Goal: Transaction & Acquisition: Subscribe to service/newsletter

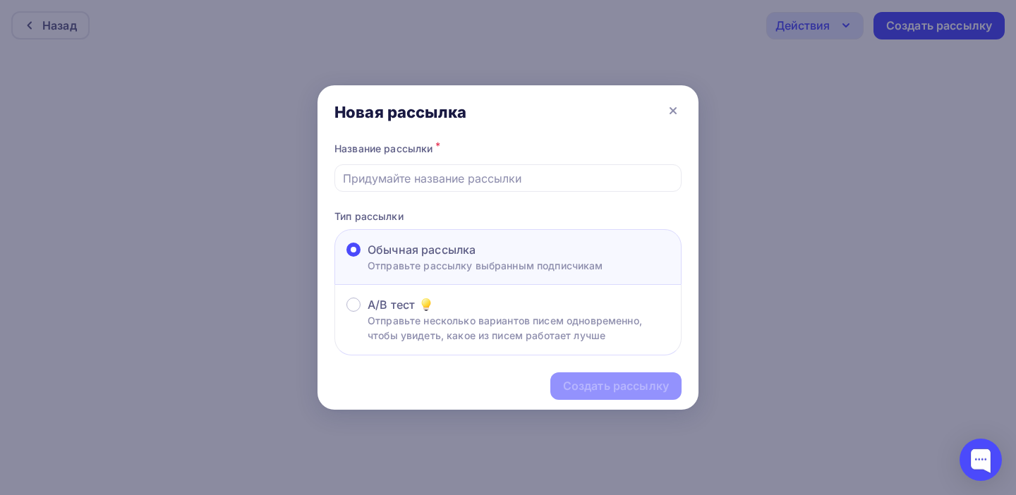
scroll to position [4, 0]
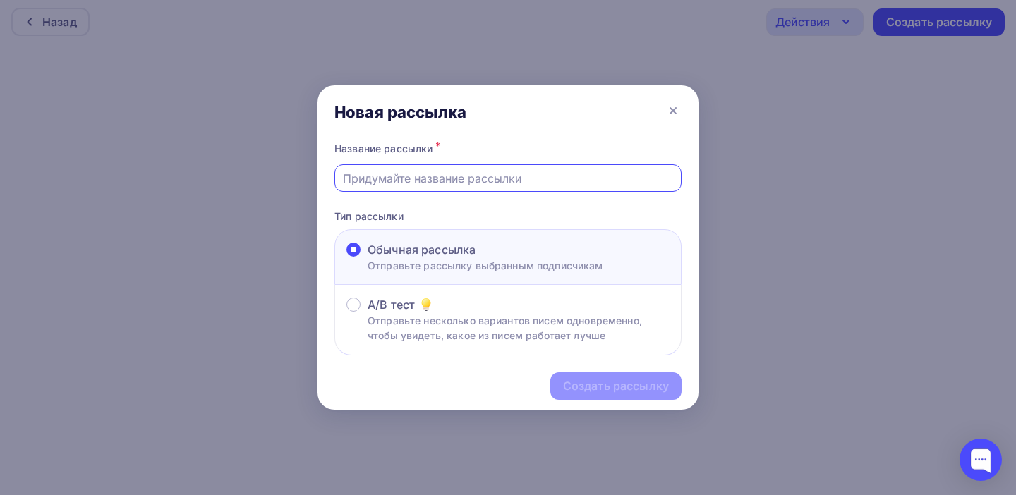
click at [395, 183] on input "text" at bounding box center [508, 178] width 331 height 17
paste input "https://wa.me/message/CHTPJMCPKXH4K1"
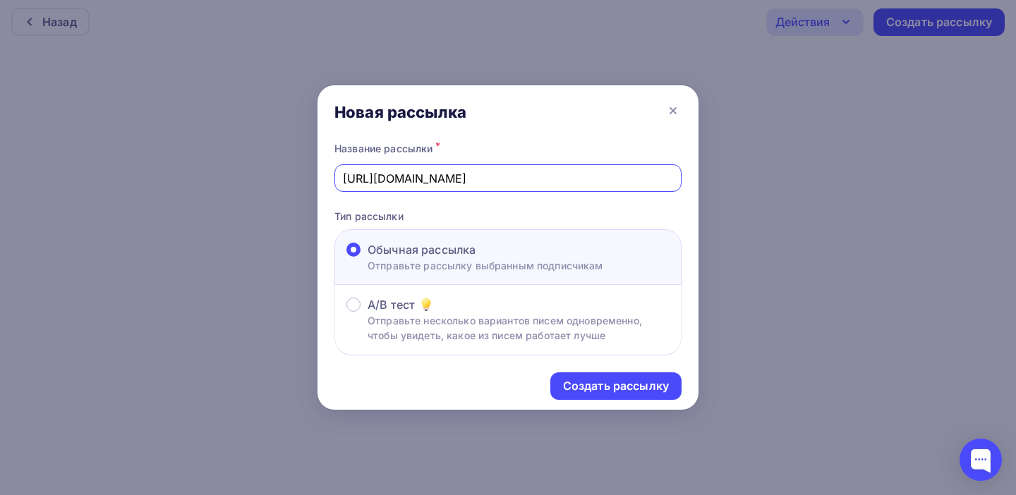
drag, startPoint x: 586, startPoint y: 180, endPoint x: 273, endPoint y: 163, distance: 313.1
click at [272, 163] on div "Новая рассылка Название рассылки * https://wa.me/message/CHTPJMCPKXH4K1 Тип рас…" at bounding box center [508, 247] width 1016 height 495
paste input "16 творческий сезон объявляем открытым🎉"
type input "16 творческий сезон объявляем открытым🎉"
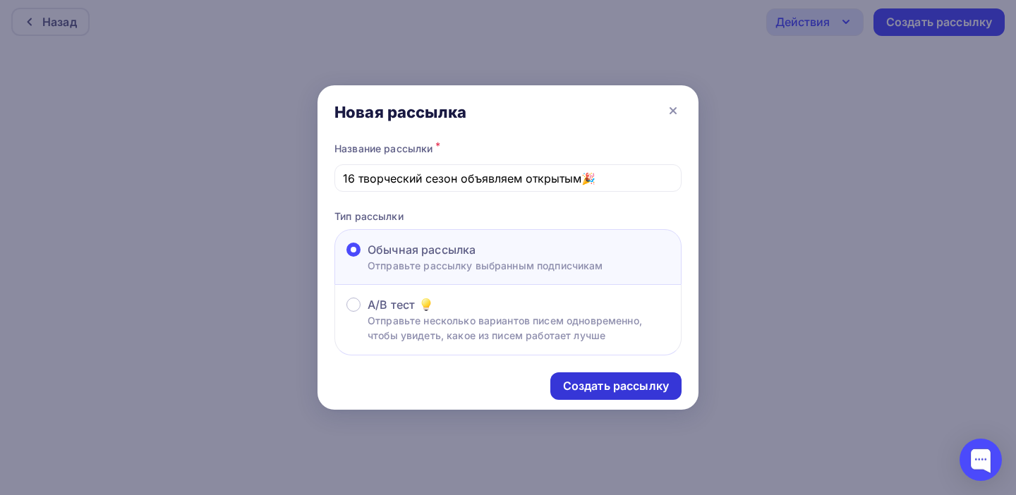
click at [614, 389] on div "Создать рассылку" at bounding box center [616, 386] width 106 height 16
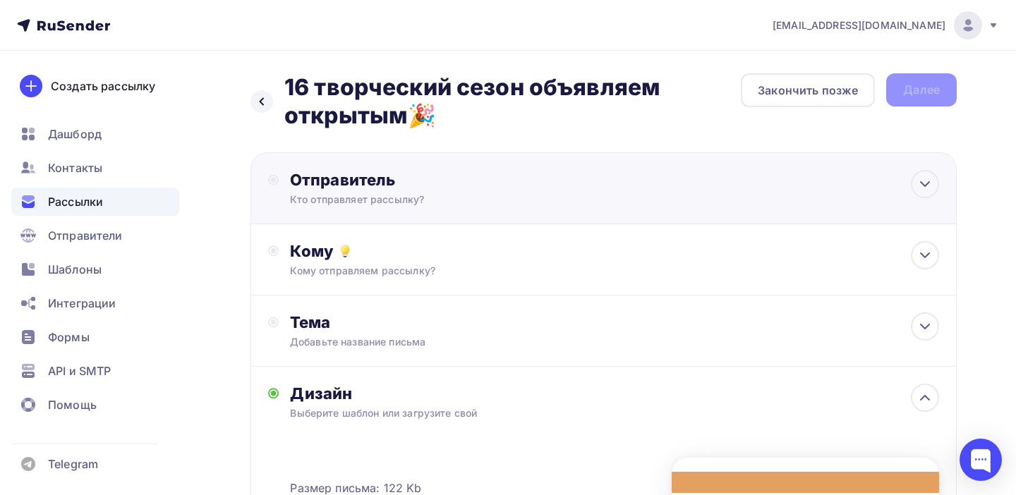
click at [350, 185] on div "Отправитель" at bounding box center [443, 180] width 306 height 20
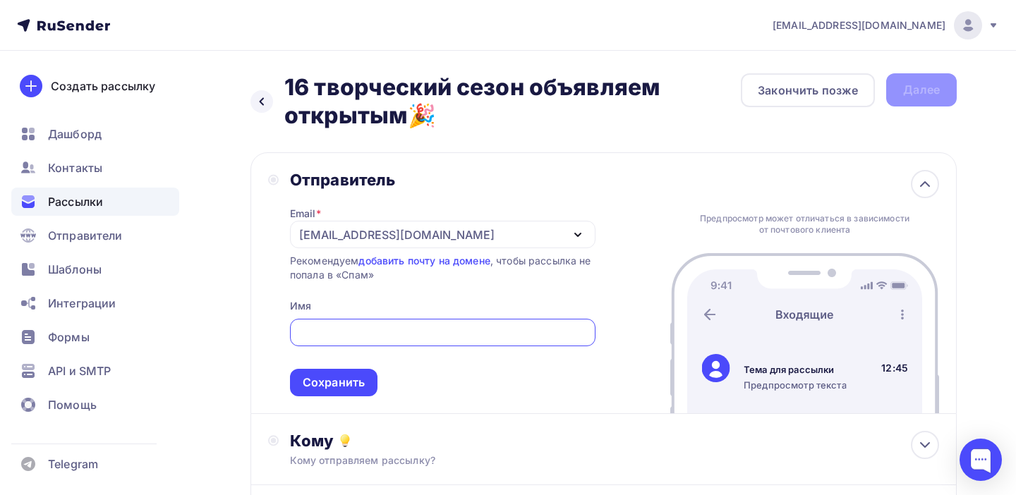
paste input "SL Company: конкурсы, фестивали, мастер-классы"
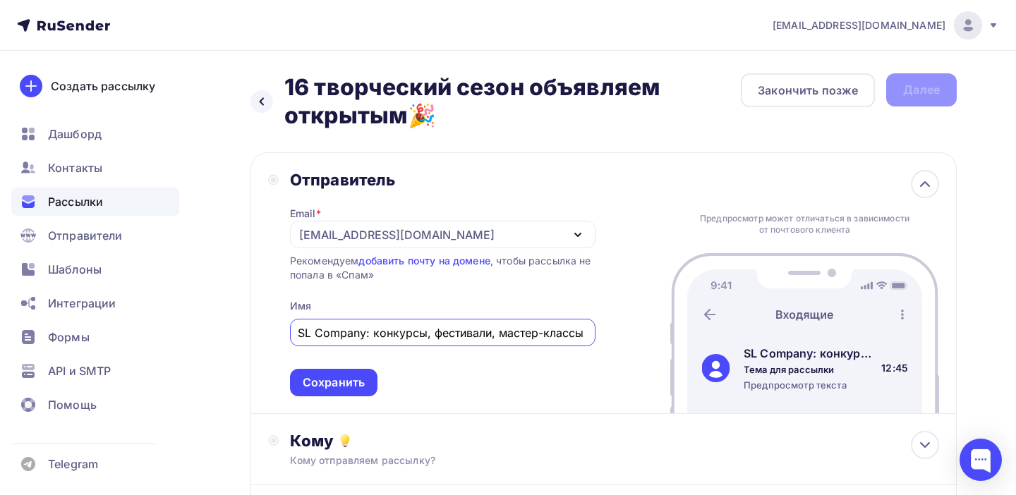
drag, startPoint x: 499, startPoint y: 338, endPoint x: 593, endPoint y: 340, distance: 93.9
click at [593, 340] on div "SL Company: конкурсы, фестивали, мастер-классы" at bounding box center [443, 333] width 306 height 28
type input "SL Company: конкурсы, фестивали, мастер-классы"
click at [607, 372] on div "Отправитель Email * sk@soundslife.ru sk@soundslife.ru Добавить отправителя Реко…" at bounding box center [604, 283] width 706 height 262
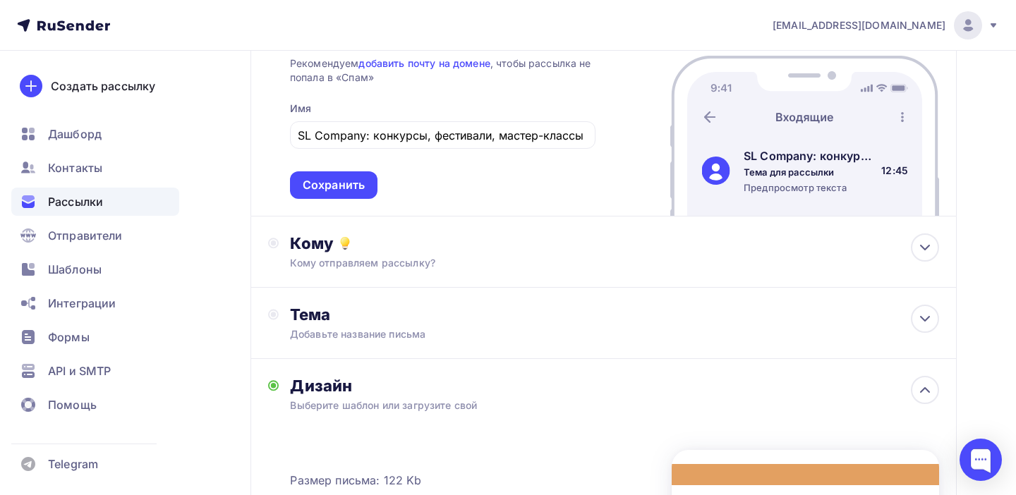
scroll to position [198, 0]
click at [350, 184] on div "Сохранить" at bounding box center [334, 184] width 62 height 16
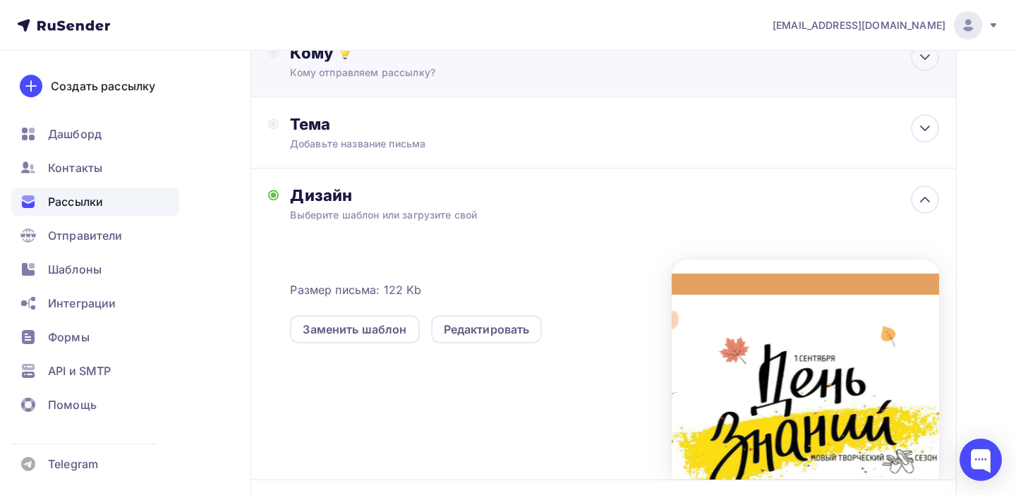
click at [349, 77] on div "Кому отправляем рассылку?" at bounding box center [582, 73] width 584 height 14
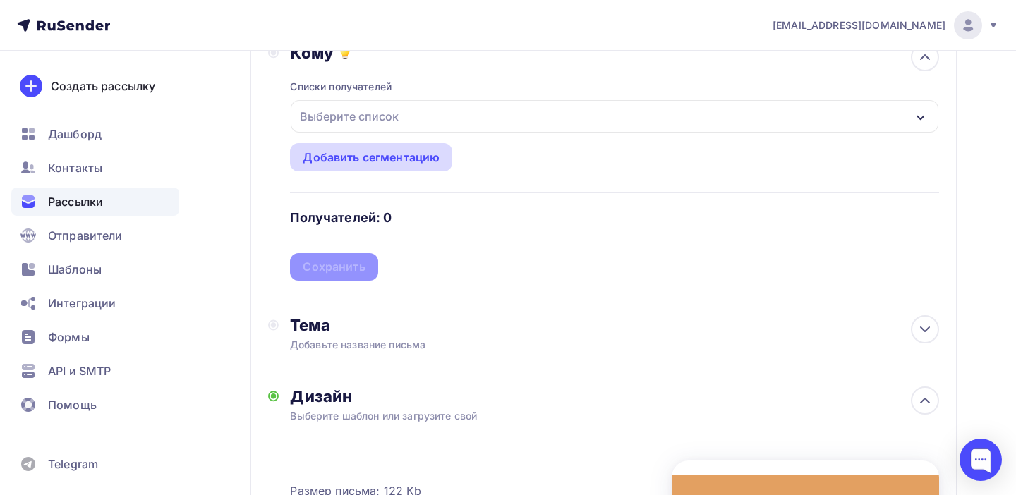
click at [355, 162] on div "Добавить сегментацию" at bounding box center [371, 157] width 137 height 17
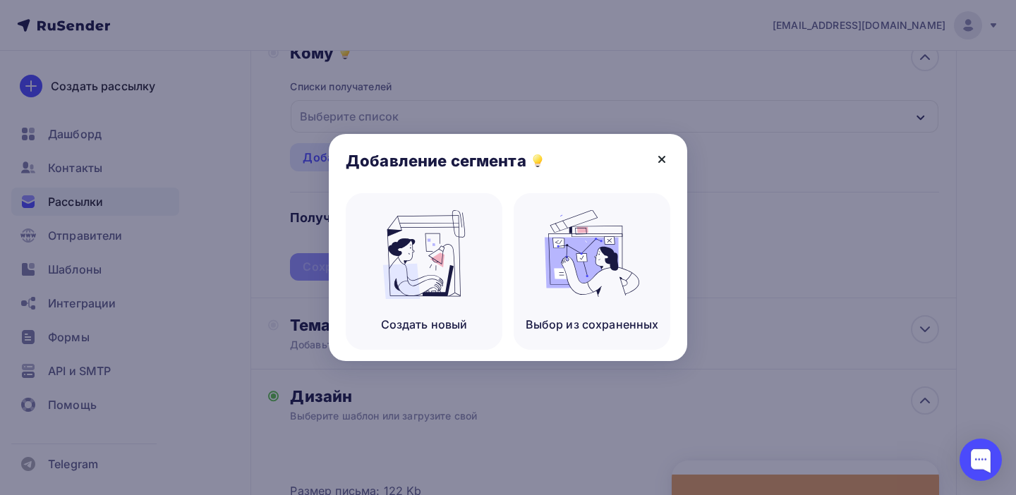
click at [656, 153] on icon at bounding box center [661, 159] width 17 height 17
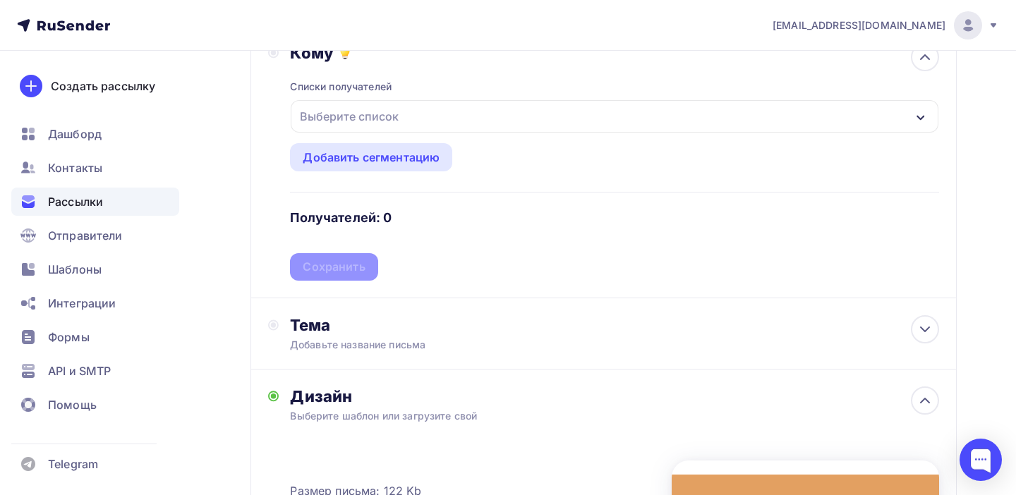
click at [398, 116] on div "Выберите список" at bounding box center [349, 116] width 110 height 25
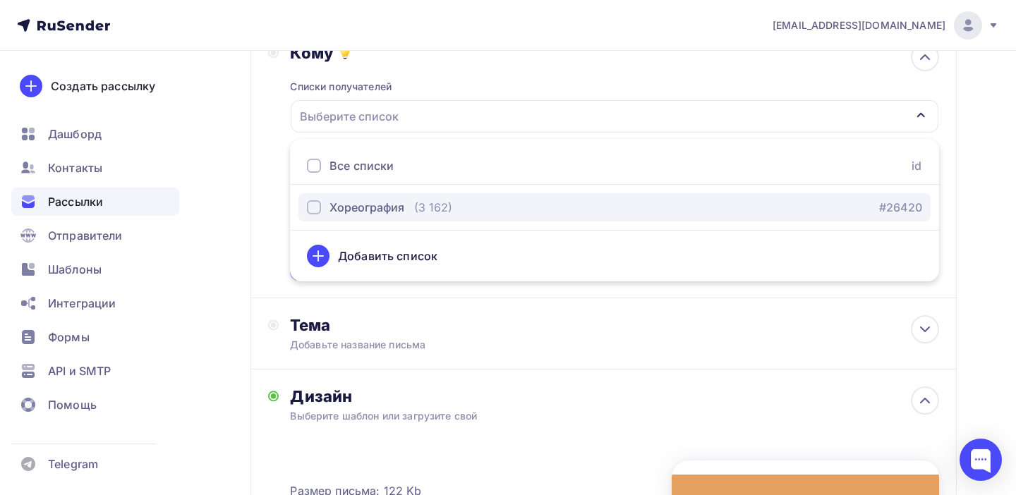
click at [375, 210] on div "Хореография" at bounding box center [367, 207] width 75 height 17
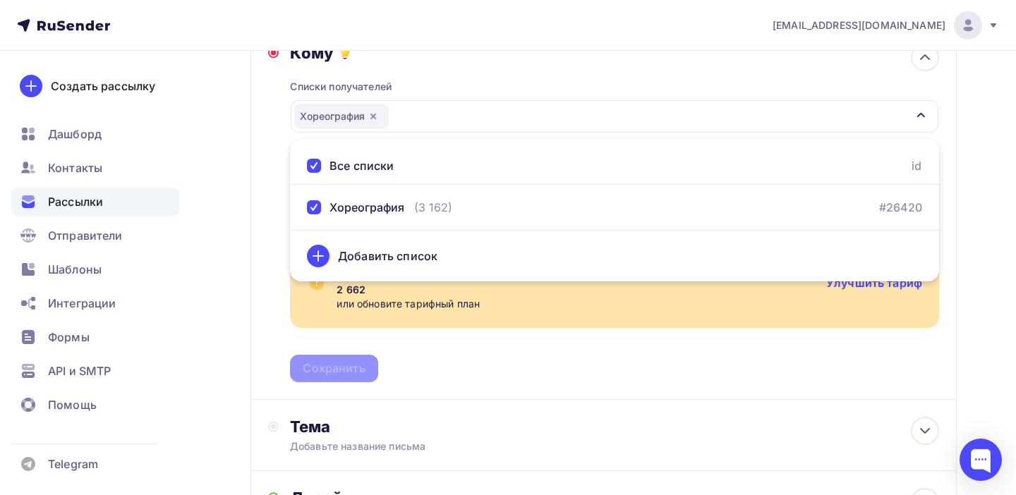
click at [428, 350] on div "Списки получателей Хореография Все списки id Хореография (3 162) #26420 Добавит…" at bounding box center [614, 223] width 649 height 320
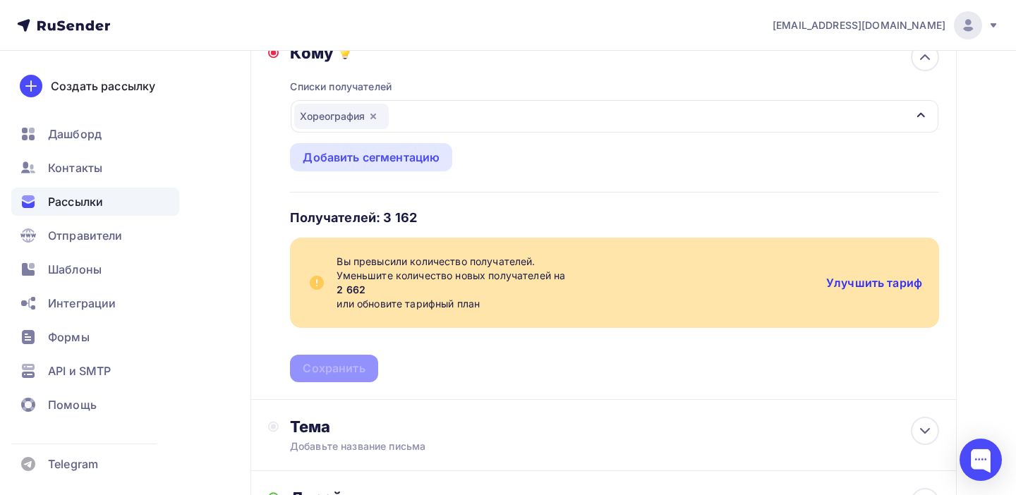
click at [892, 283] on link "Улучшить тариф" at bounding box center [874, 283] width 96 height 14
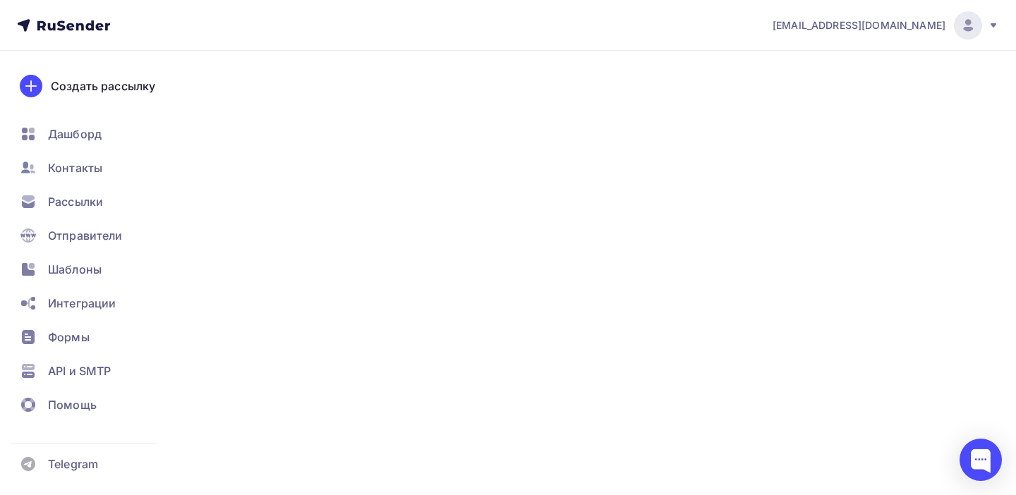
type input "500"
type input "100"
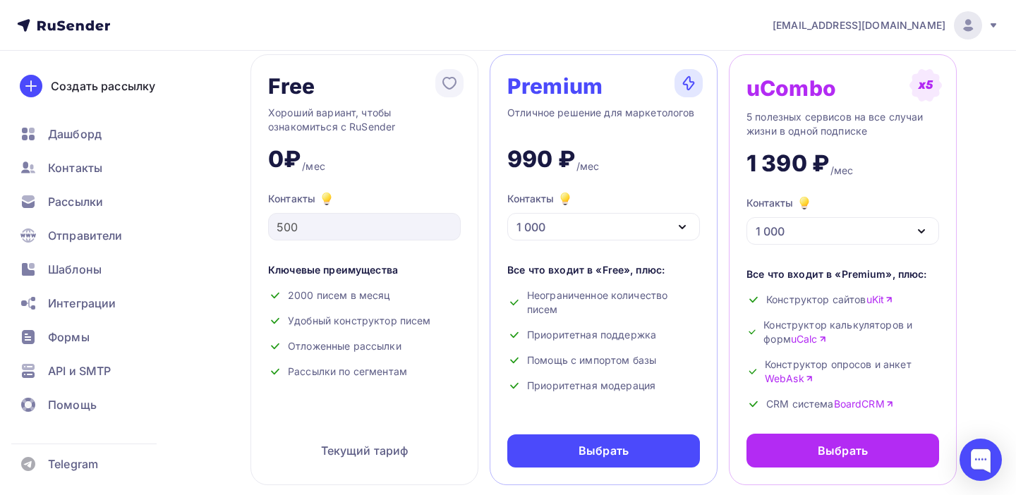
scroll to position [84, 0]
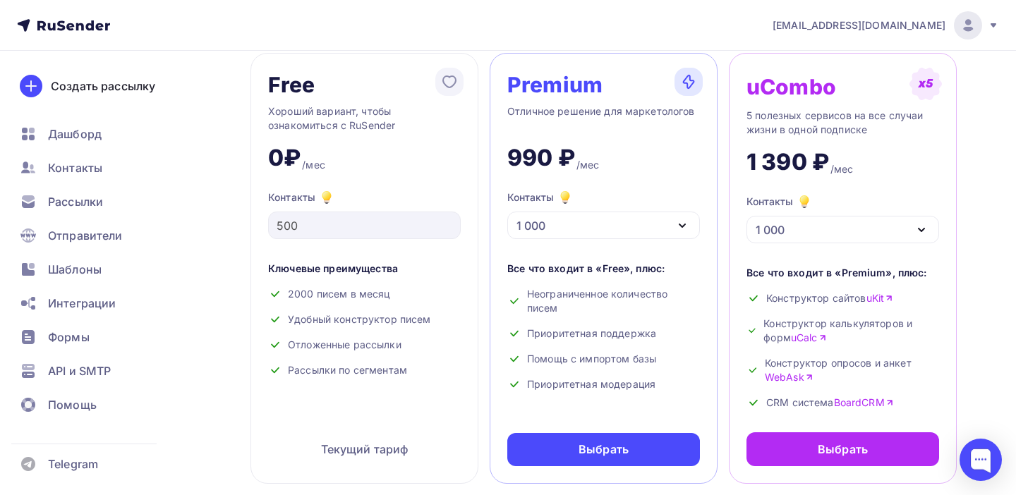
click at [689, 228] on icon "button" at bounding box center [682, 225] width 17 height 17
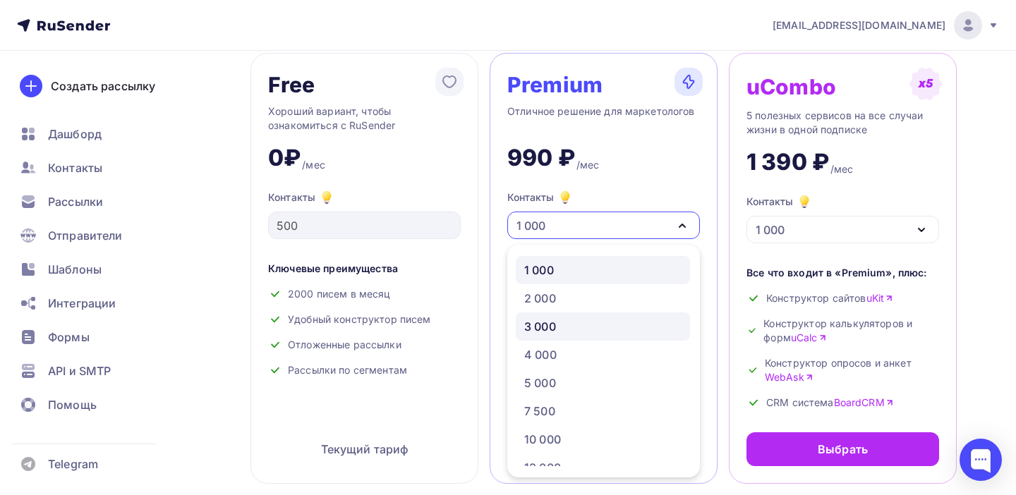
click at [553, 326] on div "3 000" at bounding box center [540, 326] width 32 height 17
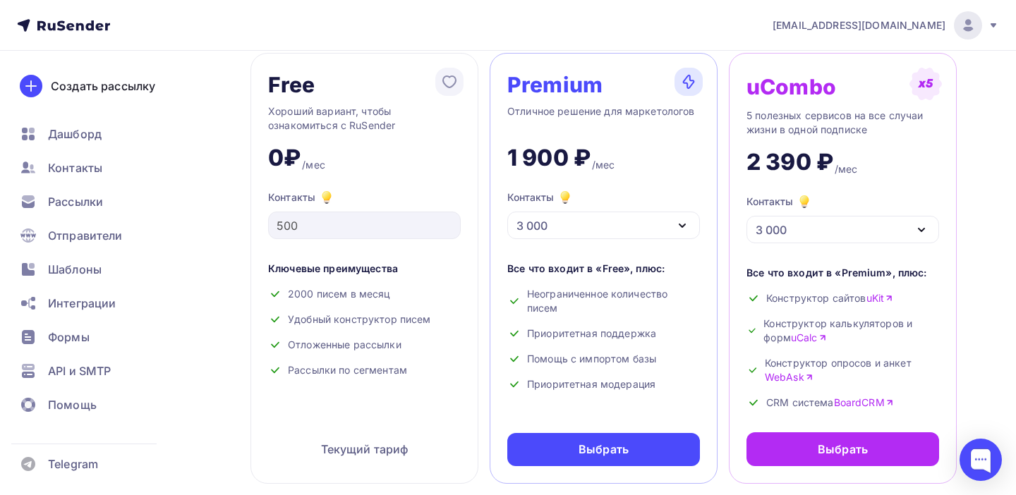
click at [689, 231] on icon "button" at bounding box center [682, 225] width 17 height 17
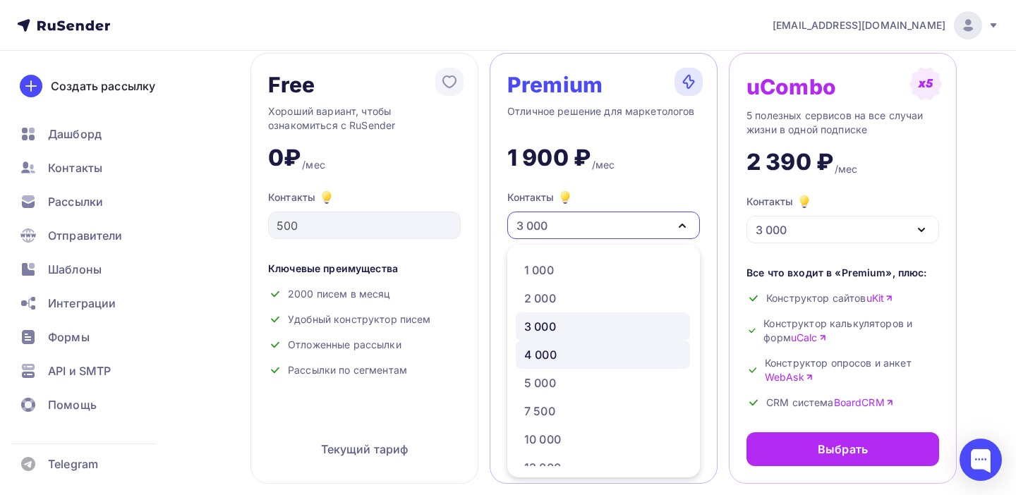
click at [551, 357] on div "4 000" at bounding box center [540, 354] width 32 height 17
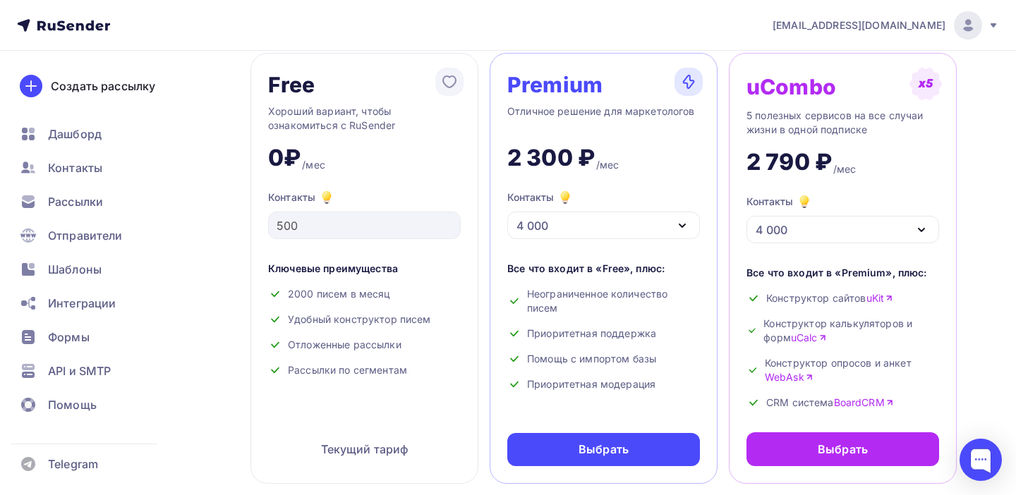
click at [677, 229] on icon "button" at bounding box center [682, 225] width 17 height 17
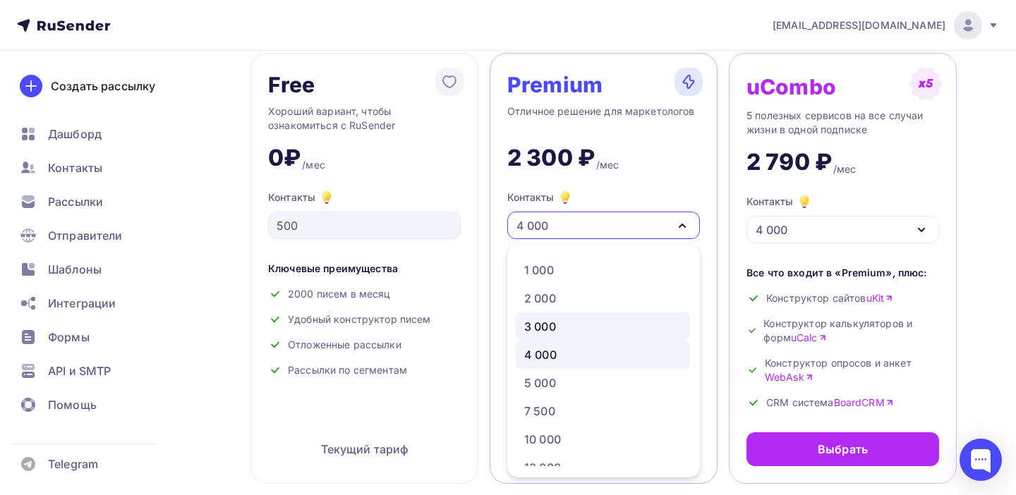
click at [539, 323] on div "3 000" at bounding box center [540, 326] width 32 height 17
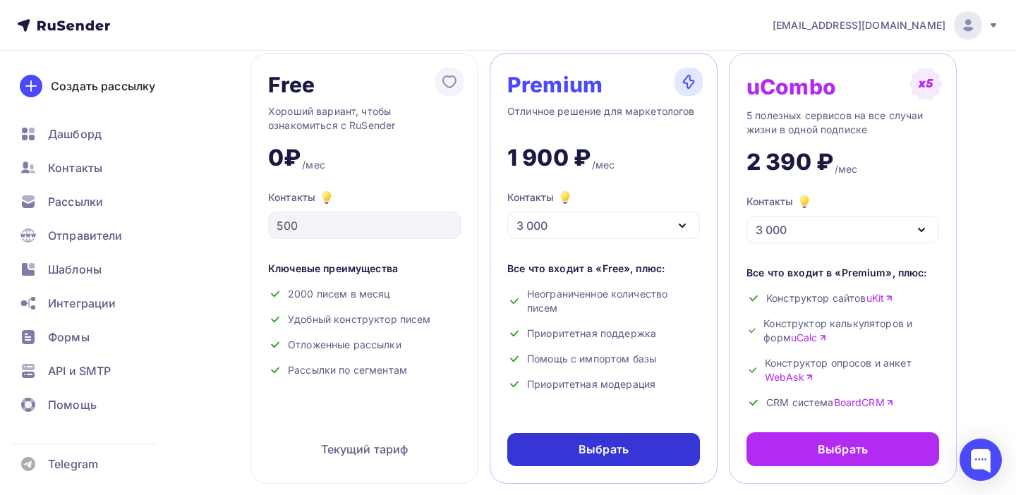
click at [625, 449] on div "Выбрать" at bounding box center [604, 450] width 50 height 16
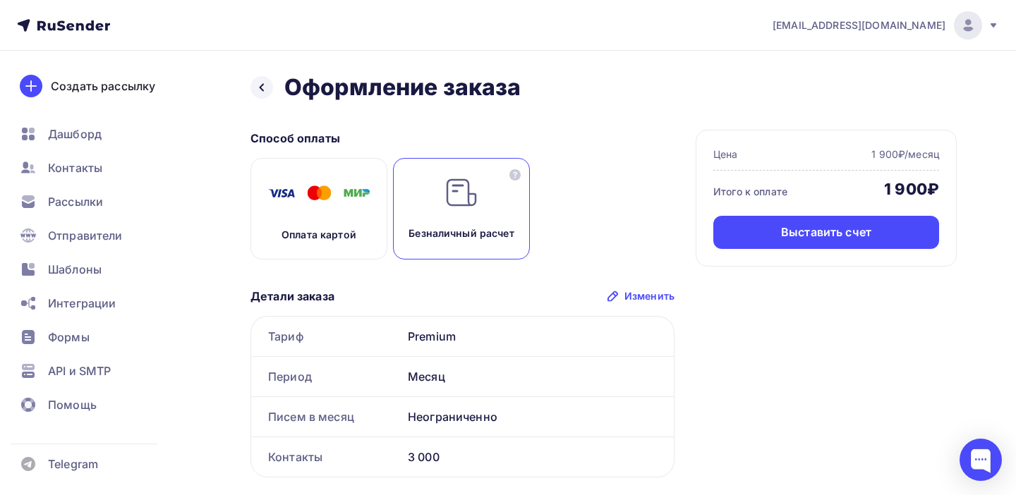
click at [308, 227] on div "Оплата картой" at bounding box center [319, 209] width 137 height 102
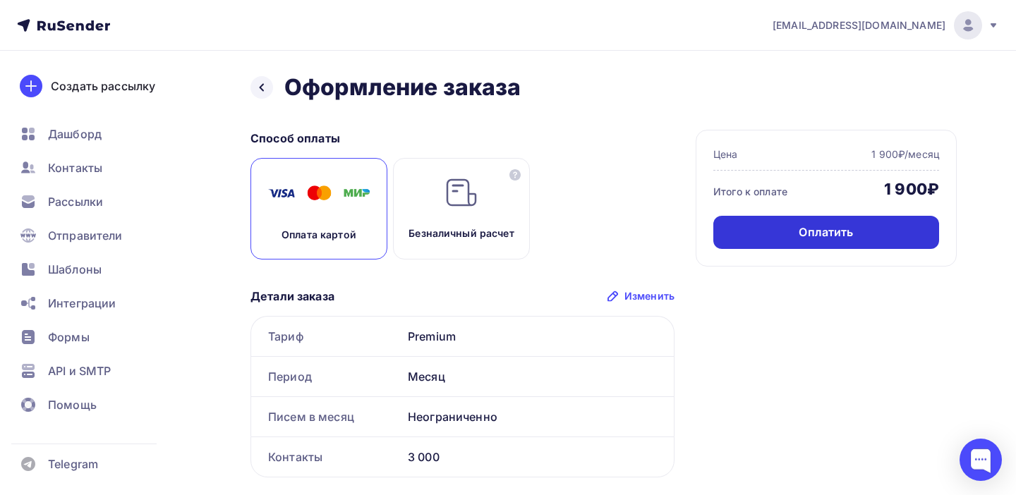
click at [847, 236] on div "Оплатить" at bounding box center [826, 232] width 54 height 16
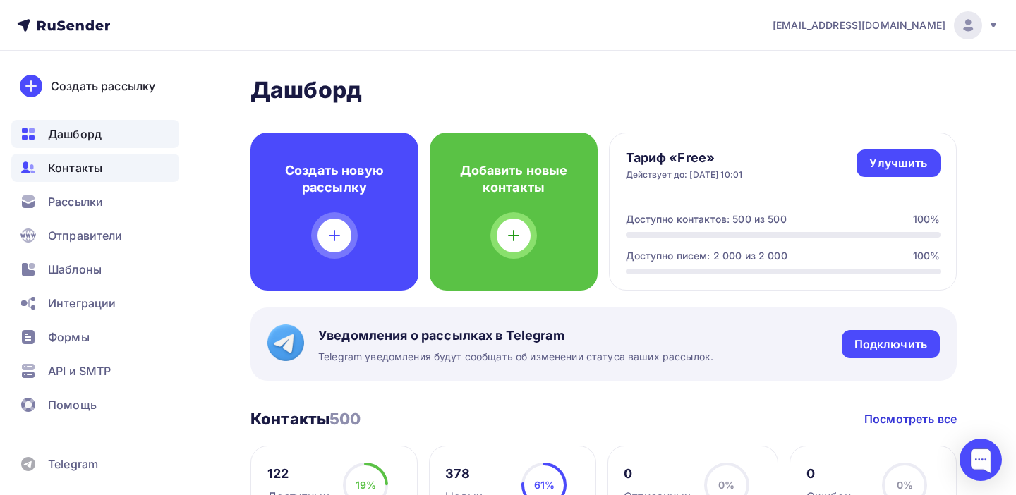
click at [60, 172] on span "Контакты" at bounding box center [75, 167] width 54 height 17
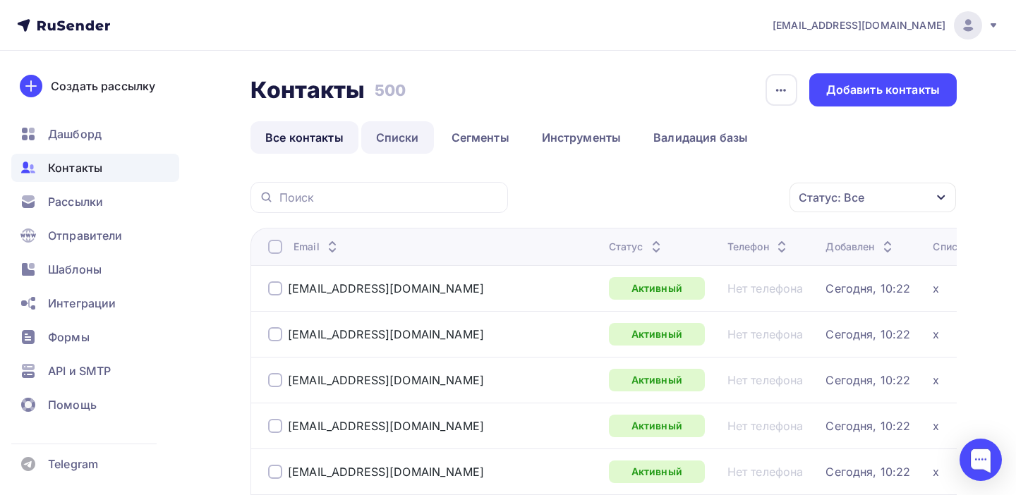
click at [410, 132] on link "Списки" at bounding box center [397, 137] width 73 height 32
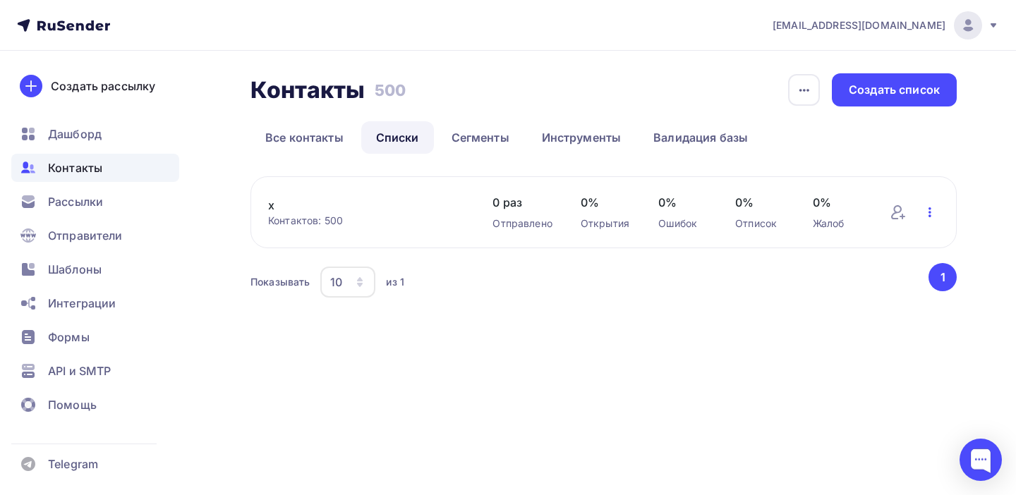
click at [935, 212] on icon "button" at bounding box center [930, 212] width 17 height 17
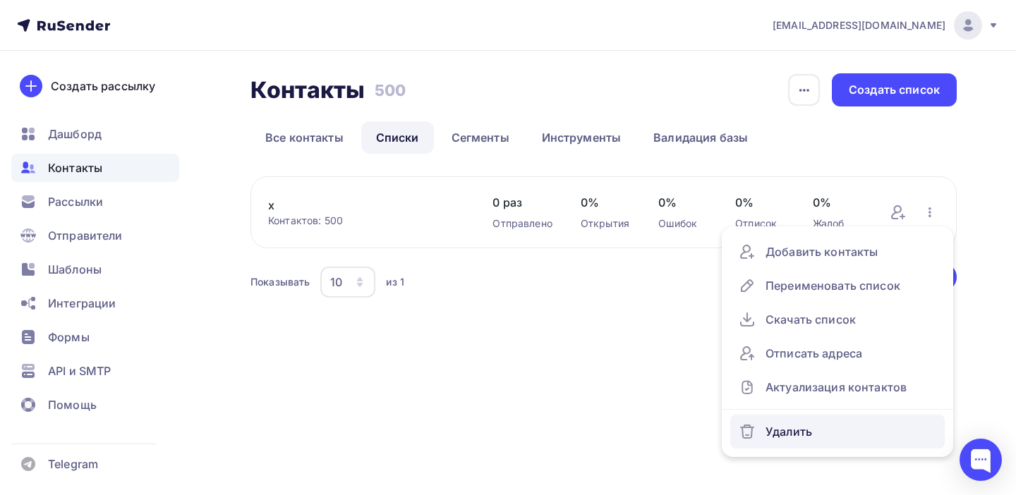
click at [790, 433] on div "Удалить" at bounding box center [838, 432] width 198 height 23
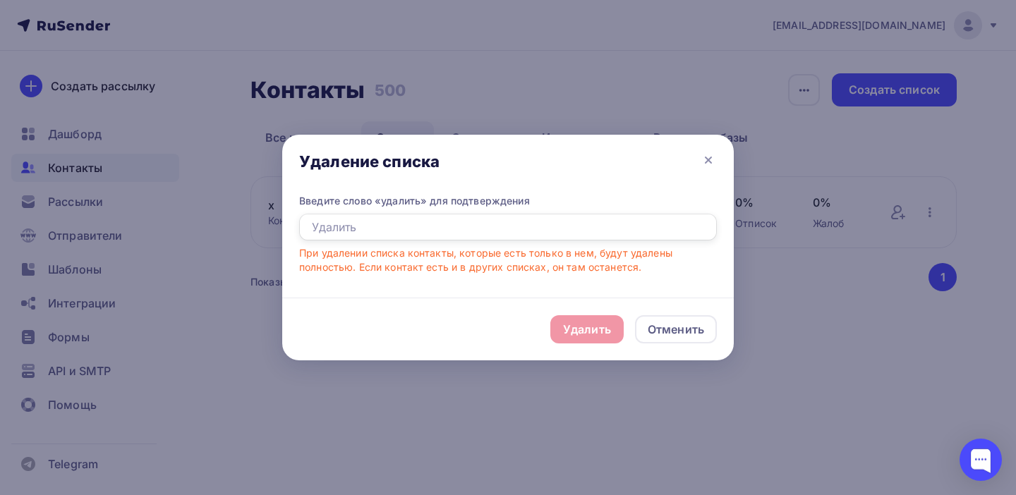
click at [556, 236] on input "text" at bounding box center [508, 227] width 418 height 27
type input "удалить"
click at [586, 330] on div "Удалить" at bounding box center [587, 329] width 48 height 17
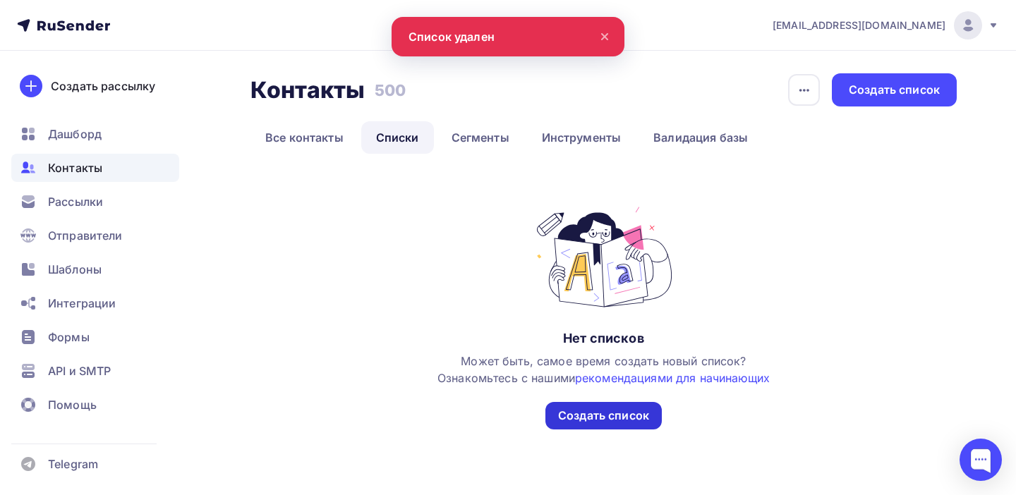
click at [586, 415] on div "Создать список" at bounding box center [603, 416] width 91 height 16
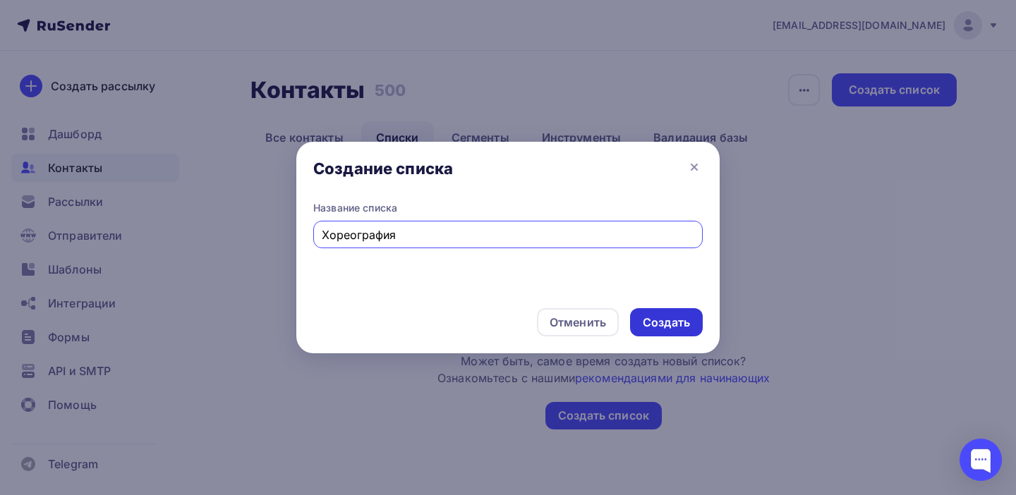
type input "Хореография"
click at [663, 320] on div "Создать" at bounding box center [666, 323] width 47 height 16
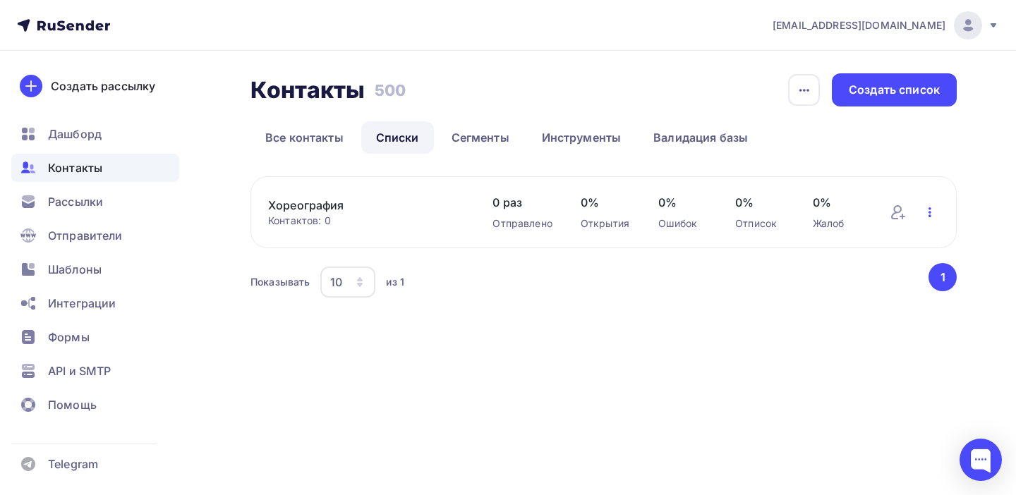
click at [924, 212] on icon "button" at bounding box center [930, 212] width 17 height 17
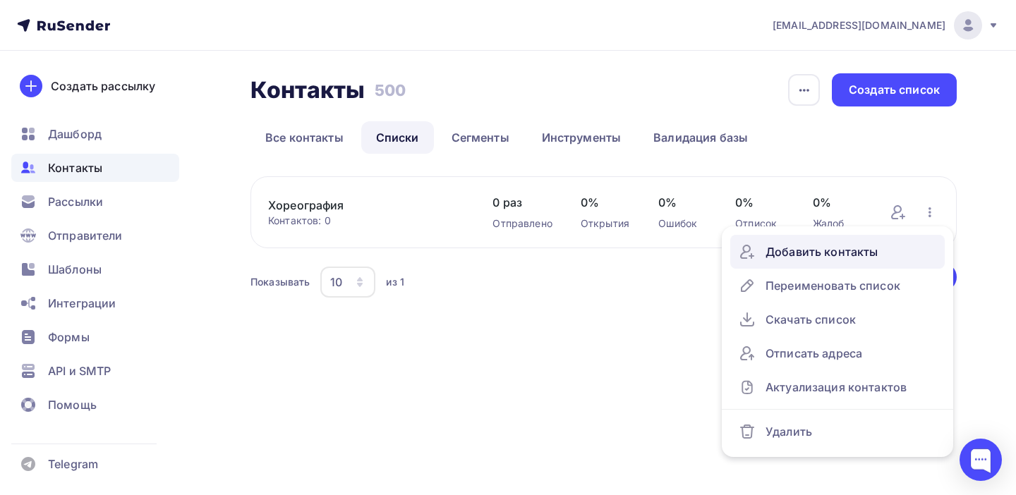
click at [852, 251] on div "Добавить контакты" at bounding box center [838, 252] width 198 height 23
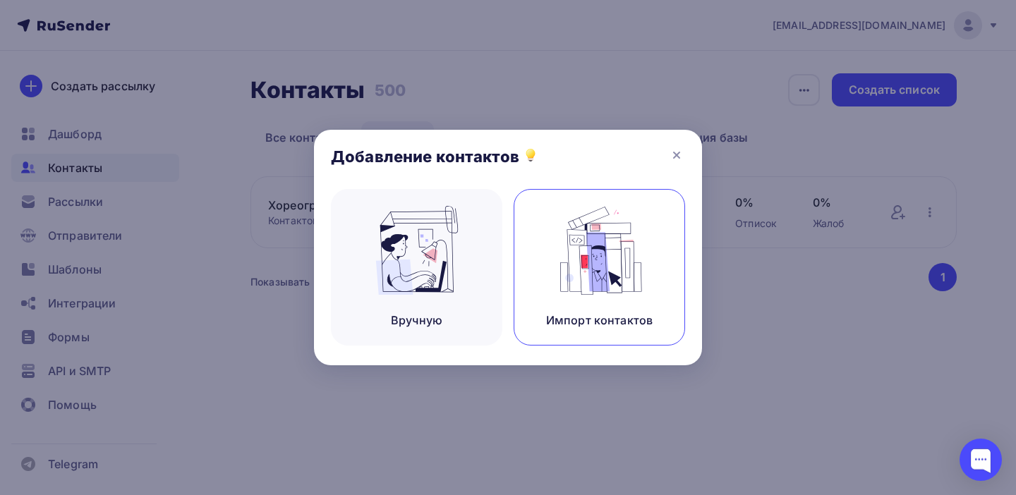
click at [594, 258] on img at bounding box center [600, 250] width 95 height 89
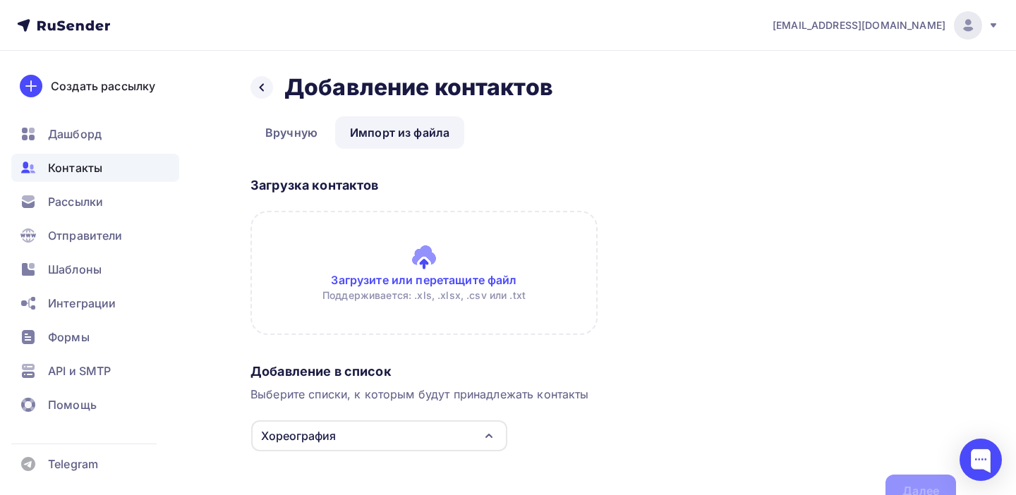
click at [423, 259] on input "file" at bounding box center [424, 273] width 347 height 124
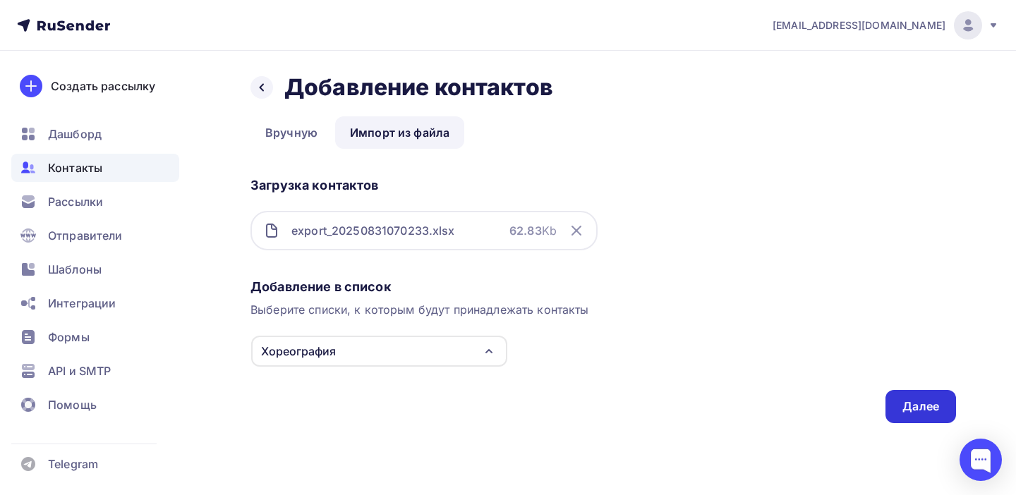
click at [927, 414] on div "Далее" at bounding box center [921, 407] width 37 height 16
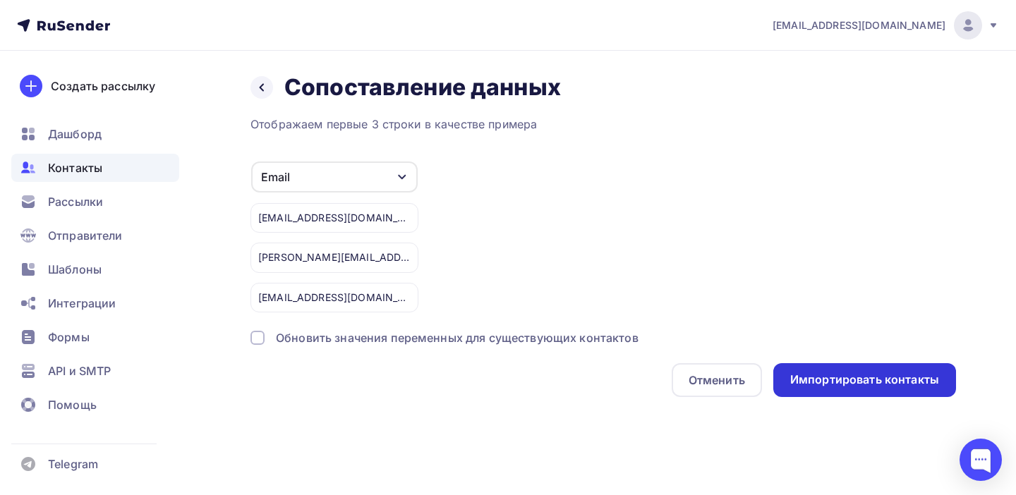
click at [872, 385] on div "Импортировать контакты" at bounding box center [864, 380] width 149 height 16
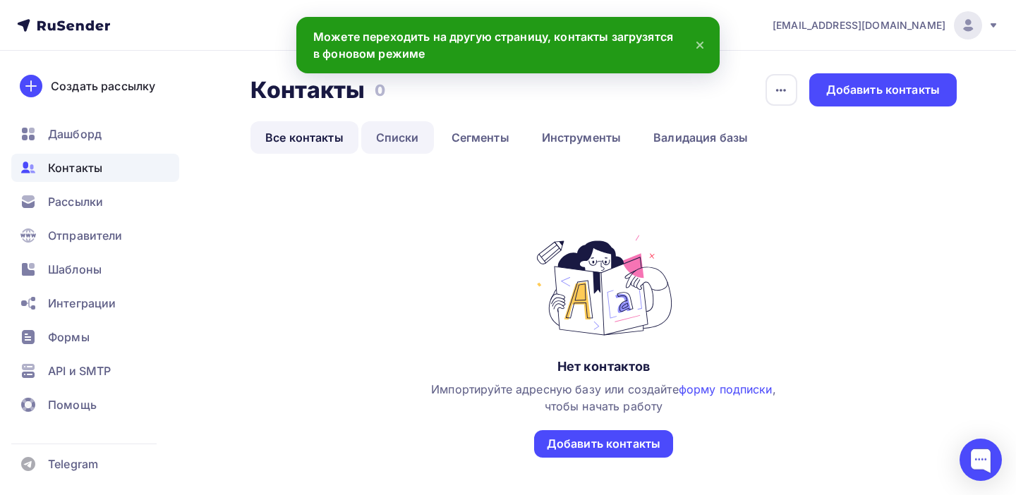
click at [397, 139] on link "Списки" at bounding box center [397, 137] width 73 height 32
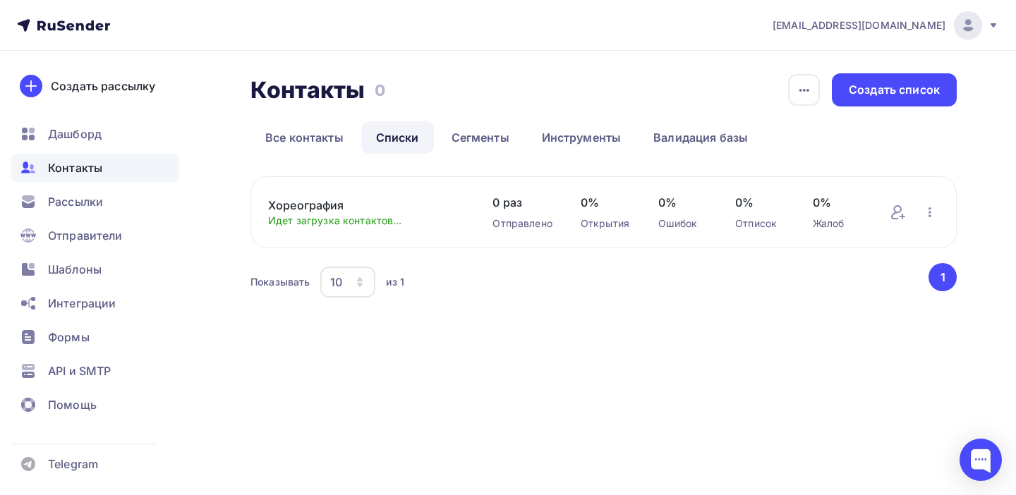
click at [397, 136] on link "Списки" at bounding box center [397, 137] width 73 height 32
click at [306, 138] on link "Все контакты" at bounding box center [305, 137] width 108 height 32
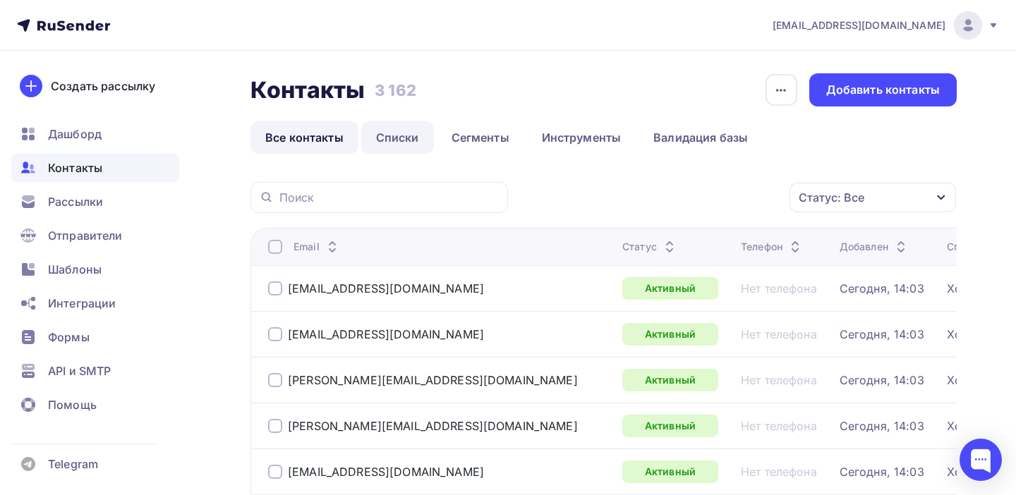
click at [399, 136] on link "Списки" at bounding box center [397, 137] width 73 height 32
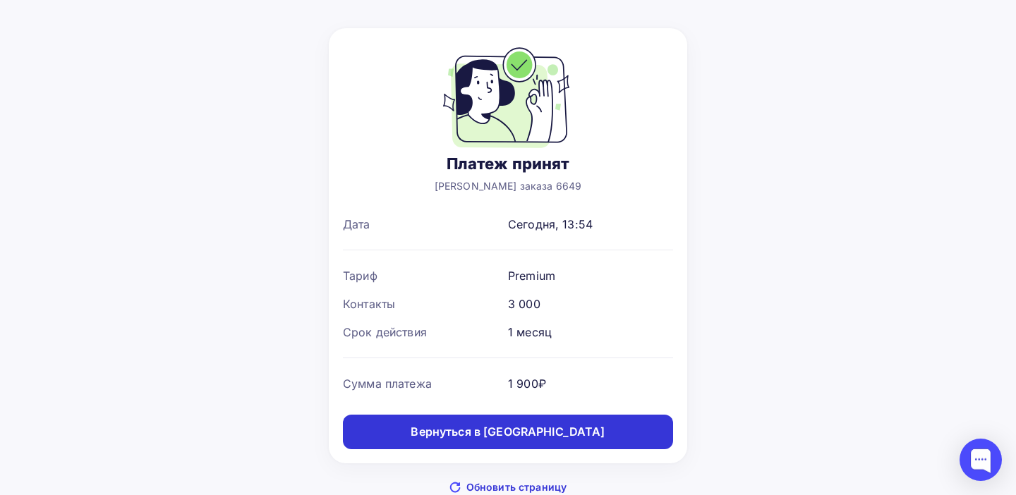
scroll to position [70, 0]
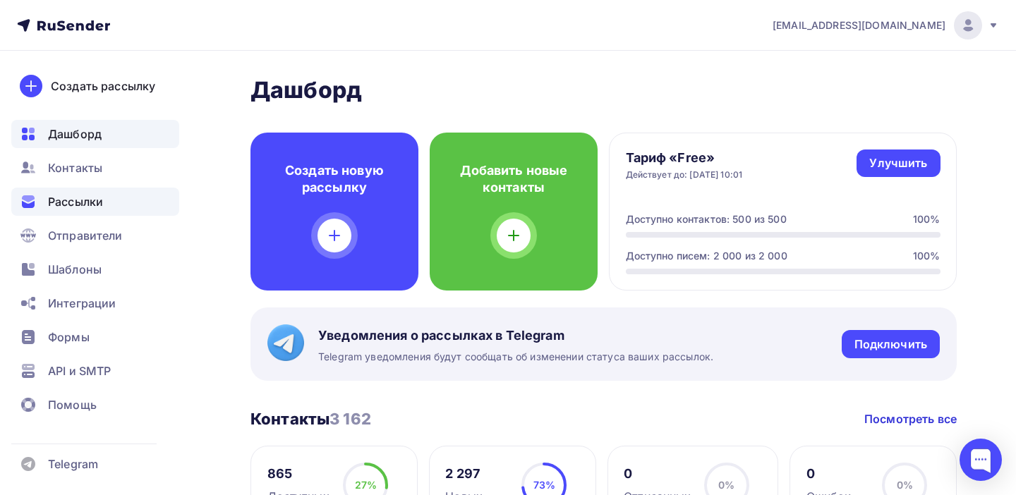
click at [84, 204] on span "Рассылки" at bounding box center [75, 201] width 55 height 17
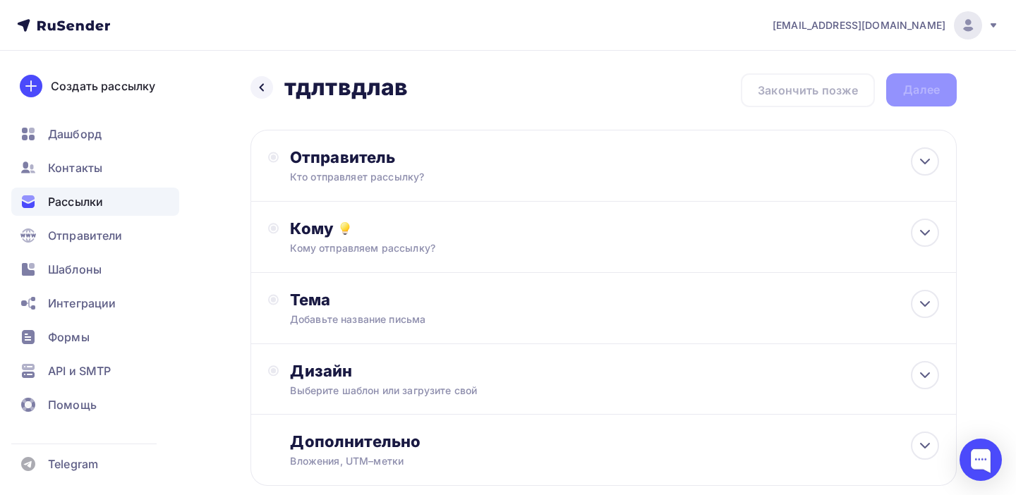
click at [803, 93] on div "Назад тдлтвдлав тдлтвдлав Закончить позже Далее" at bounding box center [604, 90] width 706 height 34
click at [83, 203] on span "Рассылки" at bounding box center [75, 201] width 55 height 17
click at [267, 83] on div at bounding box center [262, 87] width 23 height 23
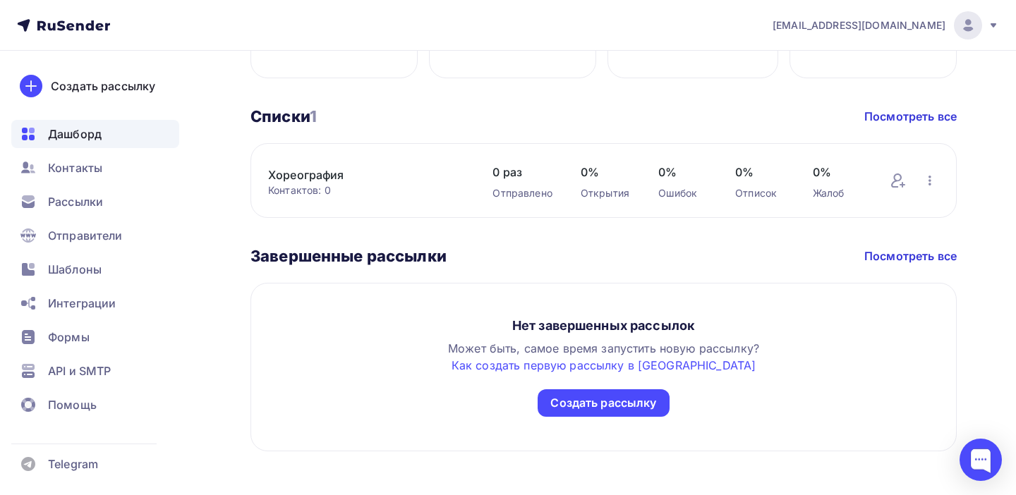
scroll to position [250, 0]
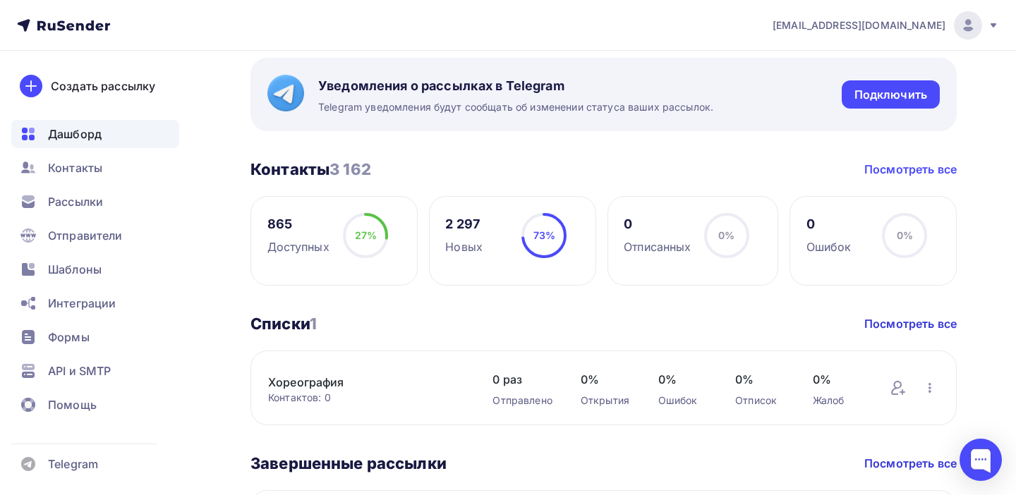
click at [903, 171] on link "Посмотреть все" at bounding box center [910, 169] width 92 height 17
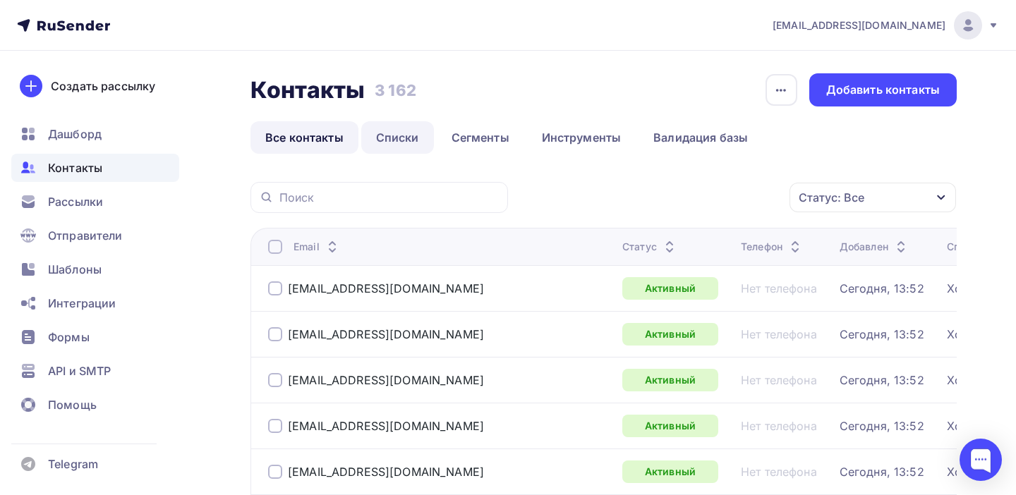
click at [407, 140] on link "Списки" at bounding box center [397, 137] width 73 height 32
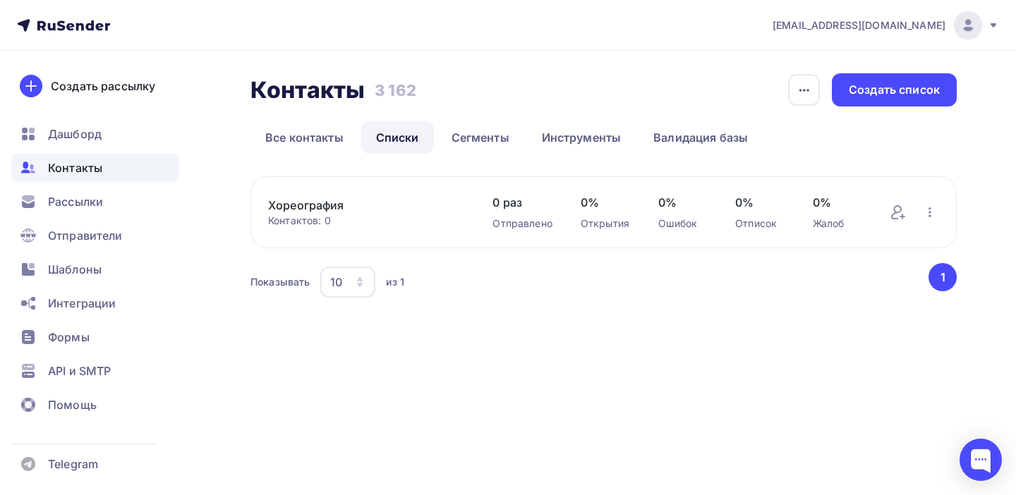
click at [89, 169] on span "Контакты" at bounding box center [75, 167] width 54 height 17
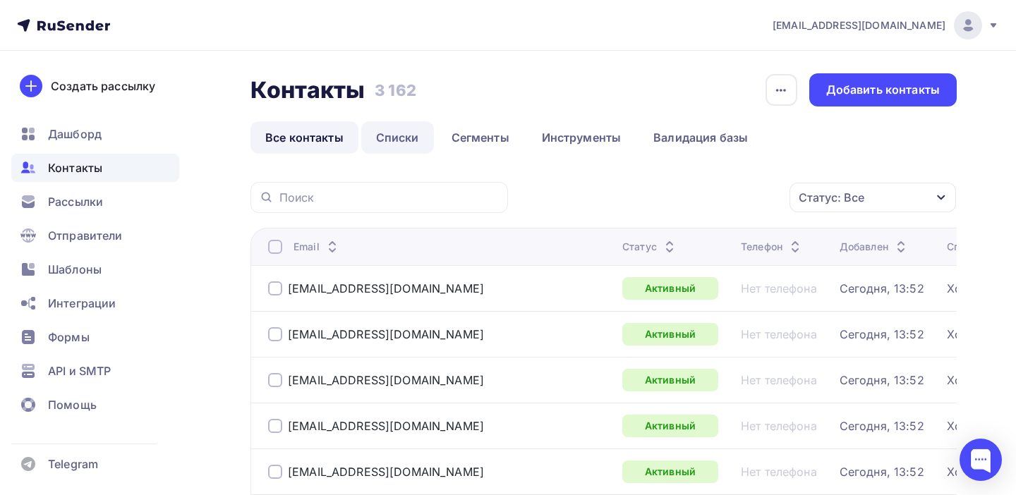
click at [387, 139] on link "Списки" at bounding box center [397, 137] width 73 height 32
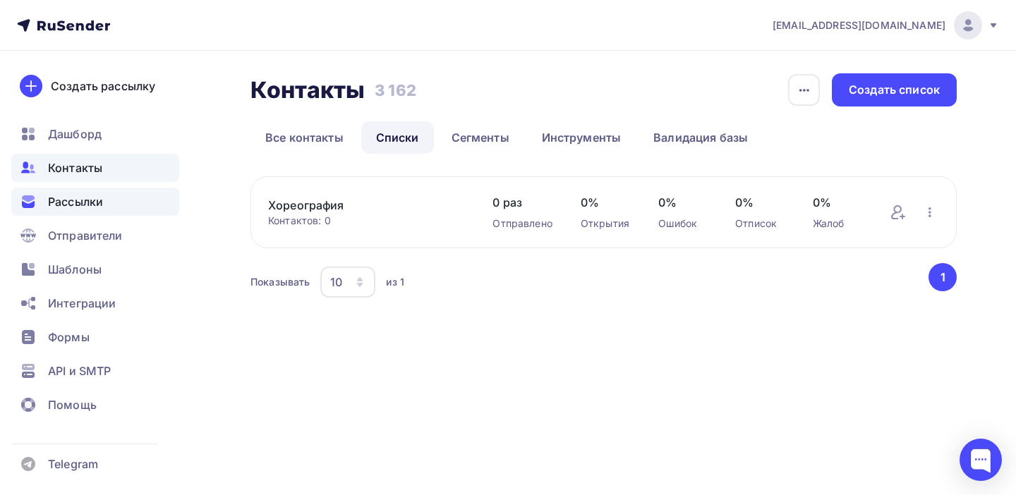
click at [90, 205] on span "Рассылки" at bounding box center [75, 201] width 55 height 17
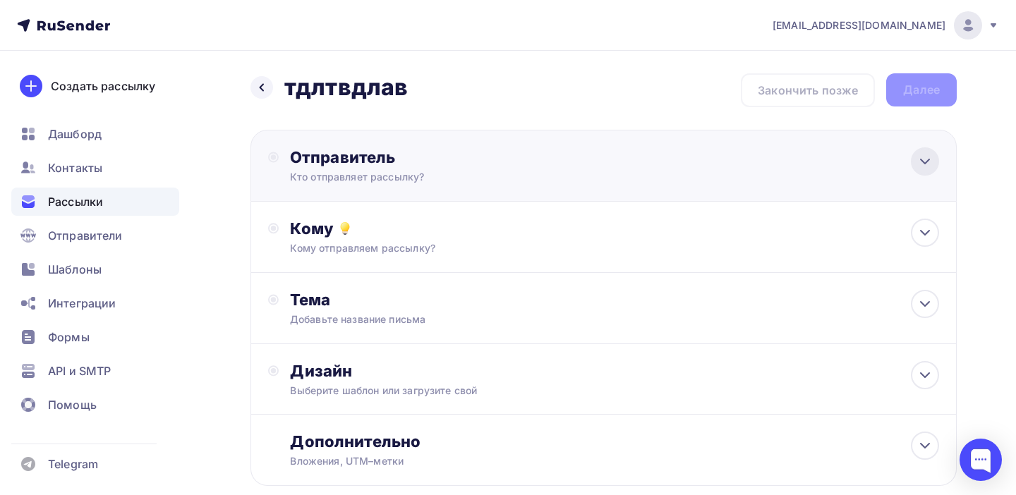
click at [922, 159] on icon at bounding box center [925, 161] width 17 height 17
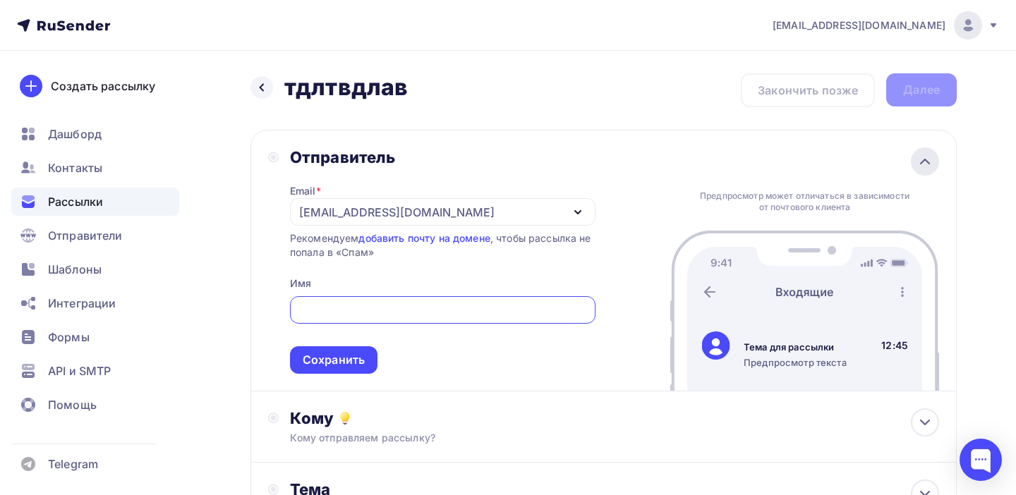
click at [923, 161] on icon at bounding box center [925, 161] width 8 height 4
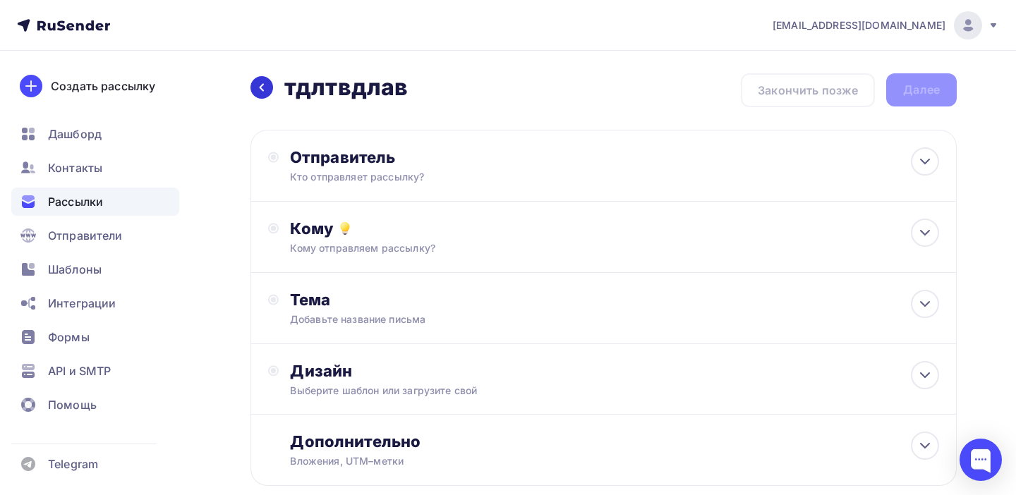
click at [262, 88] on icon at bounding box center [262, 88] width 4 height 8
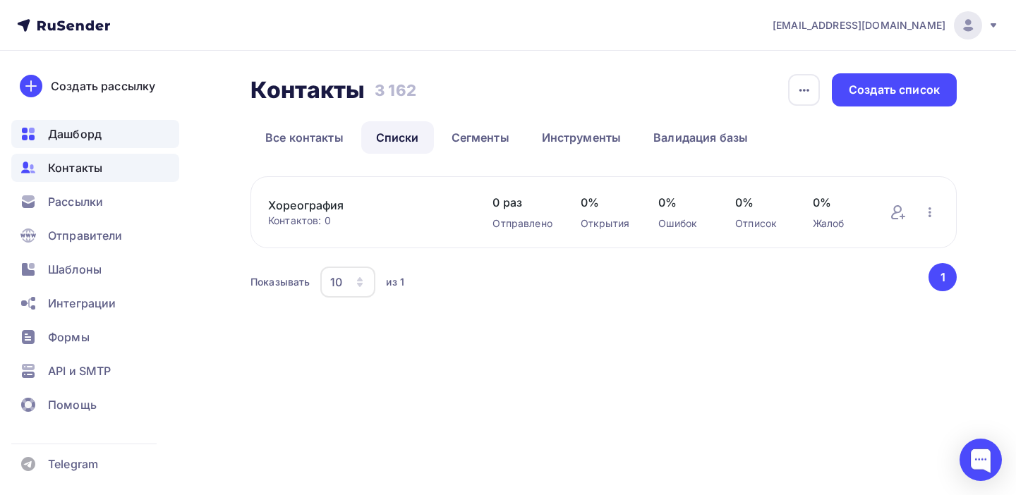
click at [64, 136] on span "Дашборд" at bounding box center [75, 134] width 54 height 17
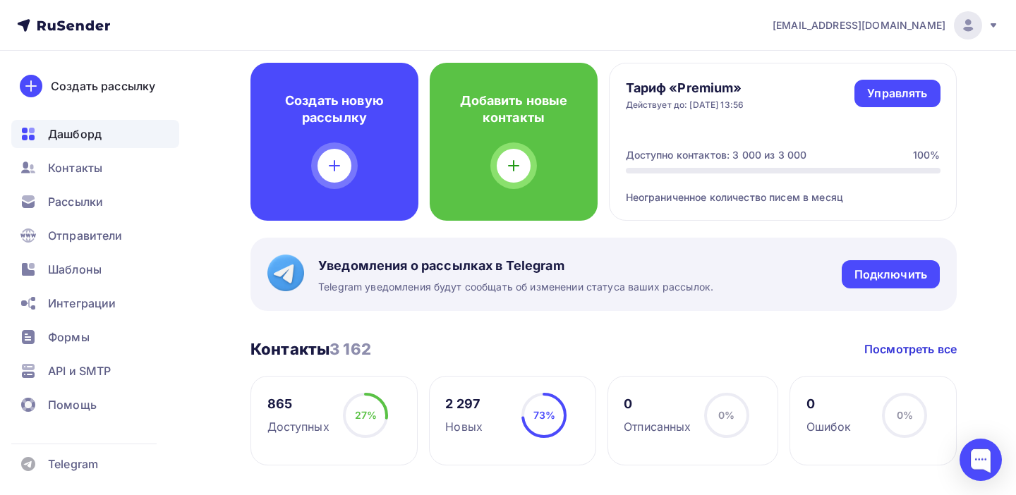
scroll to position [73, 0]
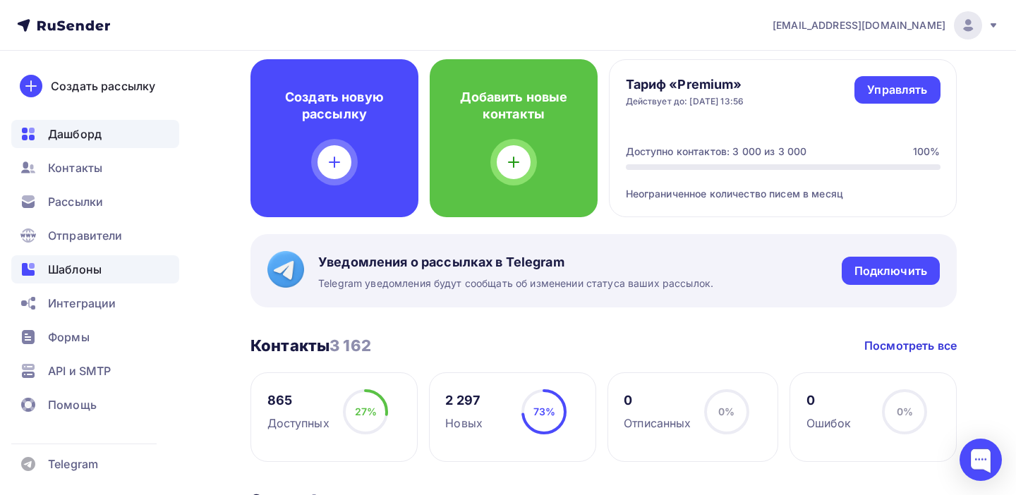
click at [88, 270] on span "Шаблоны" at bounding box center [75, 269] width 54 height 17
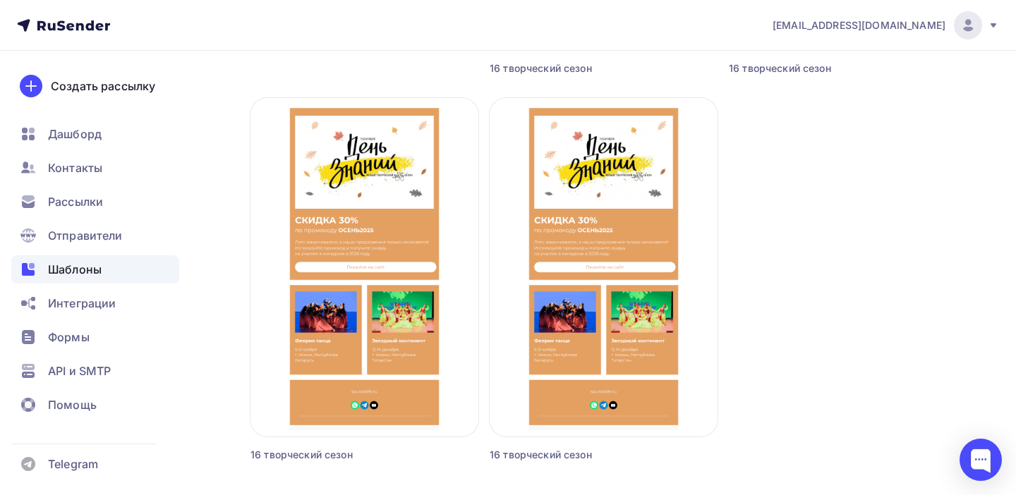
scroll to position [471, 0]
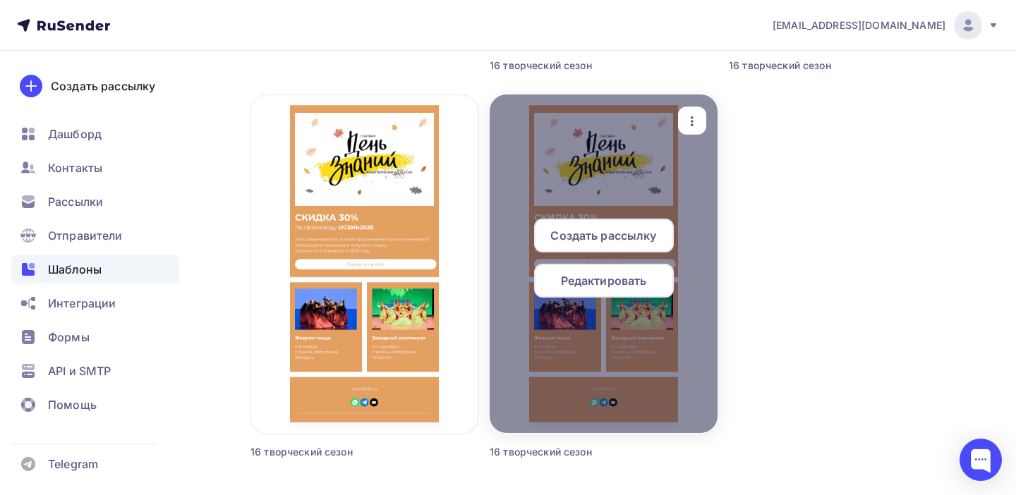
click at [694, 121] on icon "button" at bounding box center [692, 121] width 17 height 17
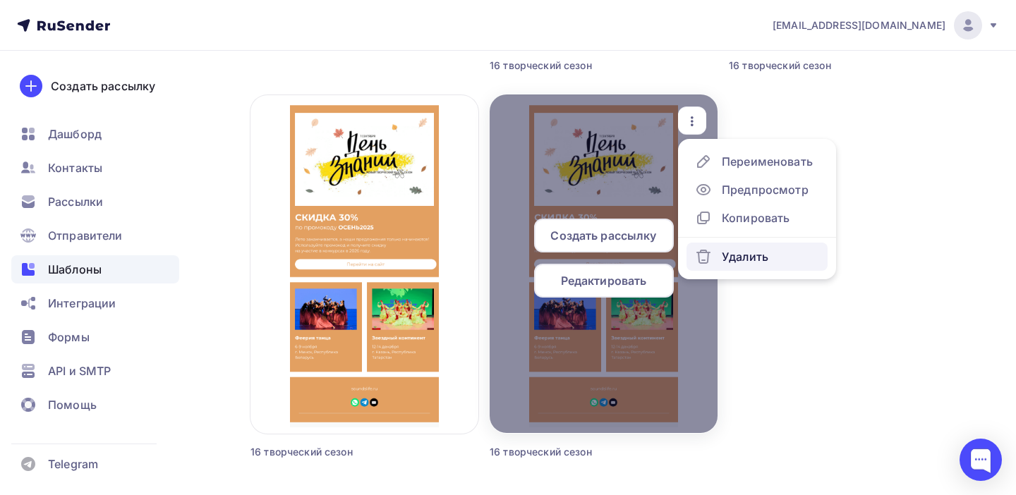
click at [733, 255] on div "Удалить" at bounding box center [745, 256] width 47 height 17
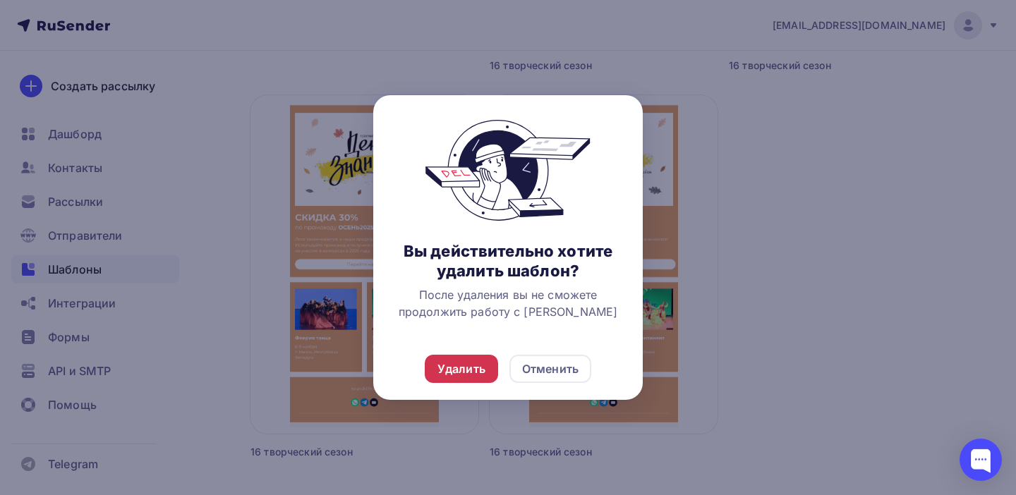
click at [452, 368] on div "Удалить" at bounding box center [462, 369] width 48 height 17
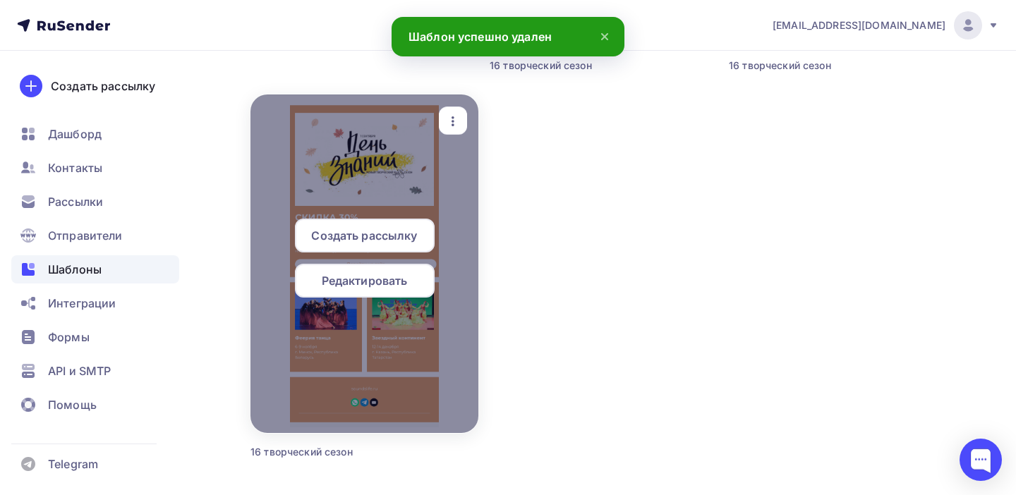
click at [452, 115] on icon "button" at bounding box center [453, 121] width 17 height 17
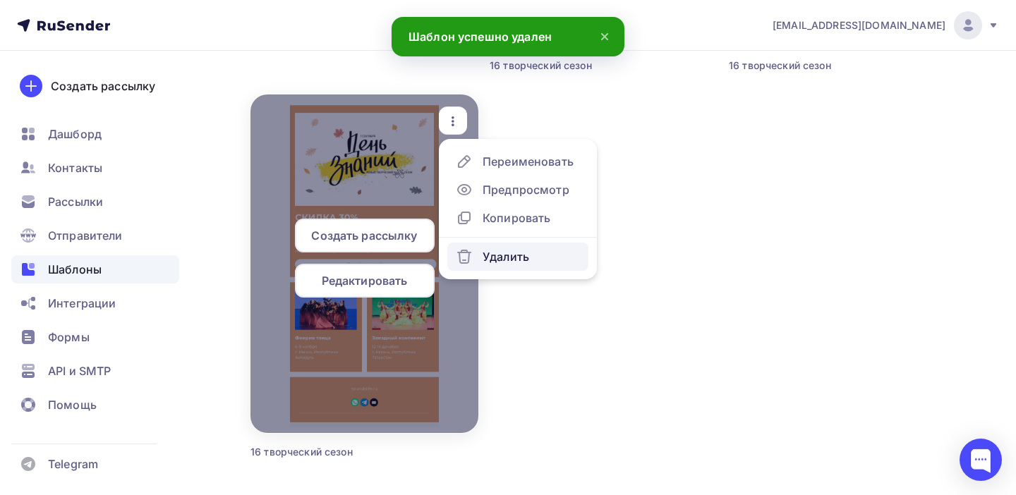
click at [490, 258] on div "Удалить" at bounding box center [506, 256] width 47 height 17
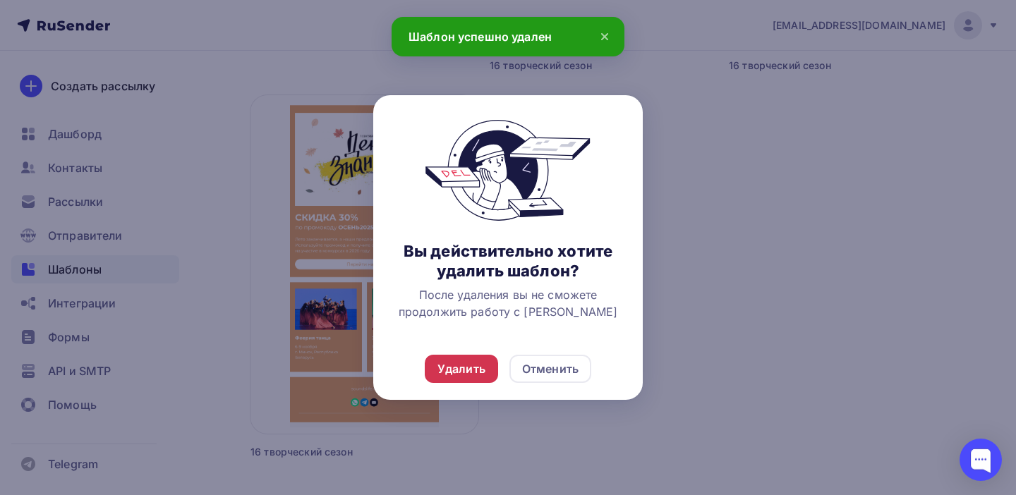
click at [483, 380] on div "Удалить" at bounding box center [461, 369] width 73 height 28
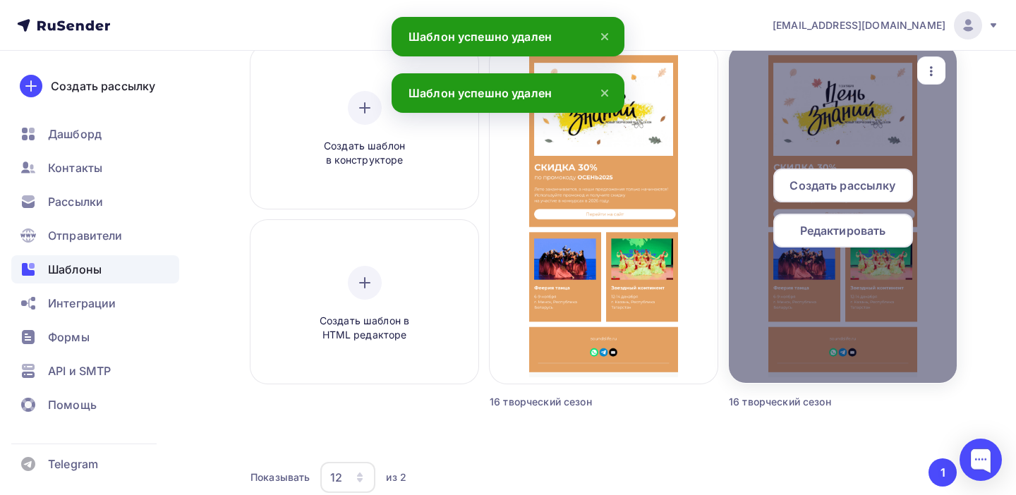
scroll to position [0, 0]
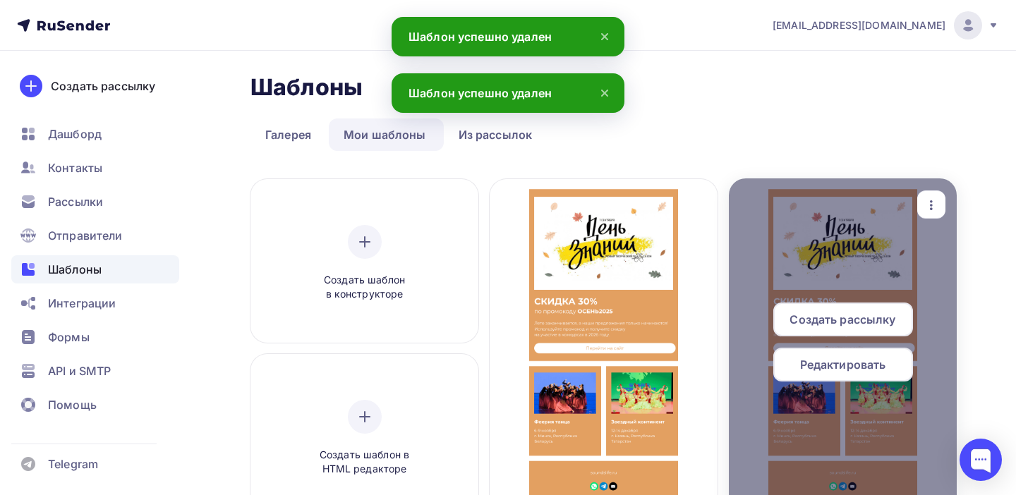
click at [930, 204] on icon "button" at bounding box center [931, 205] width 3 height 10
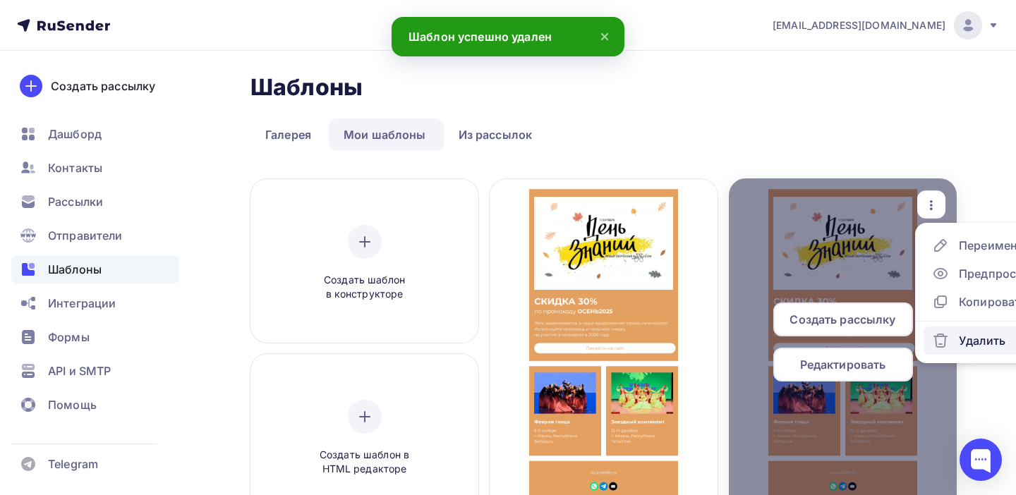
click at [953, 340] on div "Удалить" at bounding box center [968, 340] width 73 height 17
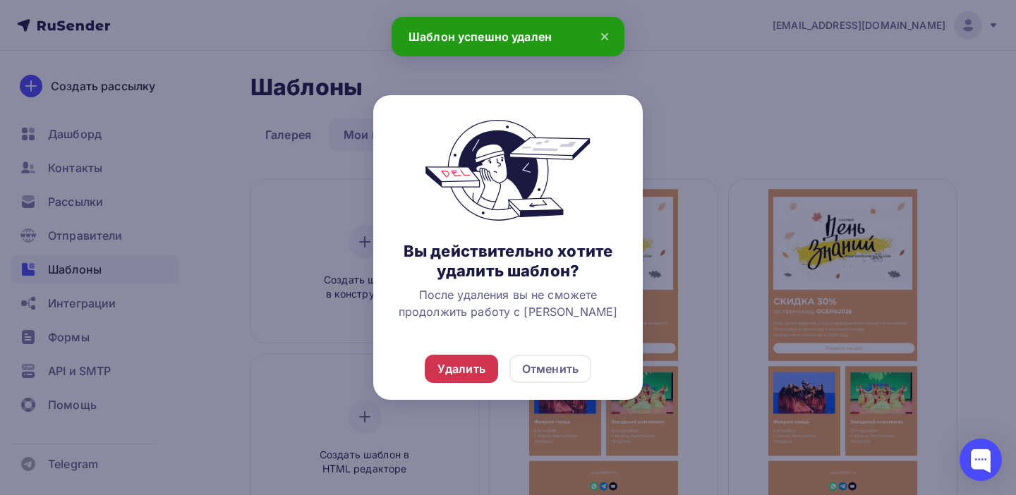
click at [465, 374] on div "Удалить" at bounding box center [462, 369] width 48 height 17
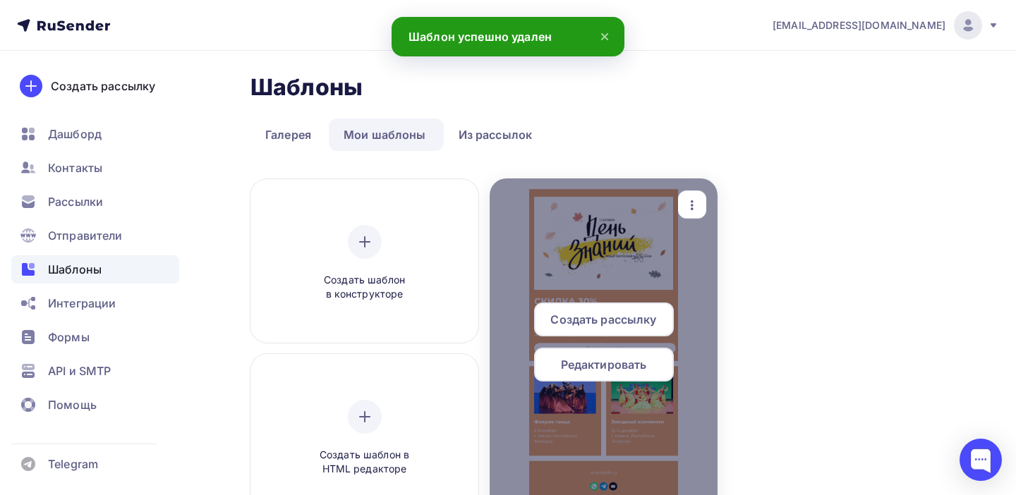
click at [605, 373] on div "Редактировать" at bounding box center [604, 365] width 140 height 34
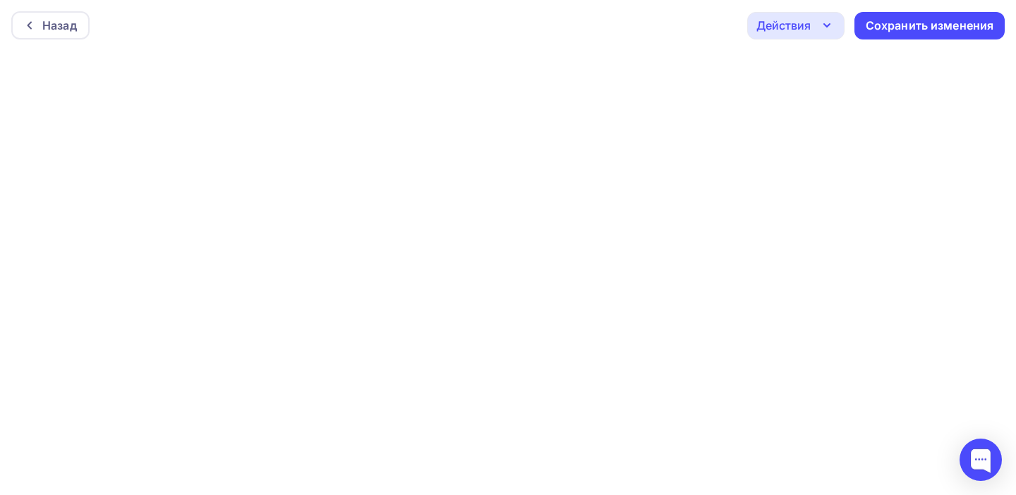
click at [812, 32] on div "Действия" at bounding box center [795, 26] width 97 height 28
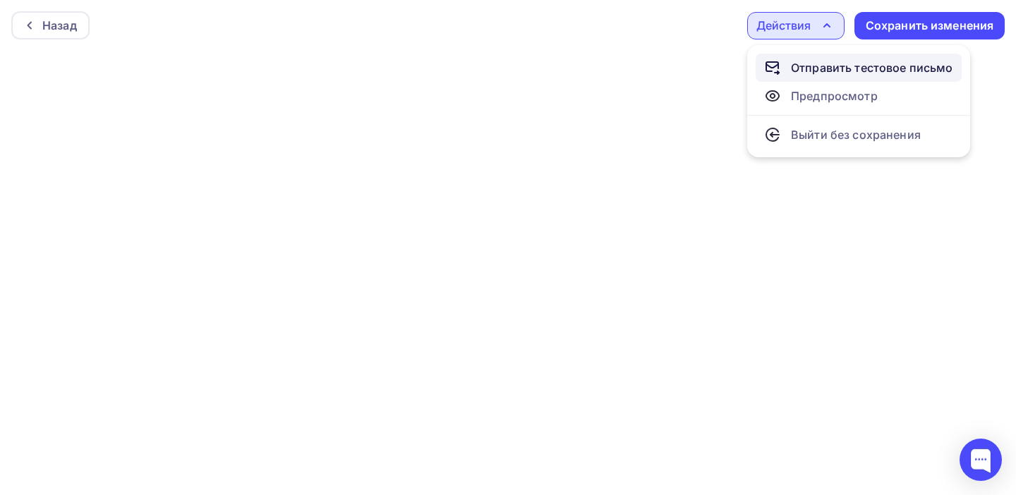
click at [816, 68] on div "Отправить тестовое письмо" at bounding box center [872, 67] width 162 height 17
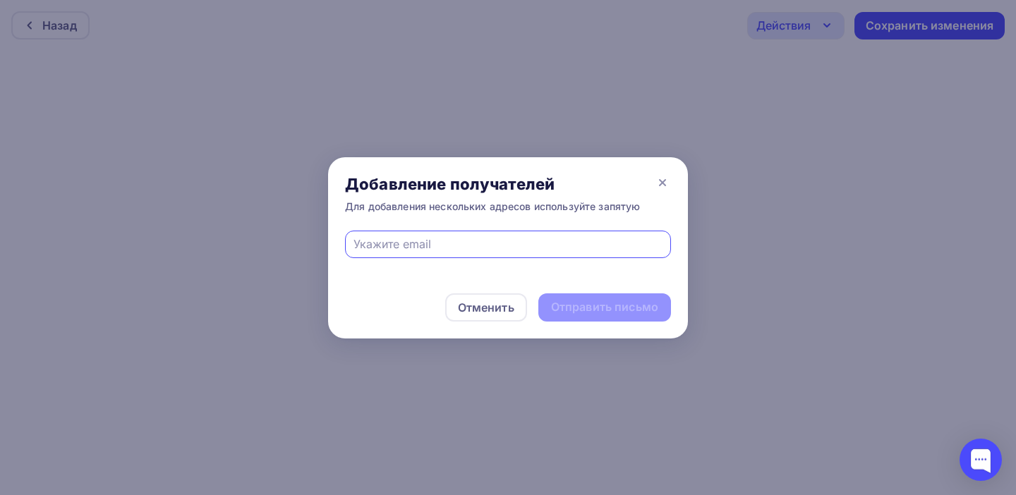
click at [530, 248] on input "text" at bounding box center [509, 244] width 310 height 17
type input "info@soundslife.ru"
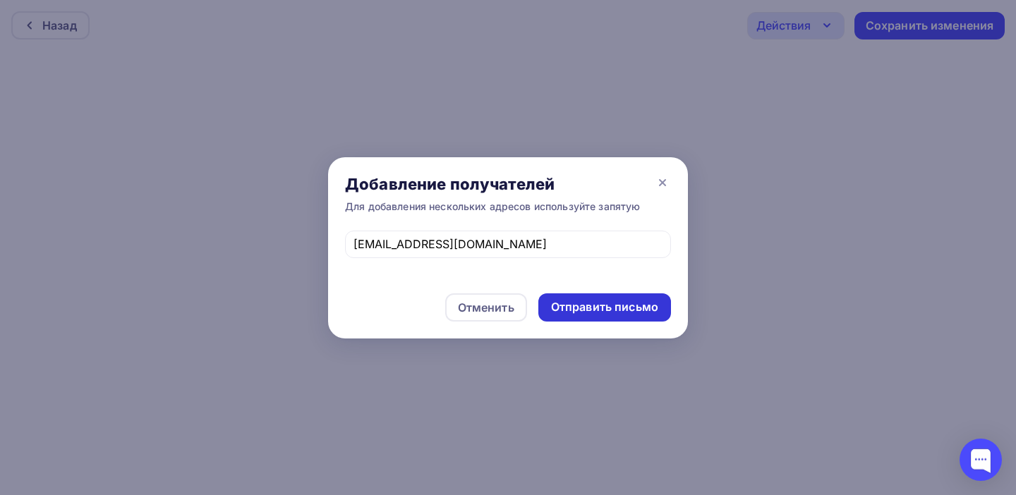
click at [632, 311] on div "Отправить письмо" at bounding box center [604, 307] width 107 height 16
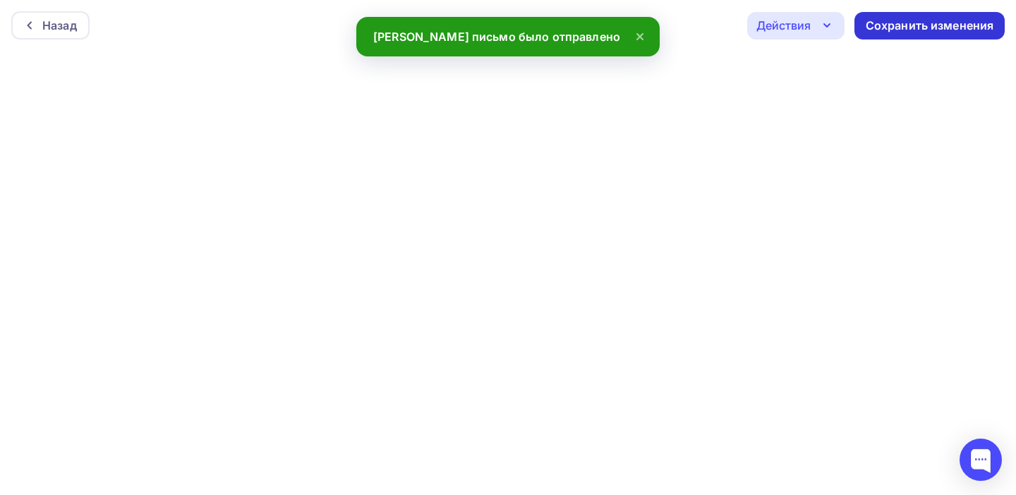
click at [941, 24] on div "Сохранить изменения" at bounding box center [930, 26] width 128 height 16
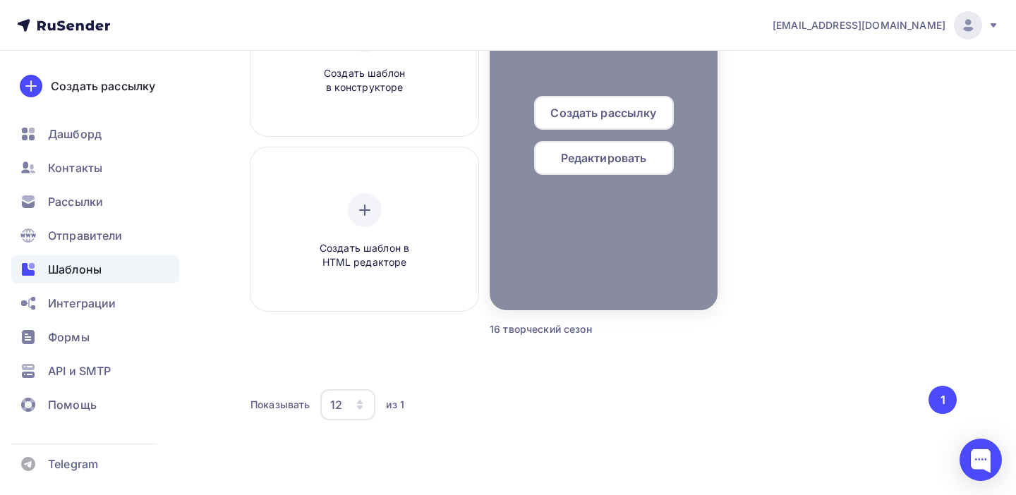
scroll to position [42, 0]
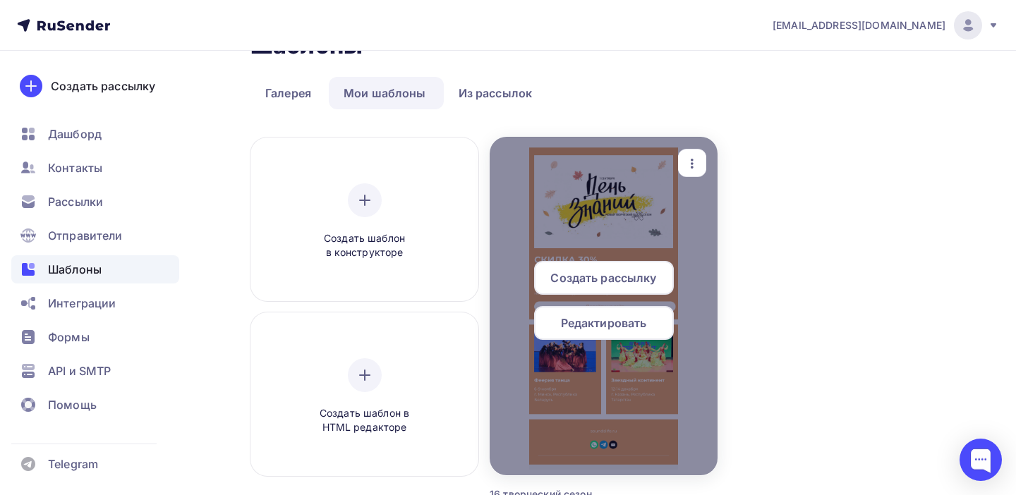
click at [626, 279] on span "Создать рассылку" at bounding box center [603, 278] width 106 height 17
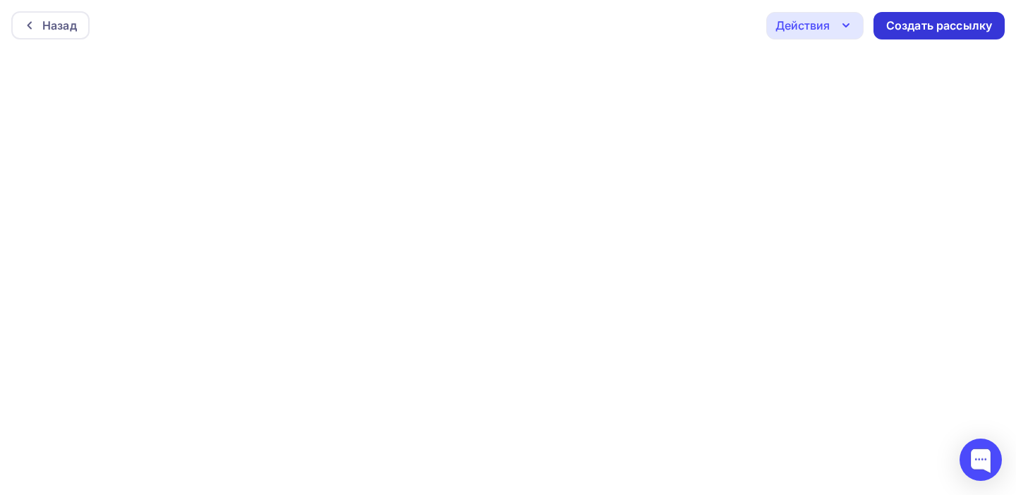
click at [960, 28] on div "Создать рассылку" at bounding box center [939, 26] width 106 height 16
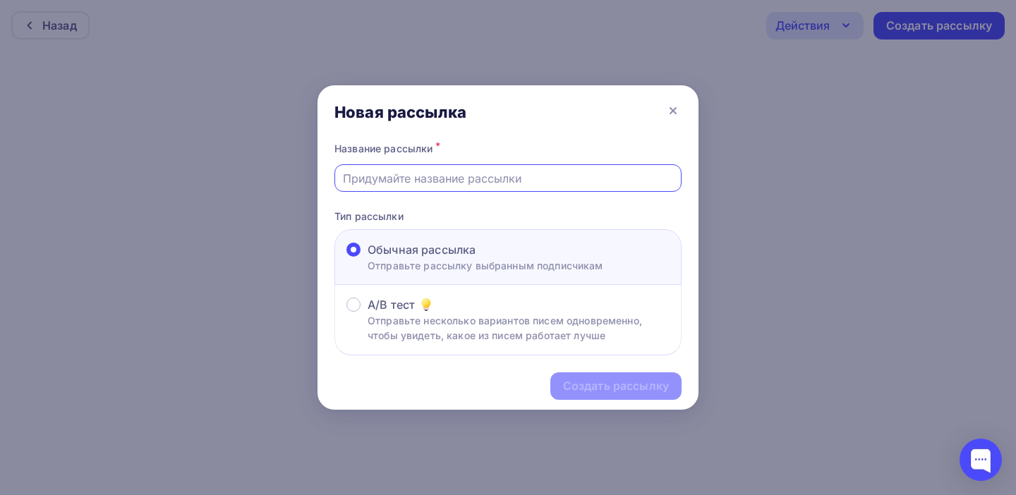
click at [399, 176] on input "text" at bounding box center [508, 178] width 331 height 17
type input "16 творческий сезон объявляем открытым🎉"
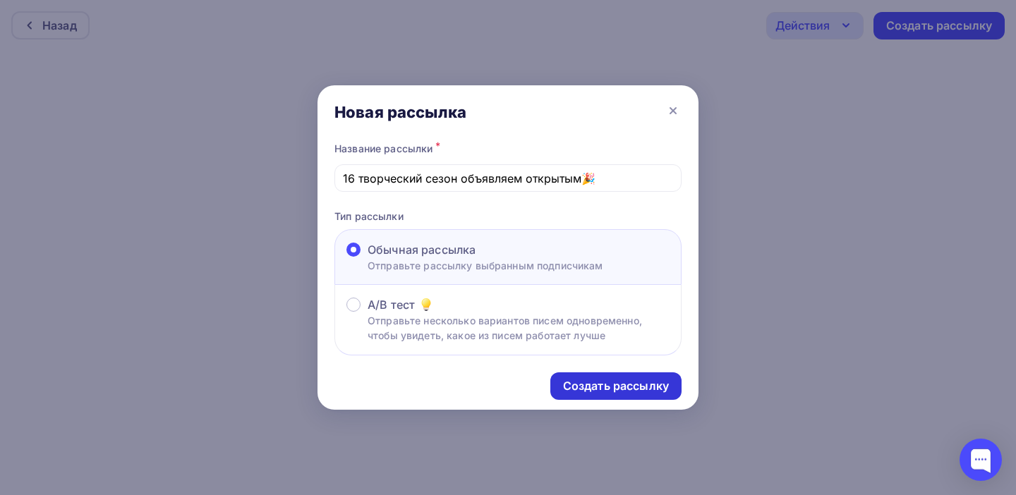
click at [616, 390] on div "Создать рассылку" at bounding box center [616, 386] width 106 height 16
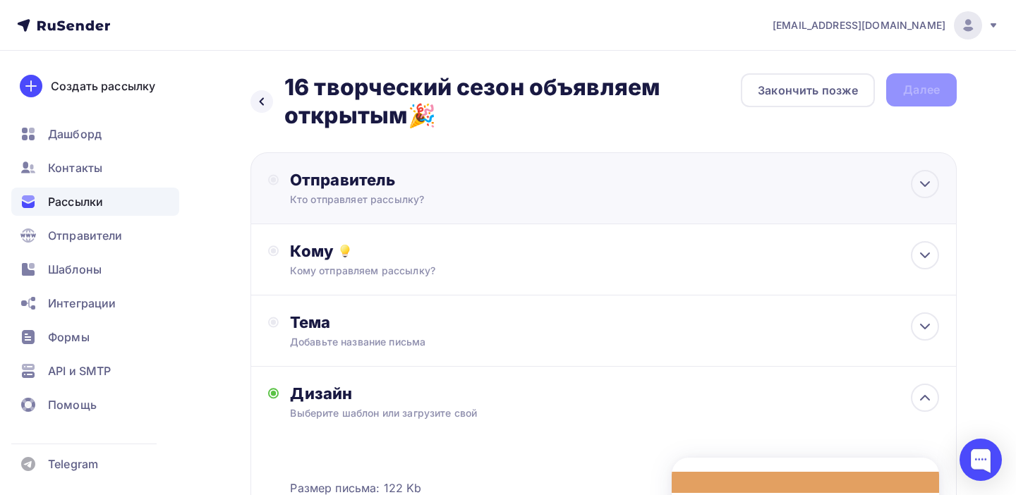
click at [361, 195] on div "Кто отправляет рассылку?" at bounding box center [427, 200] width 275 height 14
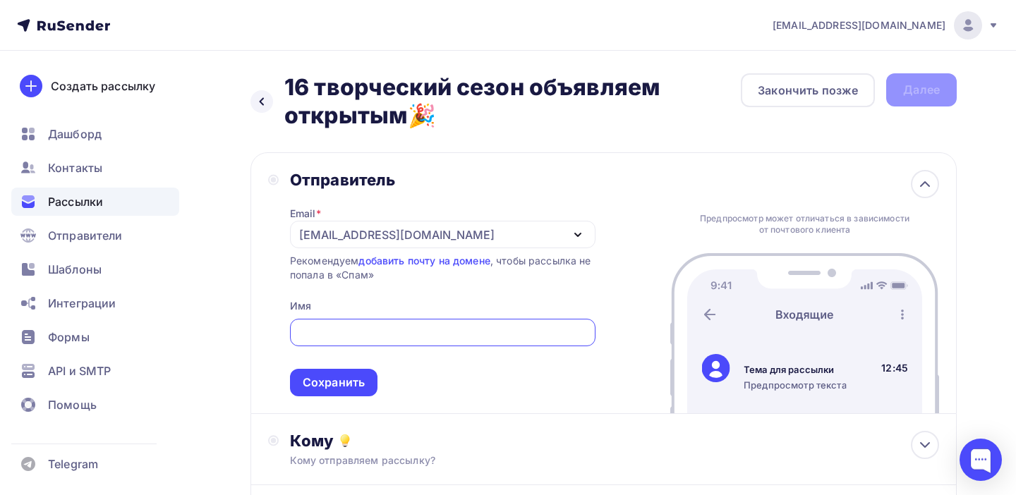
paste input "SL Company: конкурсы, фестивали, мастер-классы"
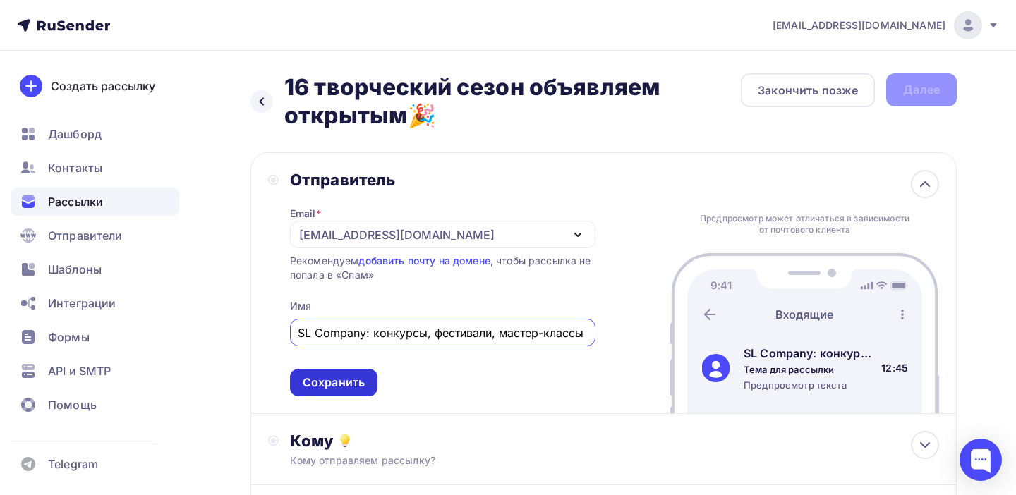
type input "SL Company: конкурсы, фестивали, мастер-классы"
click at [349, 383] on div "Сохранить" at bounding box center [334, 383] width 62 height 16
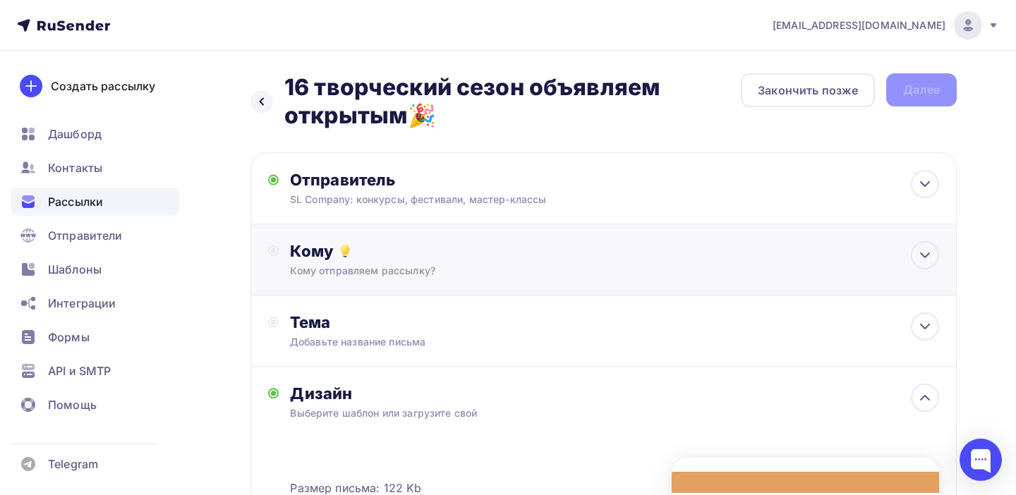
click at [448, 269] on div "Кому отправляем рассылку?" at bounding box center [582, 271] width 584 height 14
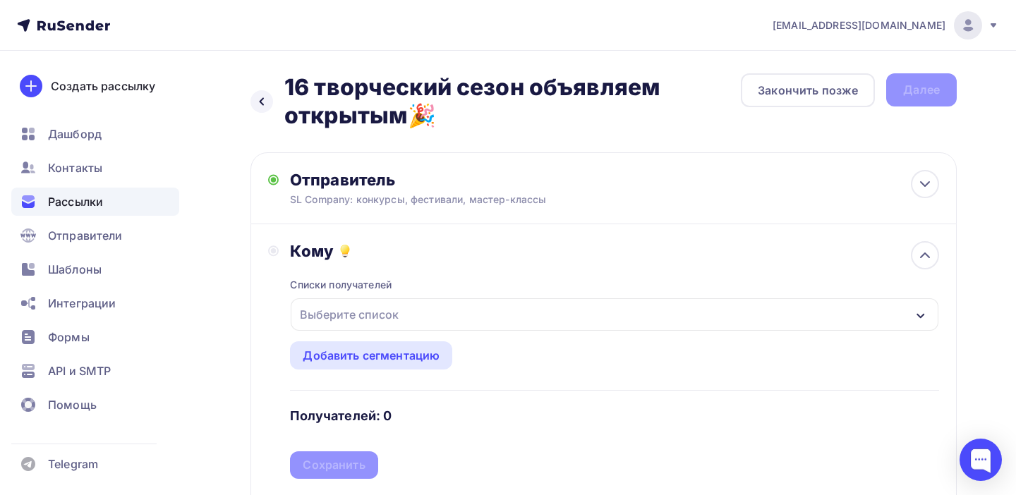
click at [423, 308] on div "Выберите список" at bounding box center [615, 314] width 648 height 32
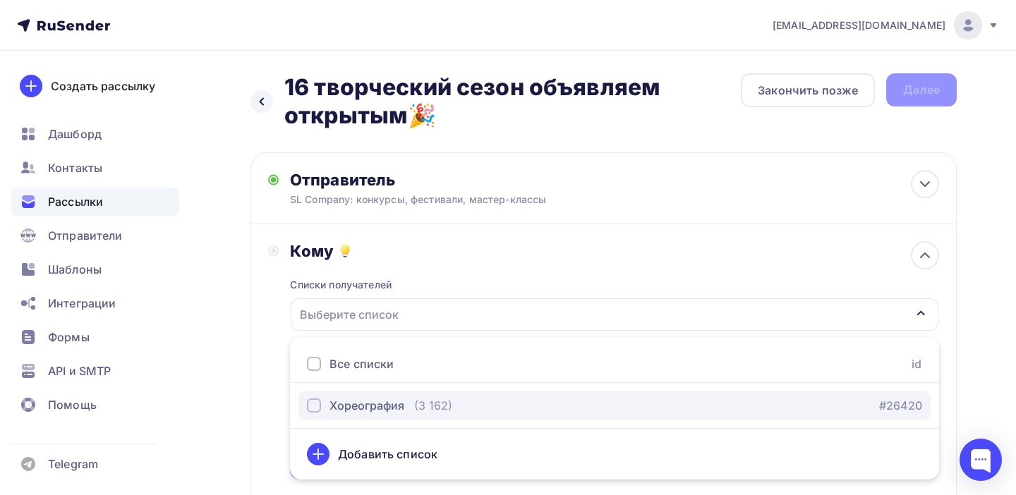
click at [376, 409] on div "Хореография" at bounding box center [367, 405] width 75 height 17
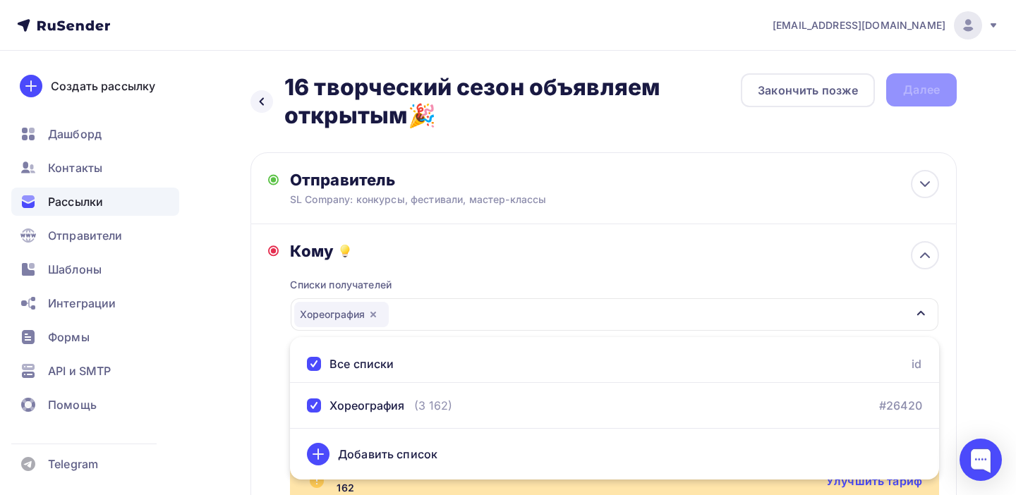
click at [270, 373] on div "Кому Списки получателей Хореография Все списки id Хореография (3 162) #26420 До…" at bounding box center [603, 410] width 671 height 339
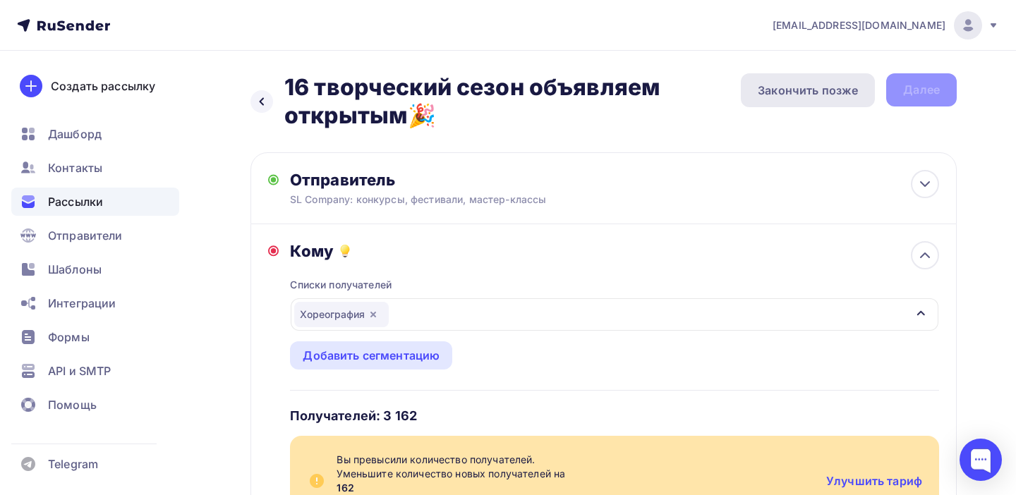
click at [790, 95] on div "Закончить позже" at bounding box center [808, 90] width 100 height 17
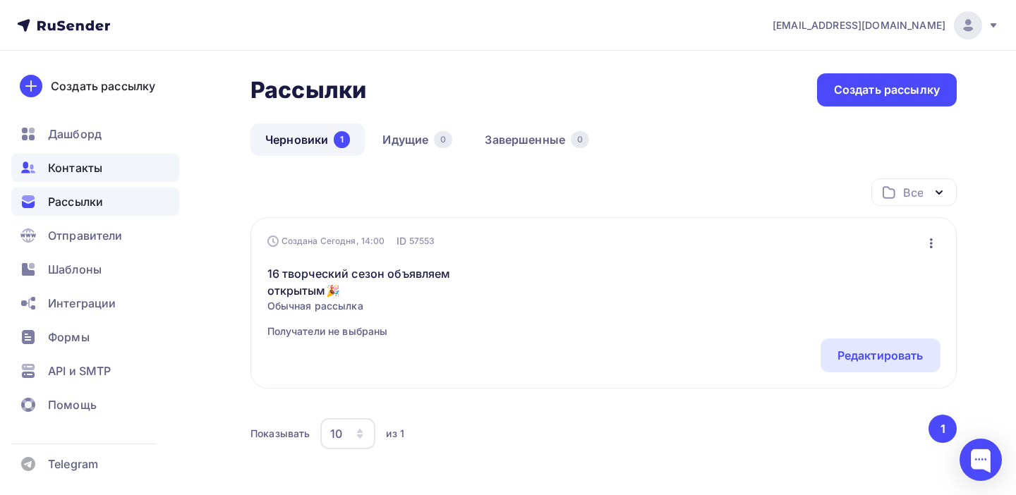
click at [81, 167] on span "Контакты" at bounding box center [75, 167] width 54 height 17
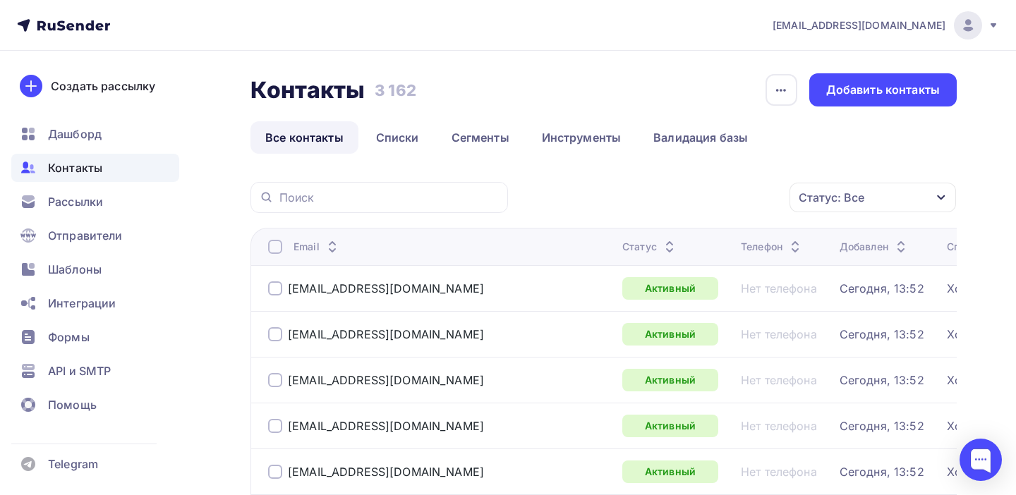
click at [661, 250] on icon at bounding box center [669, 250] width 17 height 17
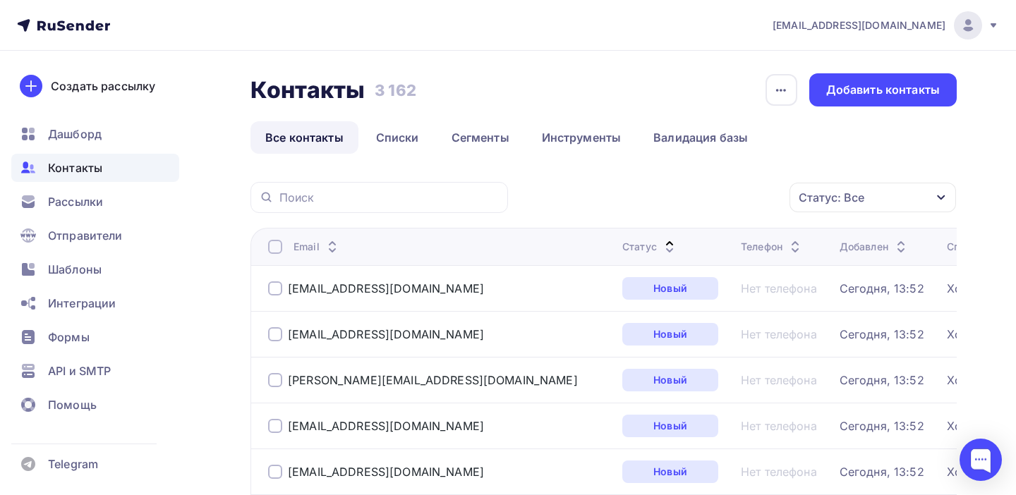
click at [661, 250] on icon at bounding box center [669, 250] width 17 height 17
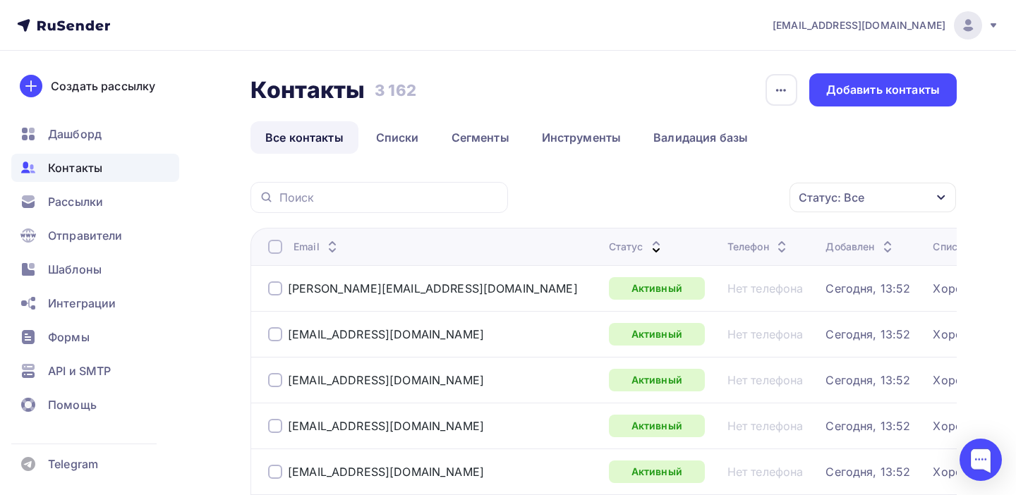
click at [609, 250] on div "Статус" at bounding box center [662, 247] width 107 height 14
click at [648, 254] on icon at bounding box center [656, 250] width 17 height 17
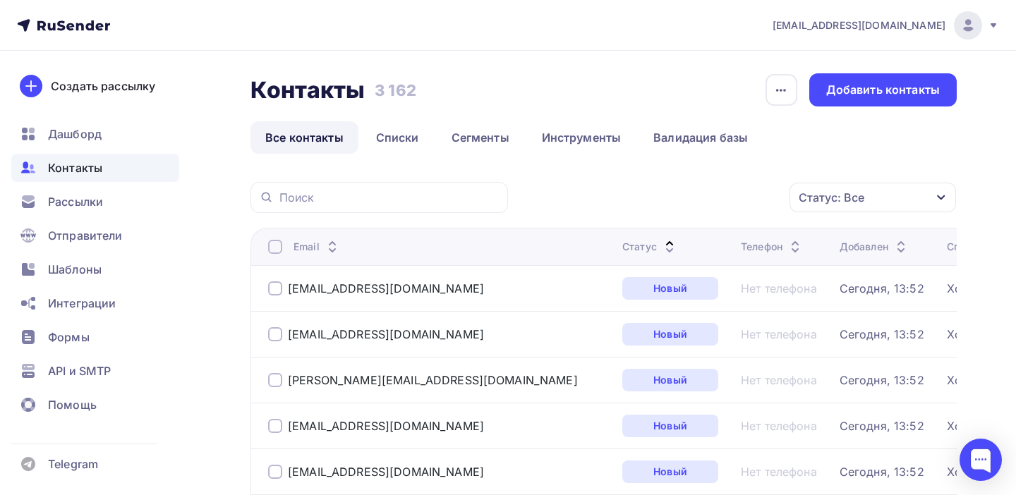
click at [946, 197] on icon "button" at bounding box center [941, 197] width 11 height 11
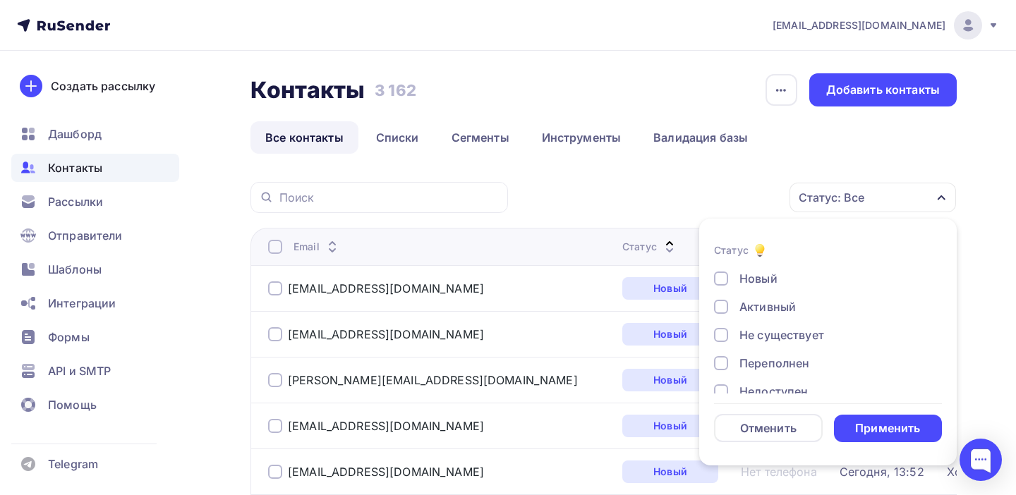
click at [742, 336] on div "Не существует" at bounding box center [782, 335] width 85 height 17
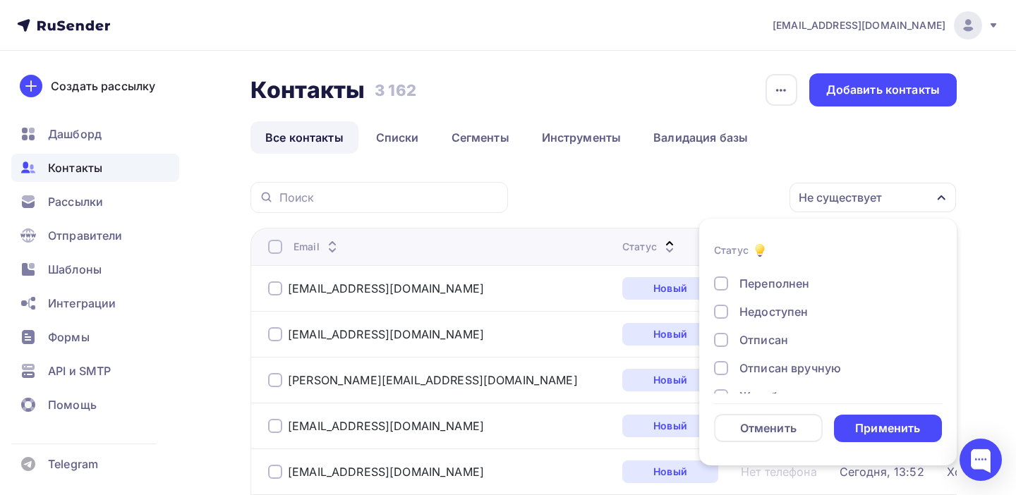
scroll to position [102, 0]
click at [720, 295] on div at bounding box center [721, 289] width 14 height 14
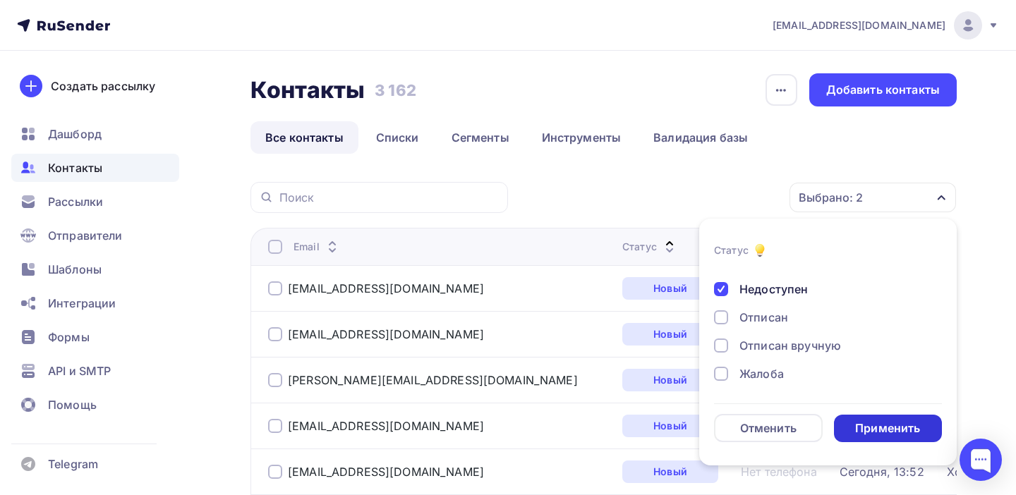
click at [888, 426] on div "Применить" at bounding box center [887, 429] width 65 height 16
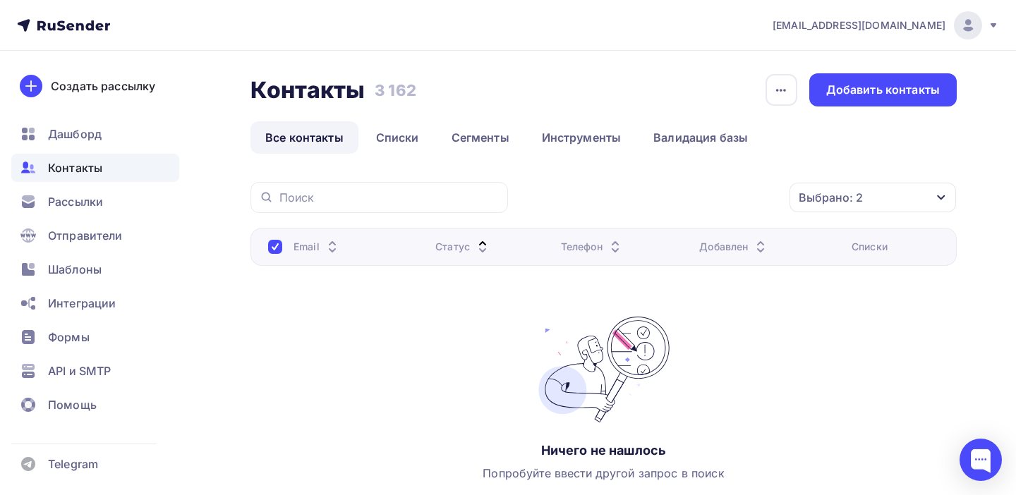
click at [941, 195] on icon "button" at bounding box center [941, 197] width 11 height 11
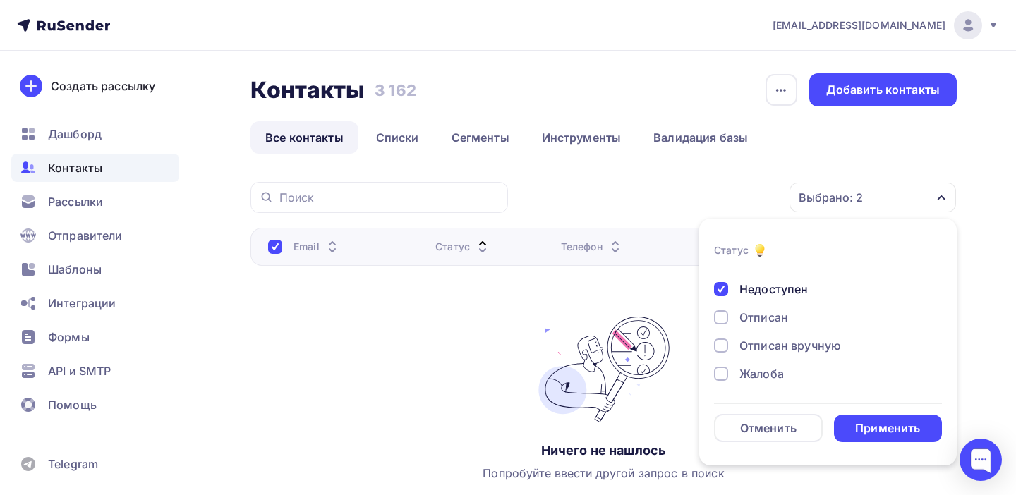
click at [775, 318] on div "Отписан" at bounding box center [764, 317] width 49 height 17
click at [783, 346] on div "Отписан вручную" at bounding box center [791, 345] width 102 height 17
click at [768, 375] on div "Жалоба" at bounding box center [762, 374] width 44 height 17
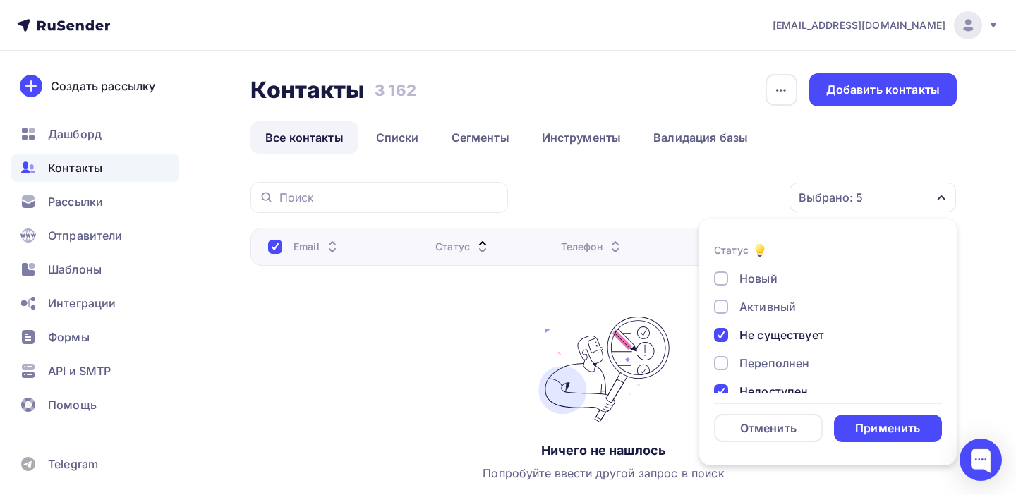
click at [725, 364] on div at bounding box center [721, 363] width 14 height 14
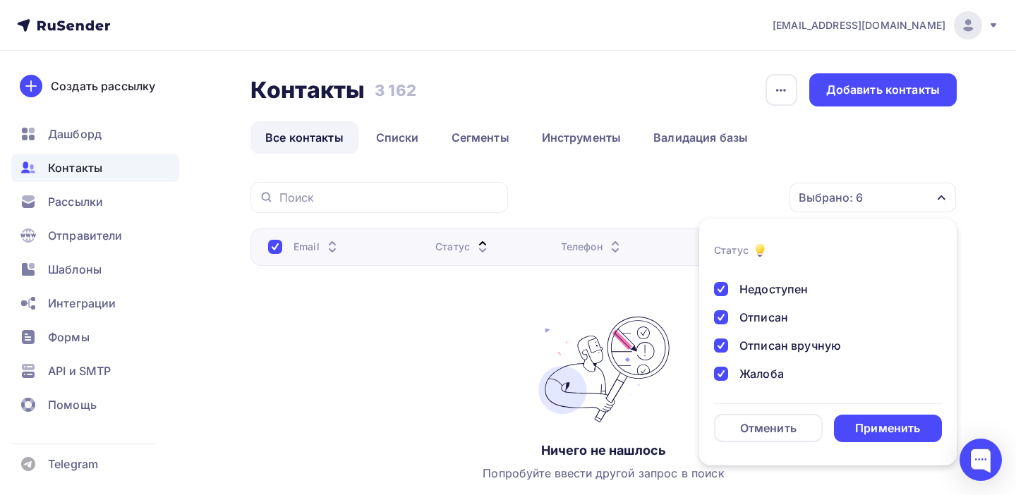
click at [886, 429] on div "Применить" at bounding box center [887, 429] width 65 height 16
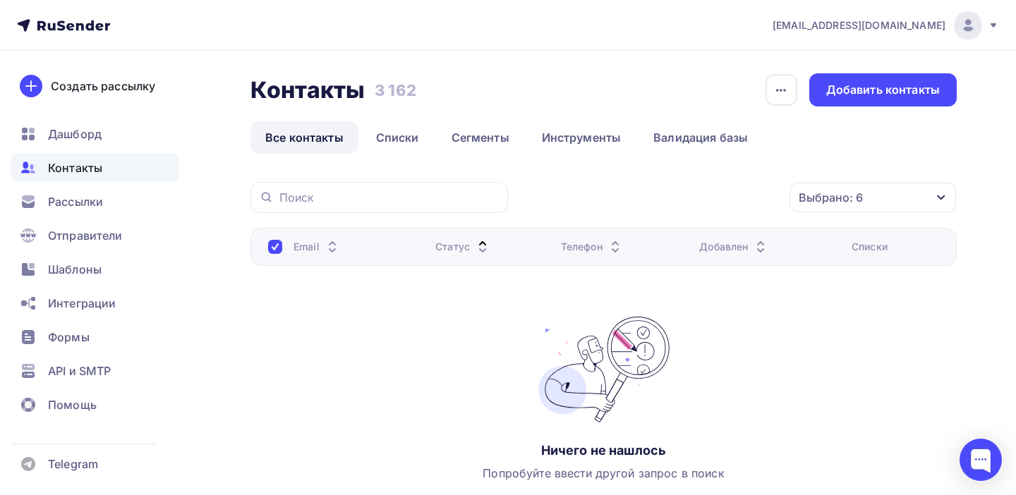
click at [83, 170] on span "Контакты" at bounding box center [75, 167] width 54 height 17
click at [392, 145] on link "Списки" at bounding box center [397, 137] width 73 height 32
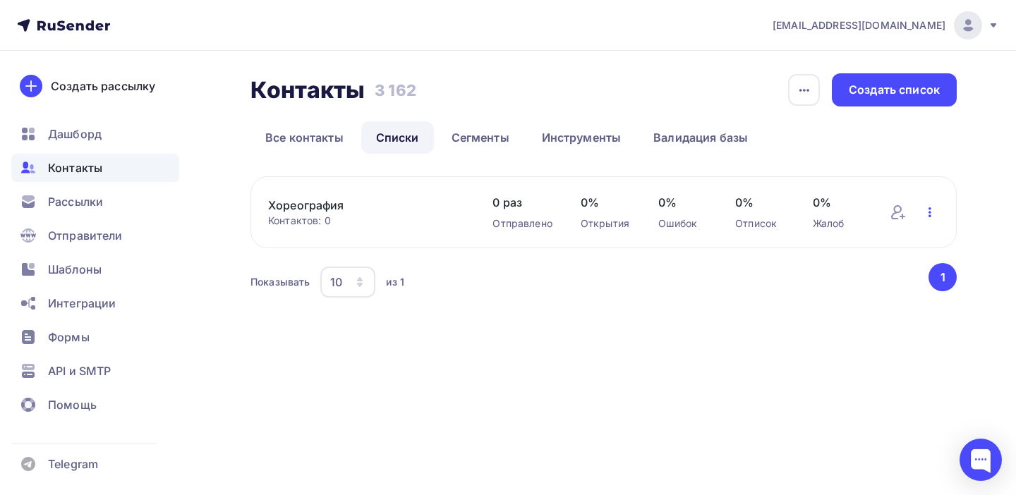
click at [931, 210] on icon "button" at bounding box center [930, 212] width 17 height 17
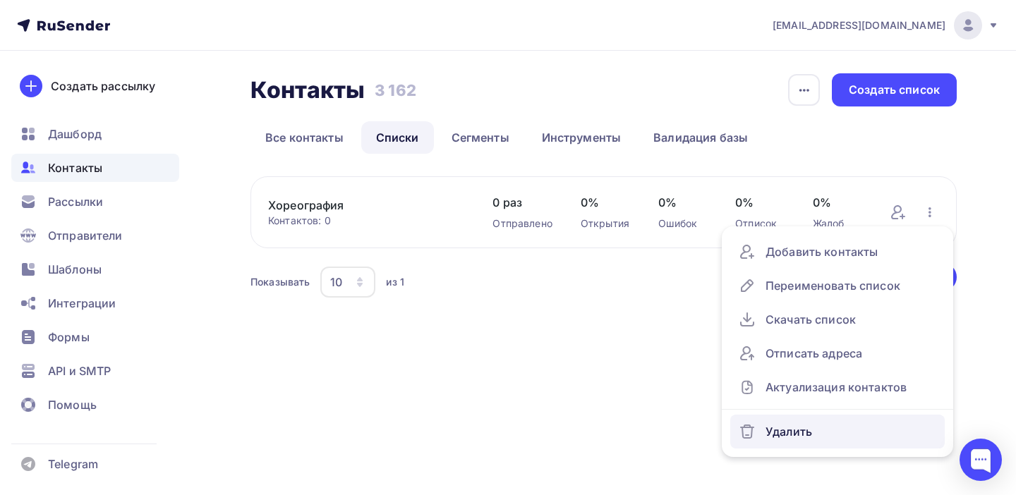
click at [791, 438] on div "Удалить" at bounding box center [838, 432] width 198 height 23
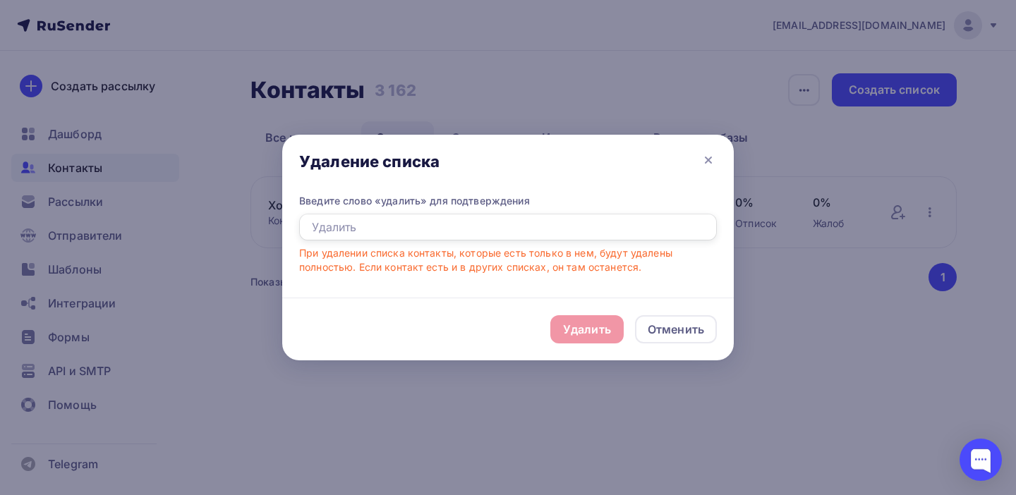
click at [460, 222] on input "text" at bounding box center [508, 227] width 418 height 27
type input "удалить"
click at [594, 336] on div "Удалить" at bounding box center [587, 329] width 48 height 17
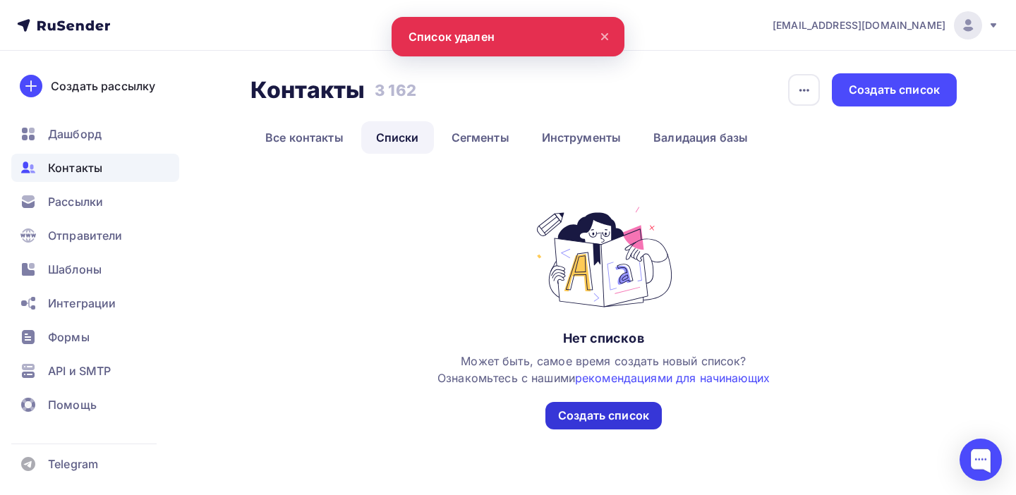
click at [587, 410] on div "Создать список" at bounding box center [603, 416] width 91 height 16
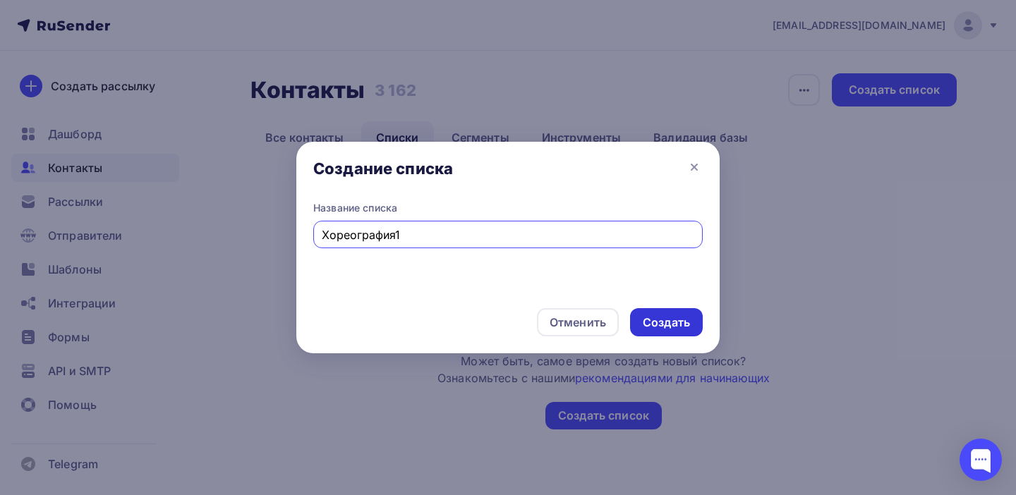
type input "Хореография1"
click at [665, 322] on div "Создать" at bounding box center [666, 323] width 47 height 16
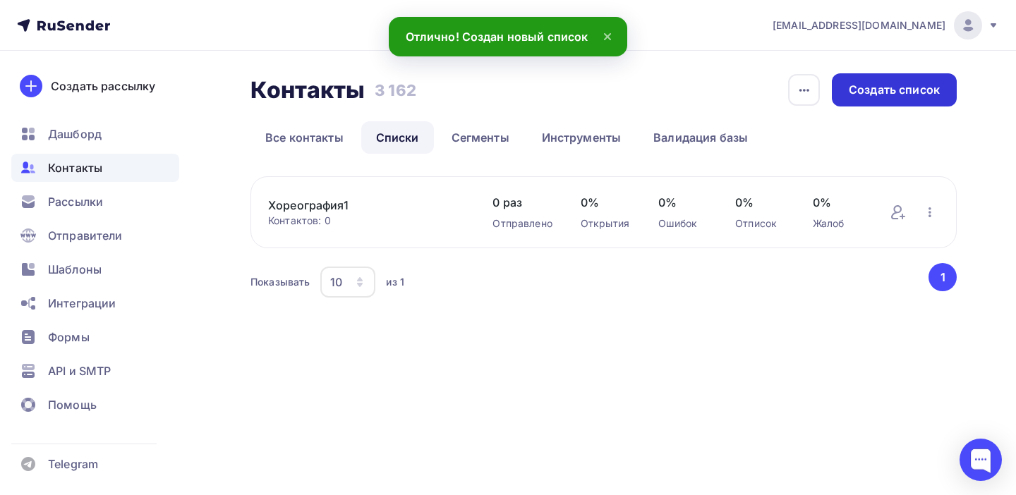
click at [895, 92] on div "Создать список" at bounding box center [894, 90] width 91 height 16
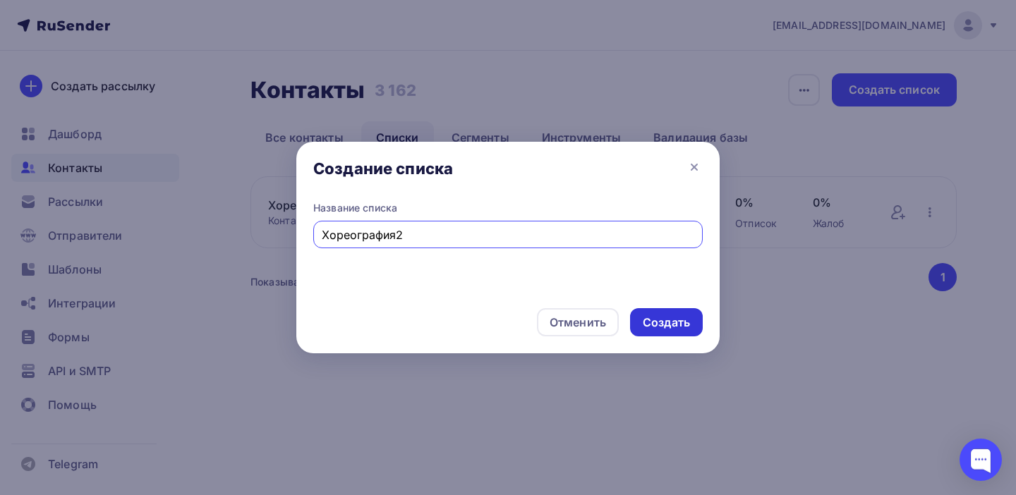
type input "Хореография2"
click at [676, 320] on div "Создать" at bounding box center [666, 323] width 47 height 16
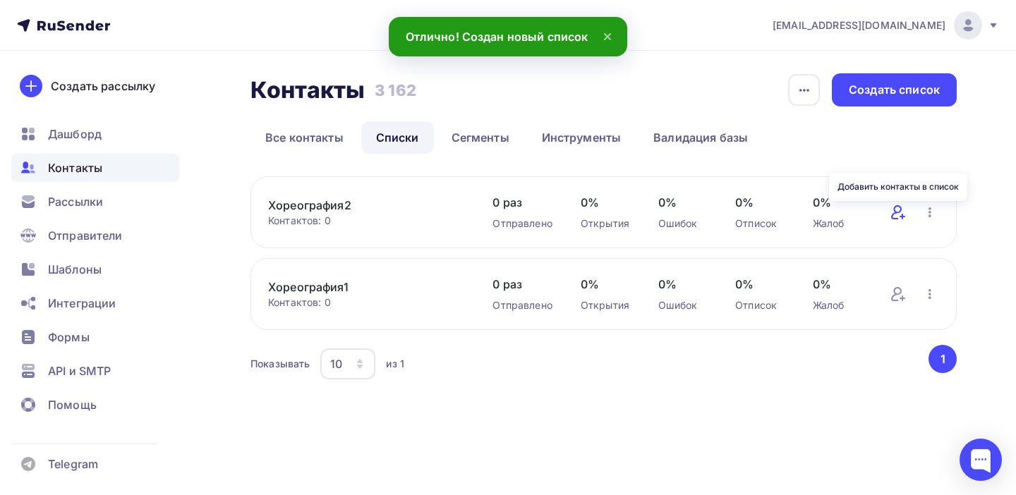
click at [893, 214] on icon at bounding box center [896, 212] width 11 height 14
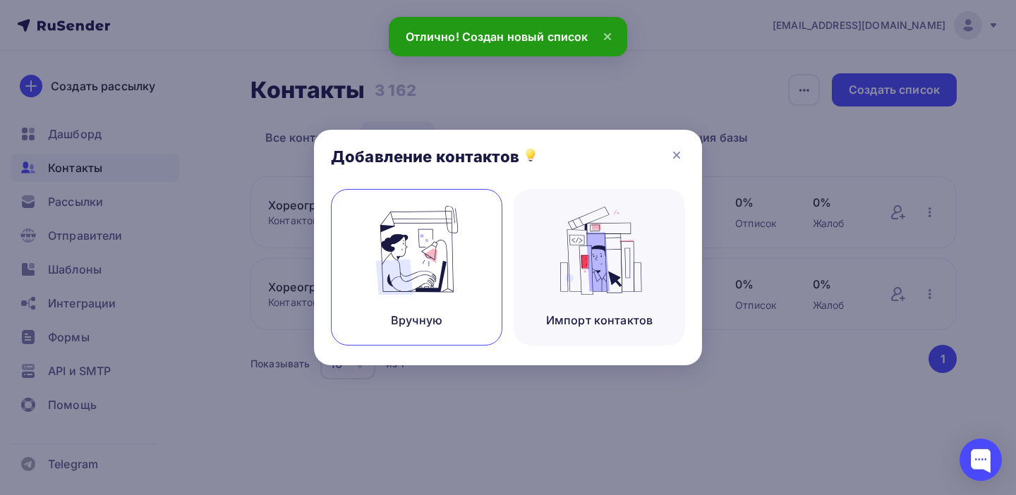
click at [443, 273] on img at bounding box center [417, 250] width 95 height 89
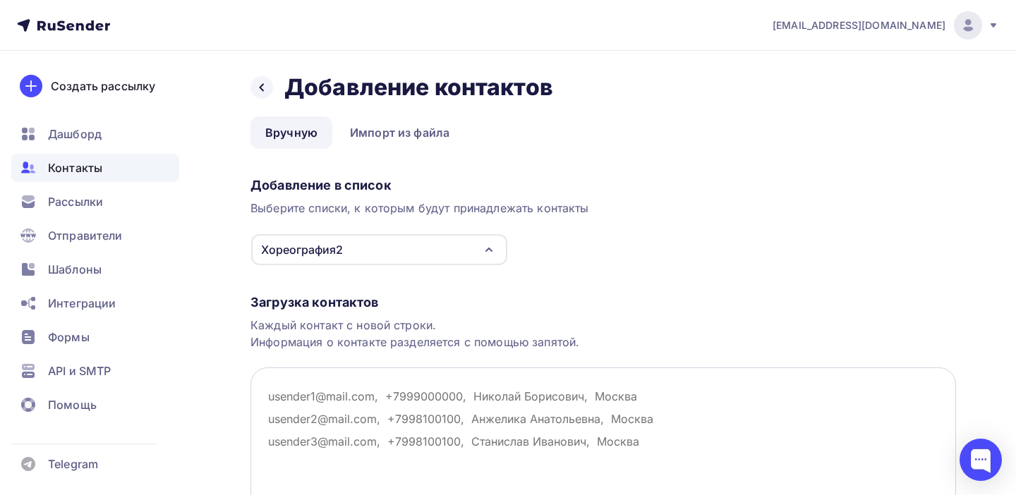
paste textarea "shcradost@mail.ru elena.minina.dance@gmail.com bisipa@yandex.ru msoloveva-ekb@m…"
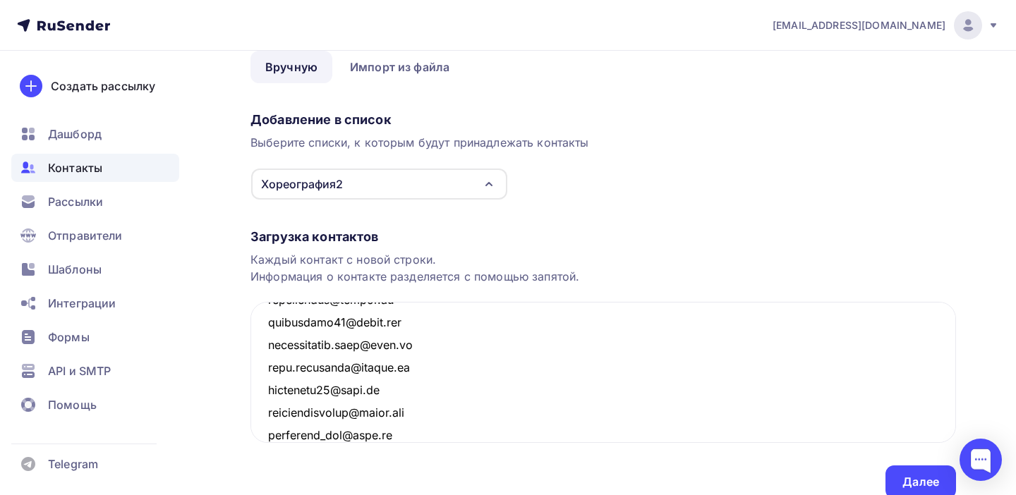
scroll to position [126, 0]
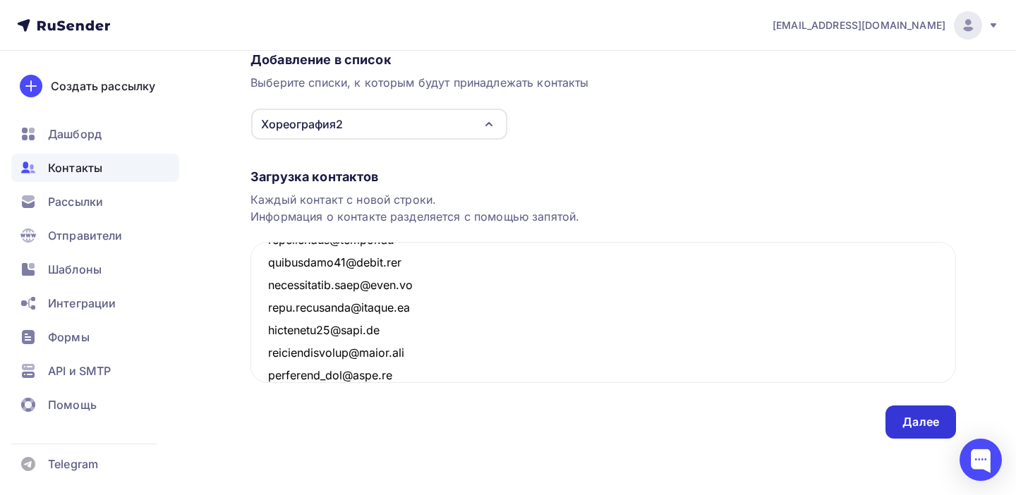
type textarea "shcradost@mail.ru elena.minina.dance@gmail.com bisipa@yandex.ru msoloveva-ekb@m…"
click at [936, 420] on div "Далее" at bounding box center [921, 422] width 37 height 16
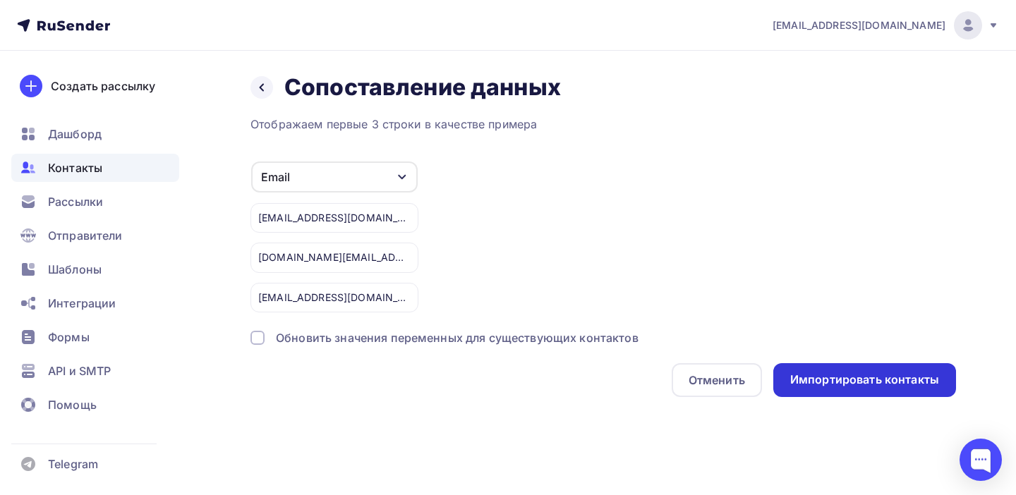
click at [872, 381] on div "Импортировать контакты" at bounding box center [864, 380] width 149 height 16
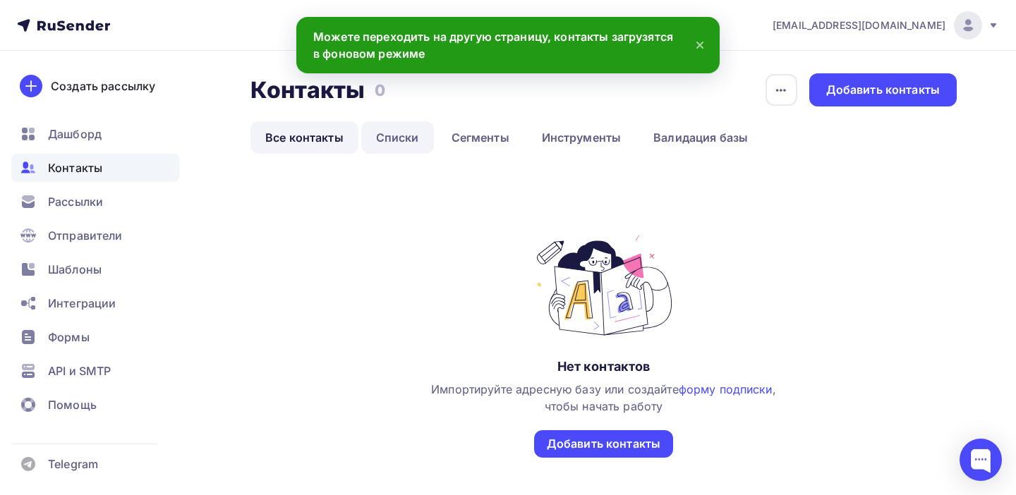
click at [393, 145] on link "Списки" at bounding box center [397, 137] width 73 height 32
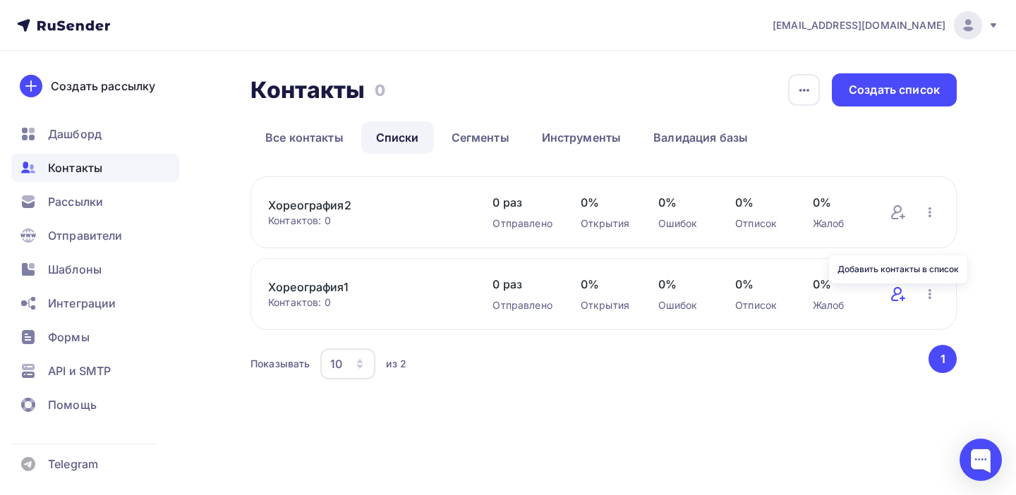
click at [900, 292] on icon at bounding box center [898, 294] width 17 height 17
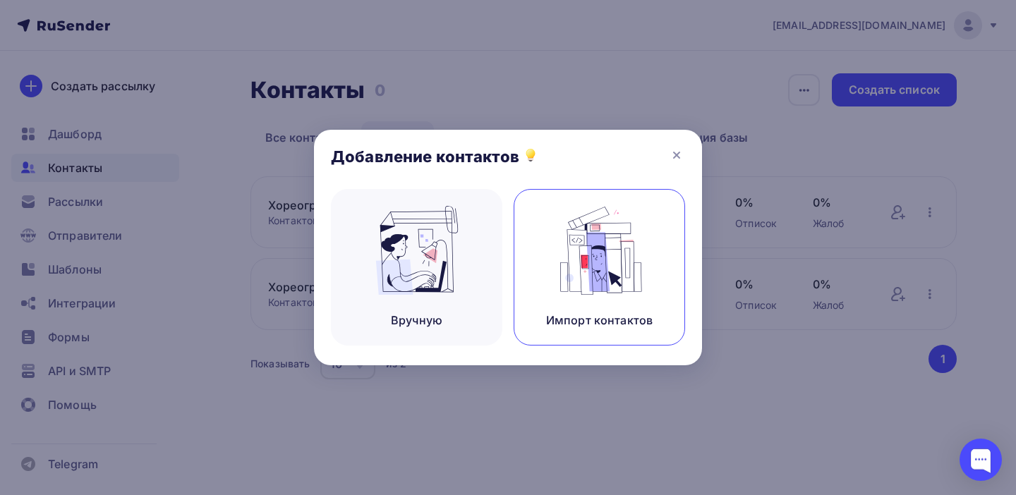
click at [595, 252] on img at bounding box center [600, 250] width 95 height 89
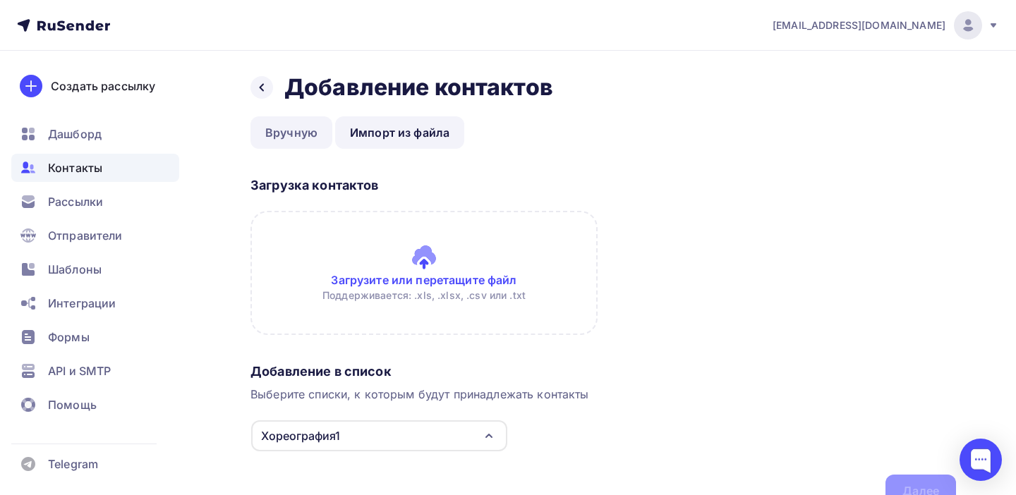
click at [276, 122] on link "Вручную" at bounding box center [292, 132] width 82 height 32
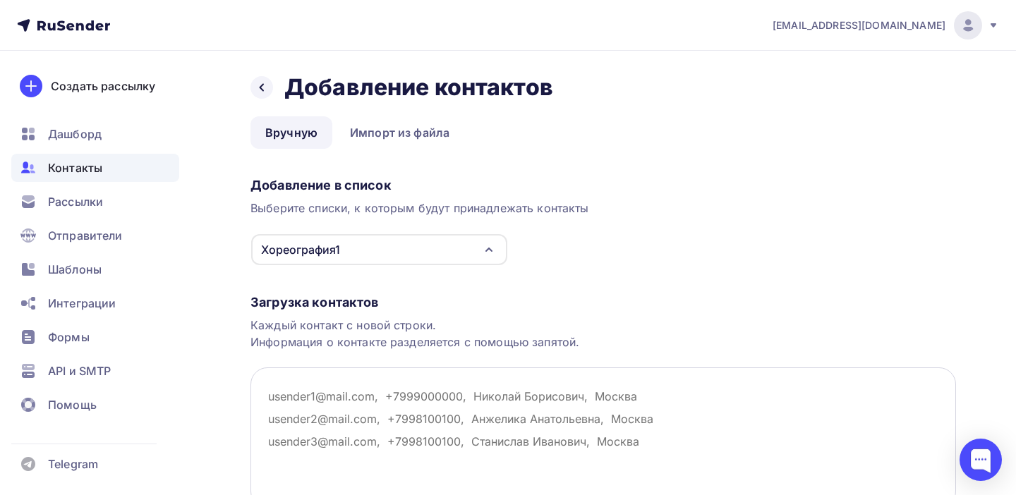
paste textarea "ksanatimnina@mail.ru s.bovtun.region93@mail.ru efremova048@gmail.com tatiana_ka…"
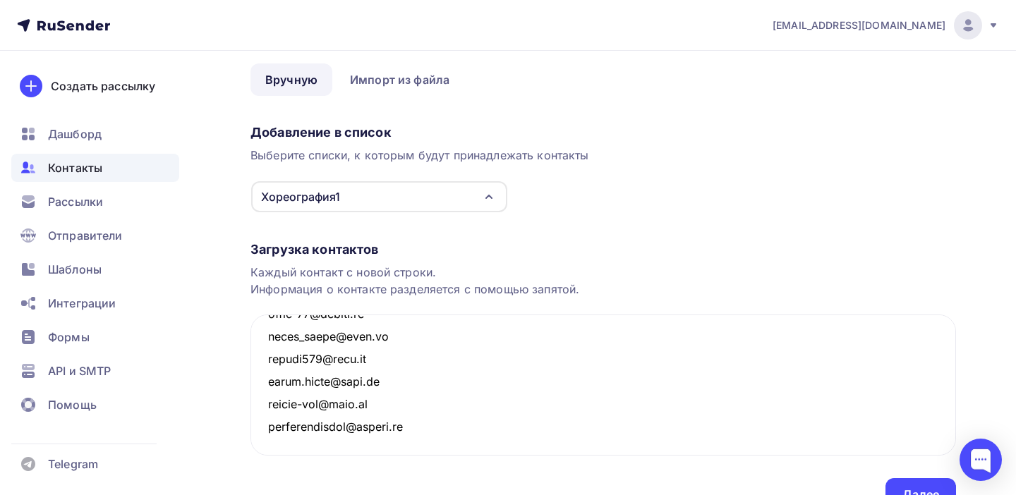
scroll to position [126, 0]
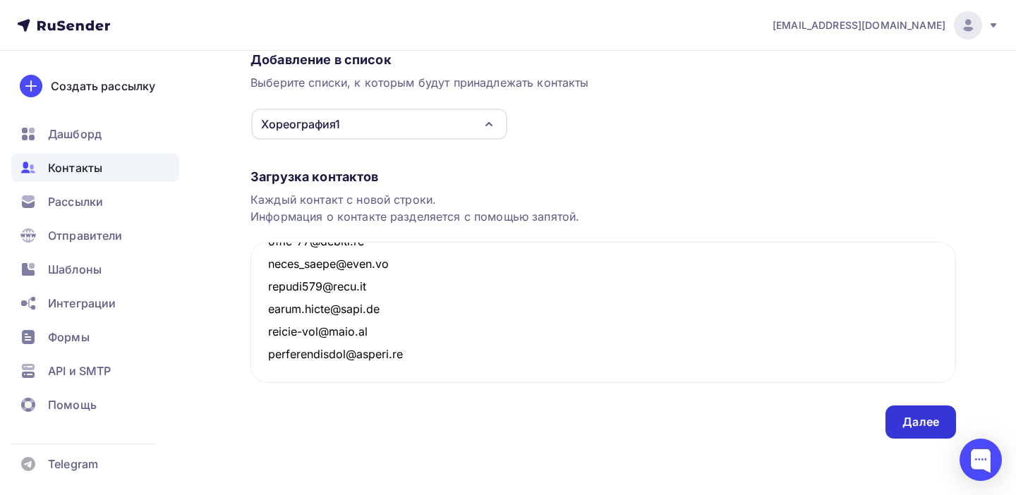
type textarea "ksanatimnina@mail.ru s.bovtun.region93@mail.ru efremova048@gmail.com tatiana_ka…"
click at [917, 428] on div "Далее" at bounding box center [921, 422] width 37 height 16
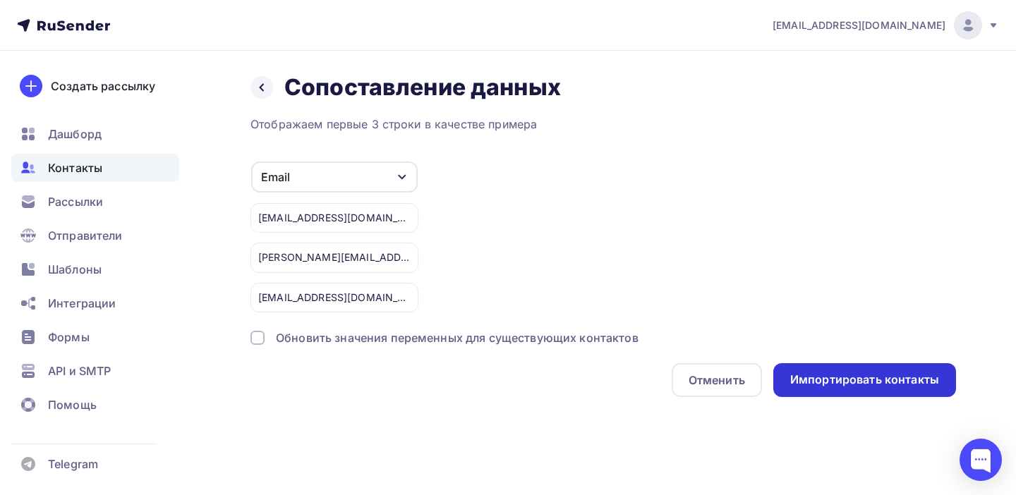
click at [866, 370] on div "Импортировать контакты" at bounding box center [864, 380] width 183 height 34
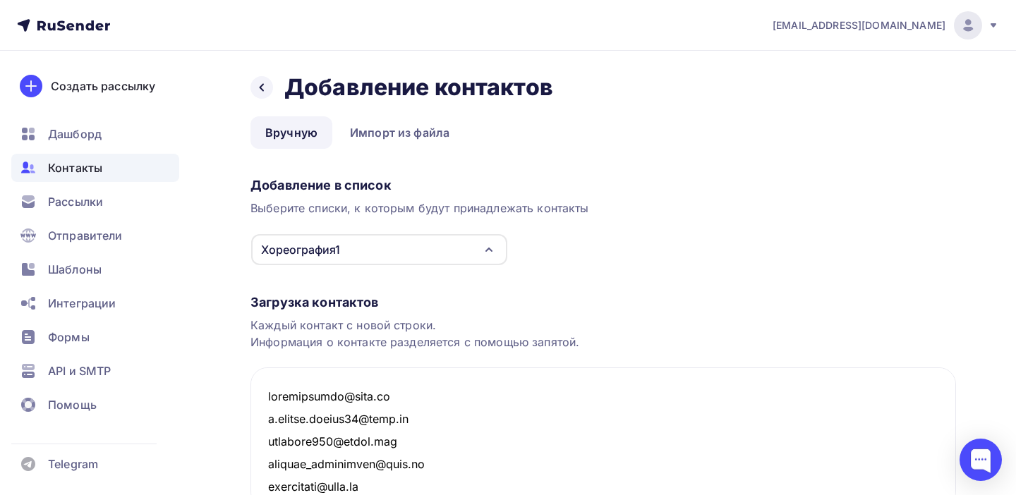
scroll to position [71320, 0]
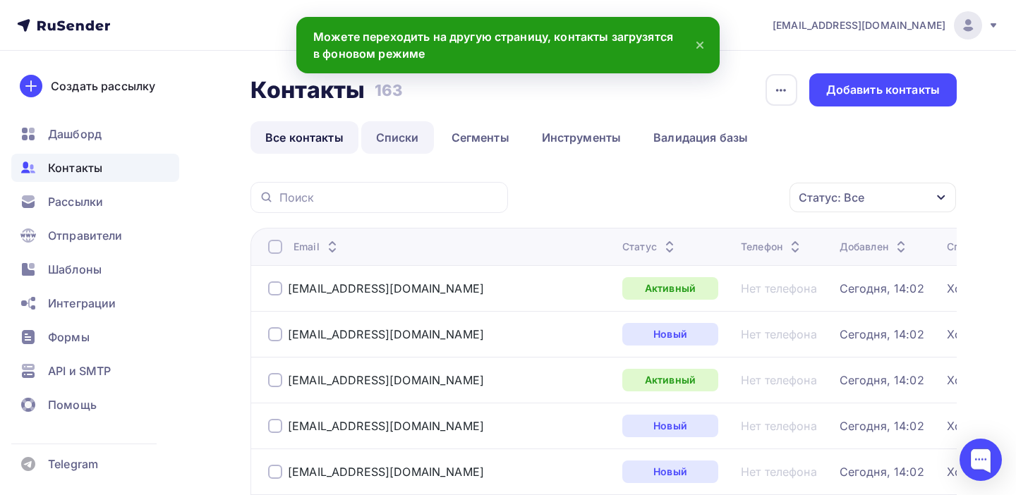
click at [409, 138] on link "Списки" at bounding box center [397, 137] width 73 height 32
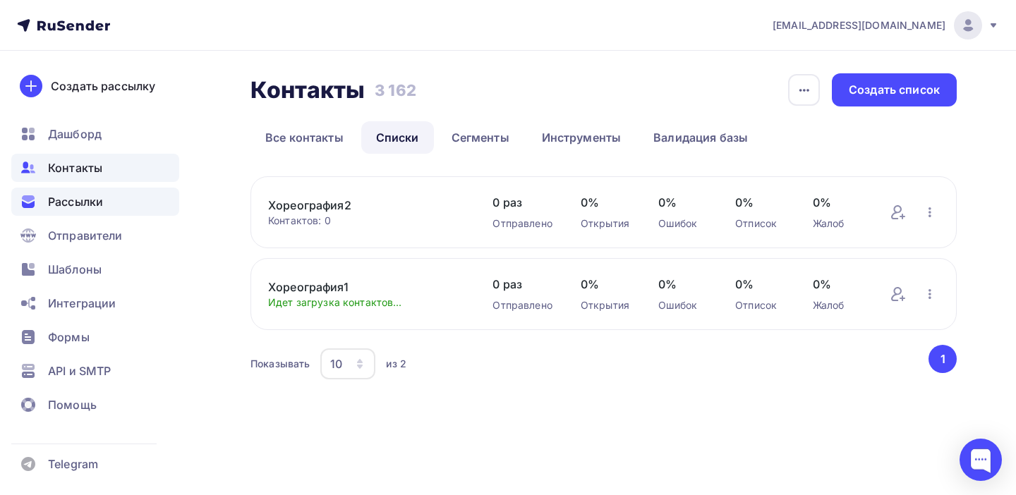
click at [77, 209] on span "Рассылки" at bounding box center [75, 201] width 55 height 17
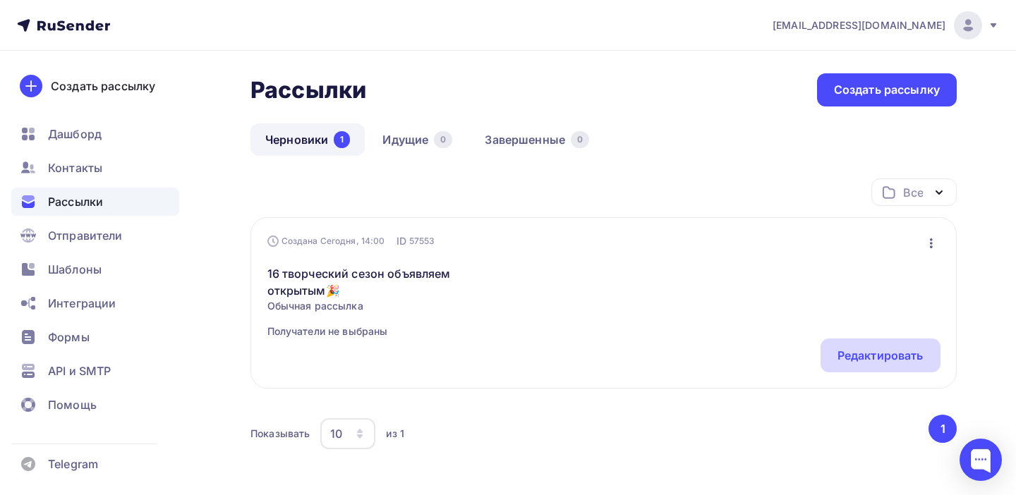
click at [878, 361] on div "Редактировать" at bounding box center [881, 355] width 86 height 17
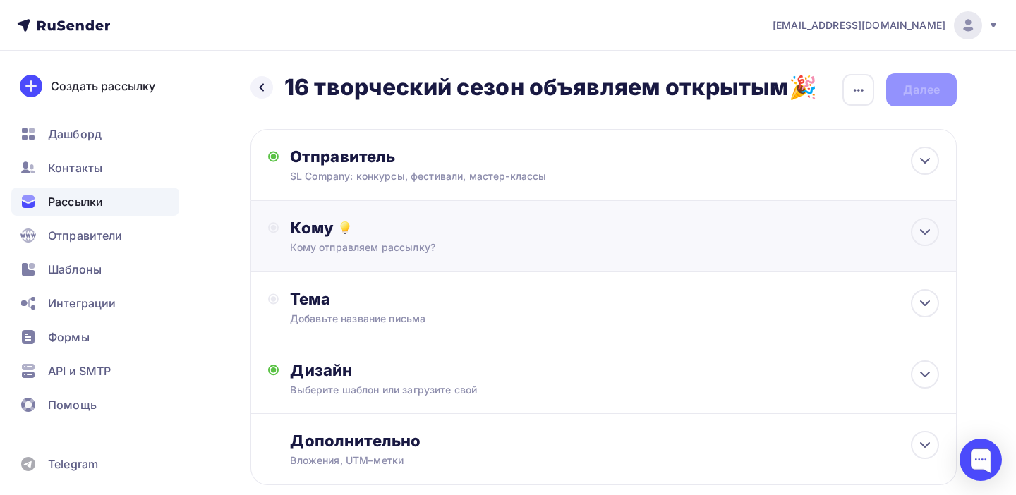
click at [428, 241] on div "Кому отправляем рассылку?" at bounding box center [582, 248] width 584 height 14
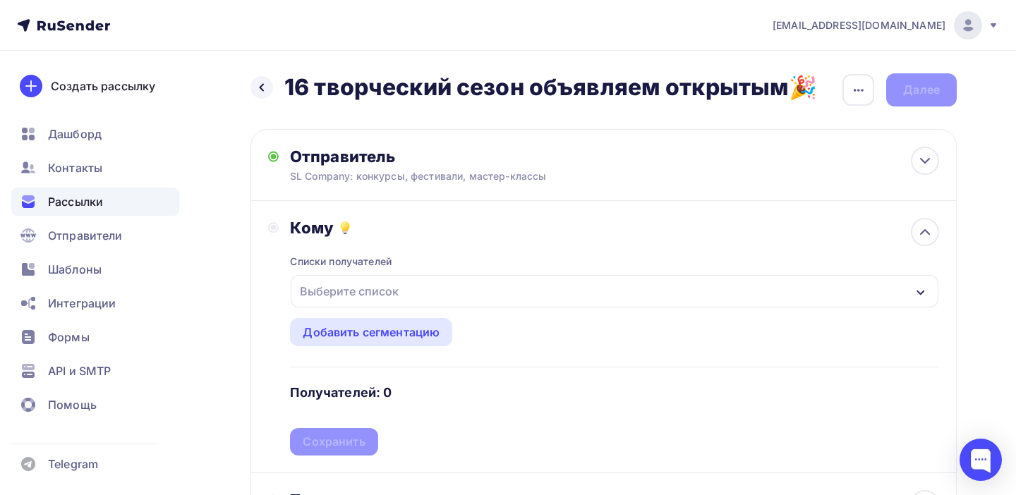
click at [417, 295] on div "Выберите список" at bounding box center [615, 291] width 648 height 32
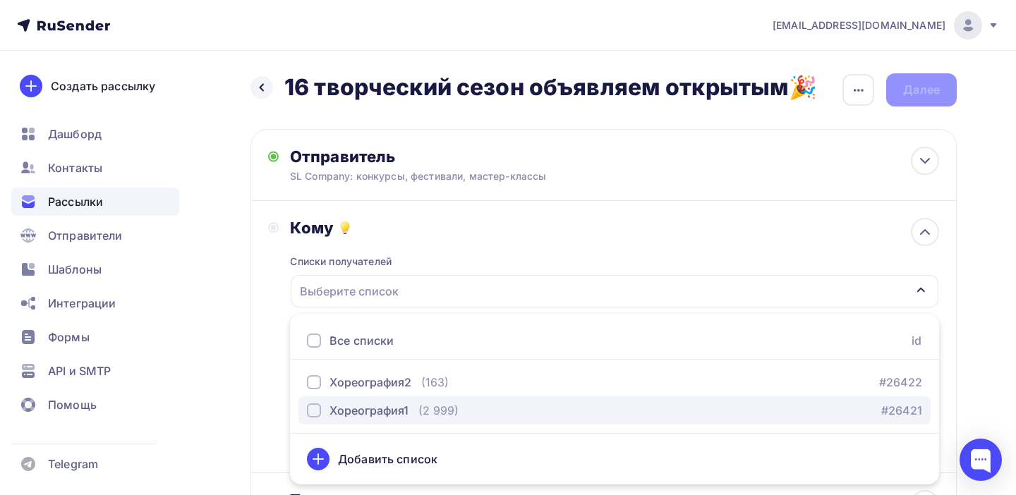
click at [315, 411] on div "button" at bounding box center [314, 411] width 14 height 14
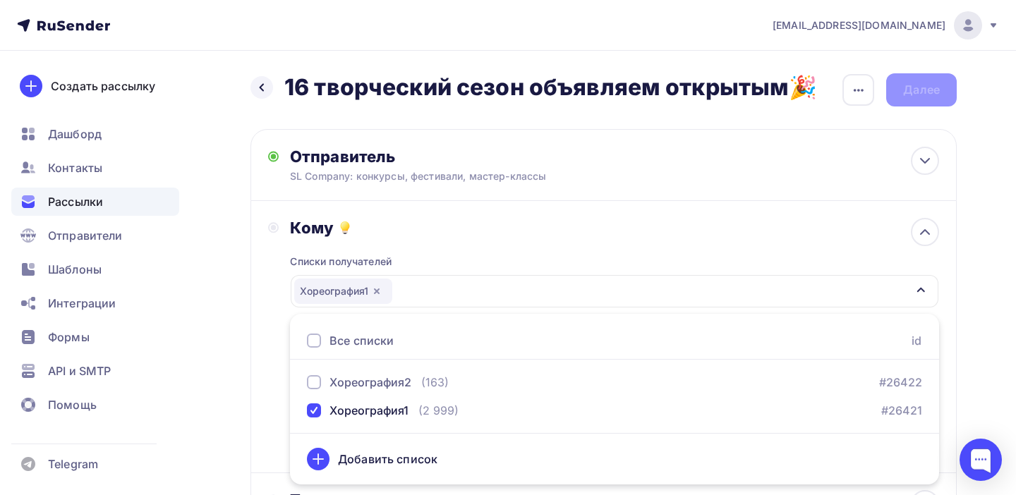
click at [558, 234] on div "Кому" at bounding box center [614, 228] width 649 height 20
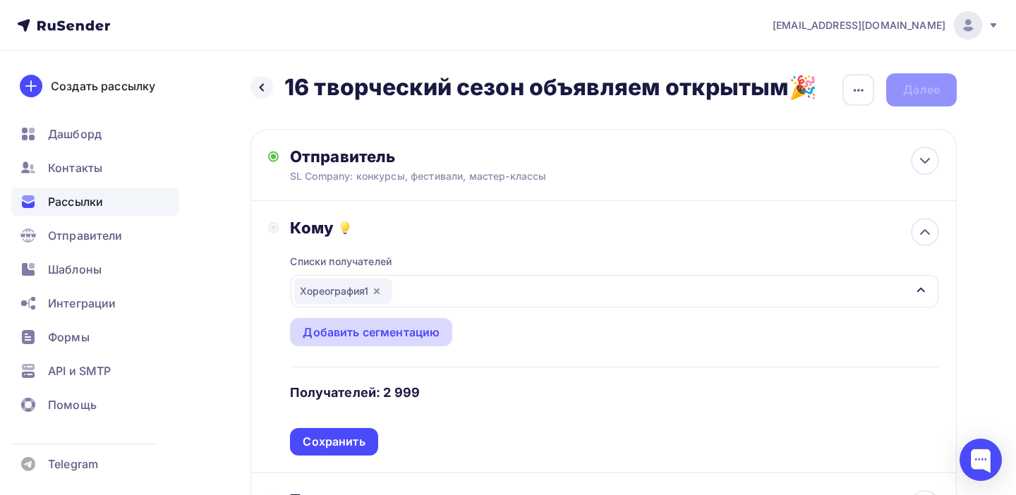
click at [428, 337] on div "Добавить сегментацию" at bounding box center [371, 332] width 137 height 17
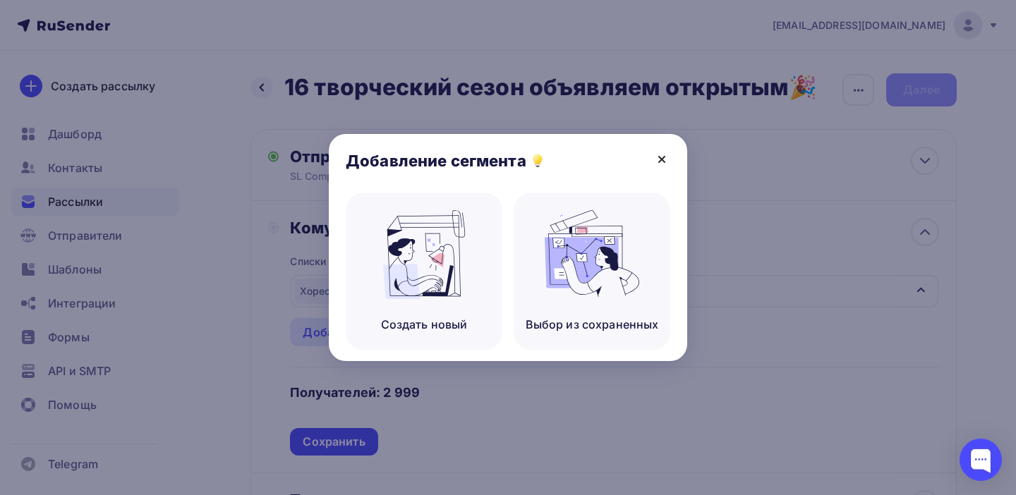
click at [660, 159] on icon at bounding box center [661, 159] width 17 height 17
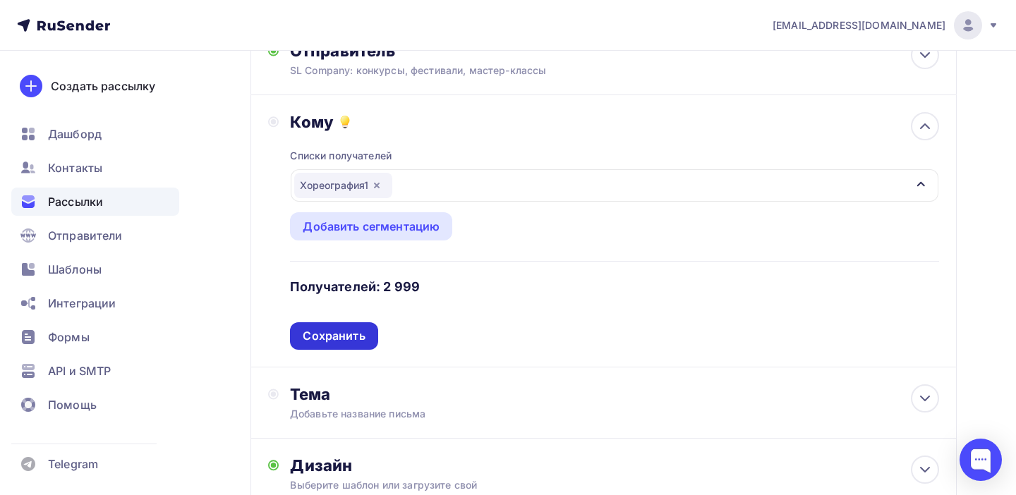
click at [362, 344] on div "Сохранить" at bounding box center [334, 336] width 62 height 16
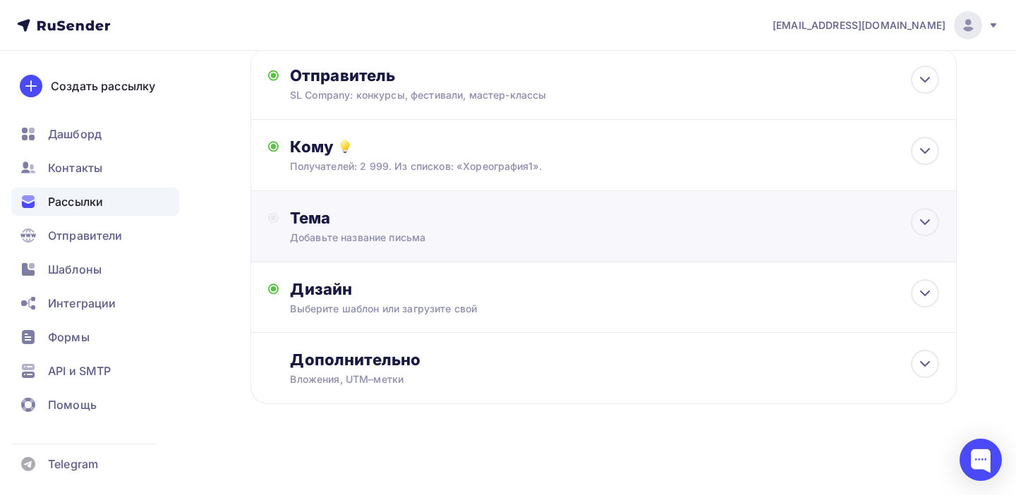
click at [410, 235] on div "Добавьте название письма" at bounding box center [415, 238] width 251 height 14
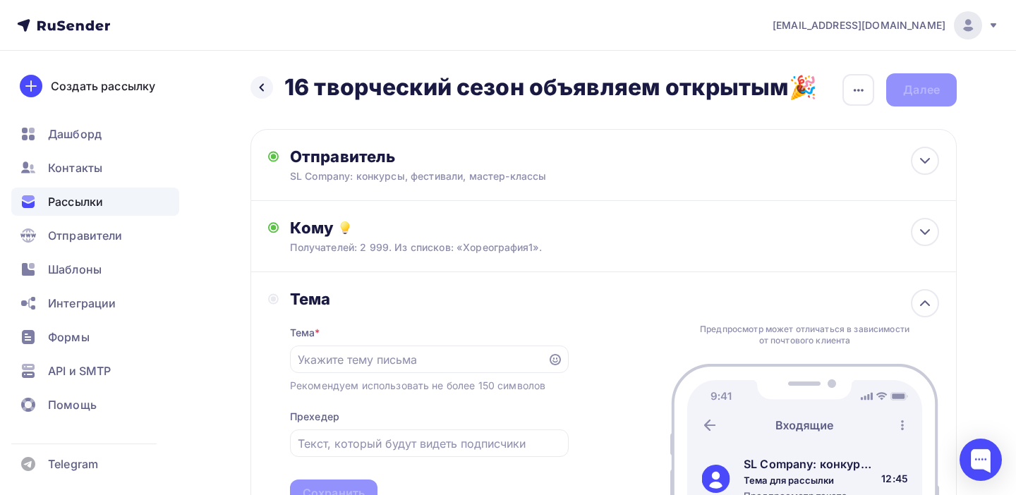
drag, startPoint x: 286, startPoint y: 86, endPoint x: 812, endPoint y: 92, distance: 526.5
click at [812, 92] on div "Назад 16 творческий сезон объявляем открытым🎉 16 творческий сезон объявляем отк…" at bounding box center [604, 89] width 706 height 33
copy h2 "16 творческий сезон объявляем открытым🎉"
click at [389, 361] on input "text" at bounding box center [418, 359] width 241 height 17
paste input "16 творческий сезон объявляем открытым🎉"
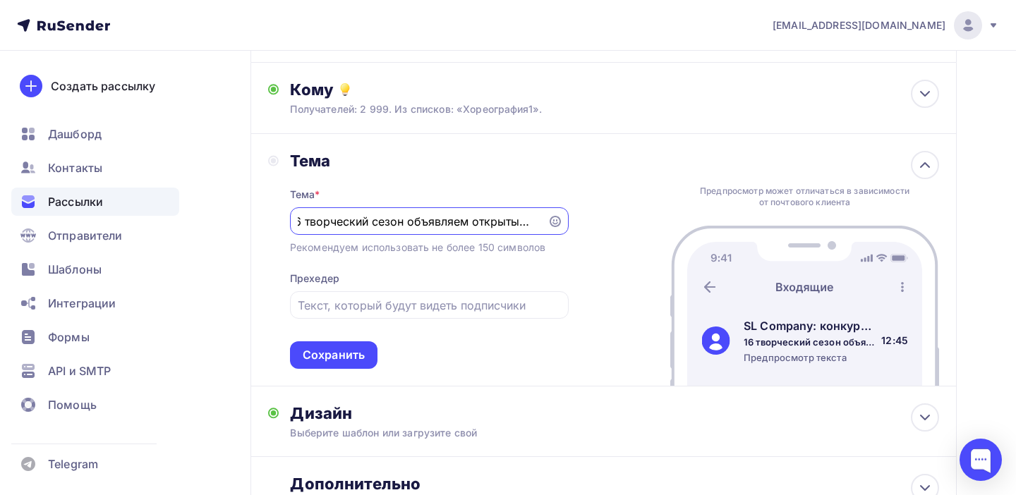
scroll to position [144, 0]
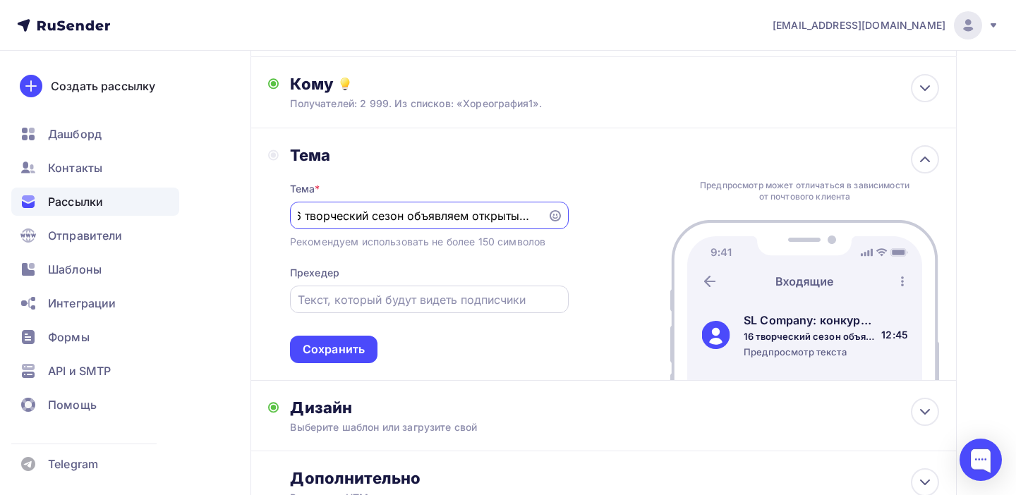
type input "16 творческий сезон объявляем открытым🎉"
click at [426, 308] on input "text" at bounding box center [429, 299] width 263 height 17
paste input "16 творческий сезон объявляем открытым🎉"
drag, startPoint x: 417, startPoint y: 303, endPoint x: 533, endPoint y: 302, distance: 116.4
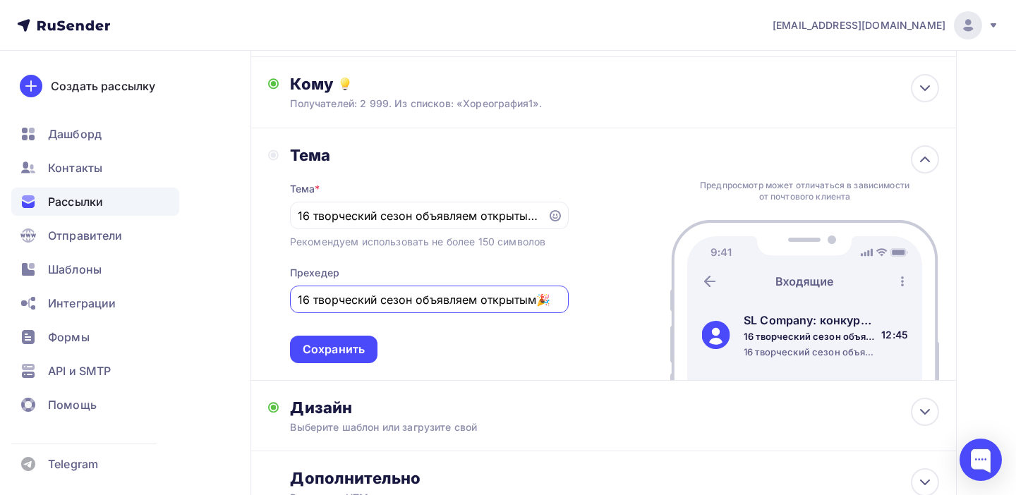
click at [536, 302] on input "16 творческий сезон объявляем открытым🎉" at bounding box center [429, 299] width 263 height 17
type input "16 творческий сезон открыт🎉"
click at [573, 346] on div "Тема Тема * 16 творческий сезон объявляем открытым🎉 Рекомендуем использовать не…" at bounding box center [604, 254] width 706 height 253
click at [353, 349] on div "Сохранить" at bounding box center [334, 350] width 62 height 16
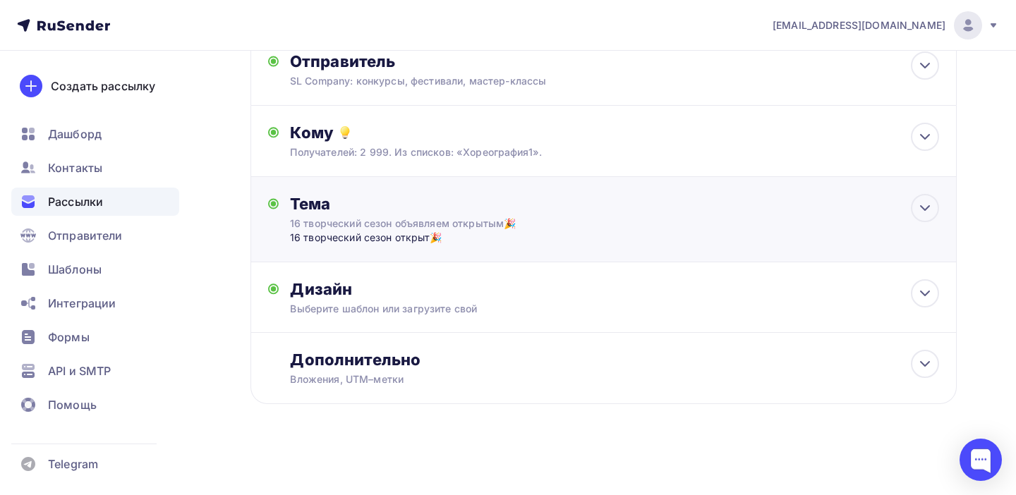
click at [426, 239] on div "16 творческий сезон открыт🎉" at bounding box center [429, 238] width 279 height 14
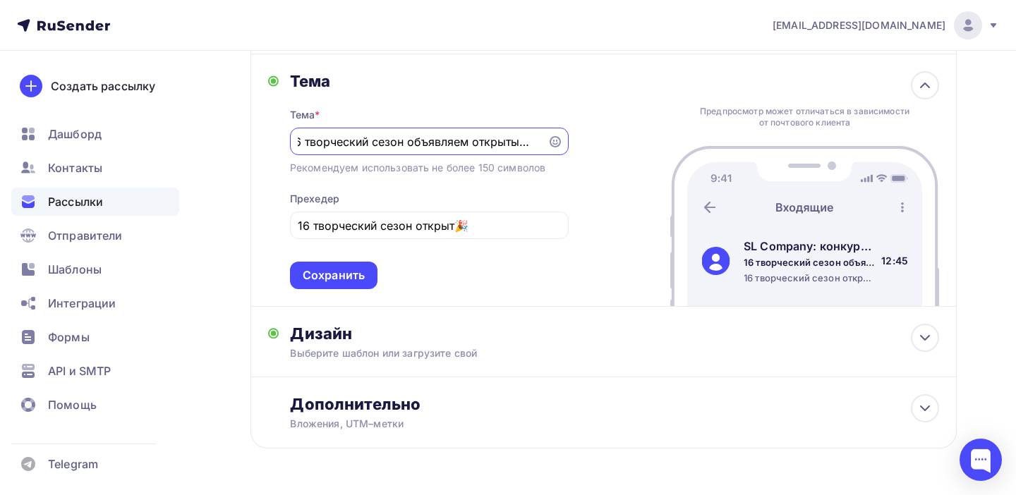
scroll to position [260, 0]
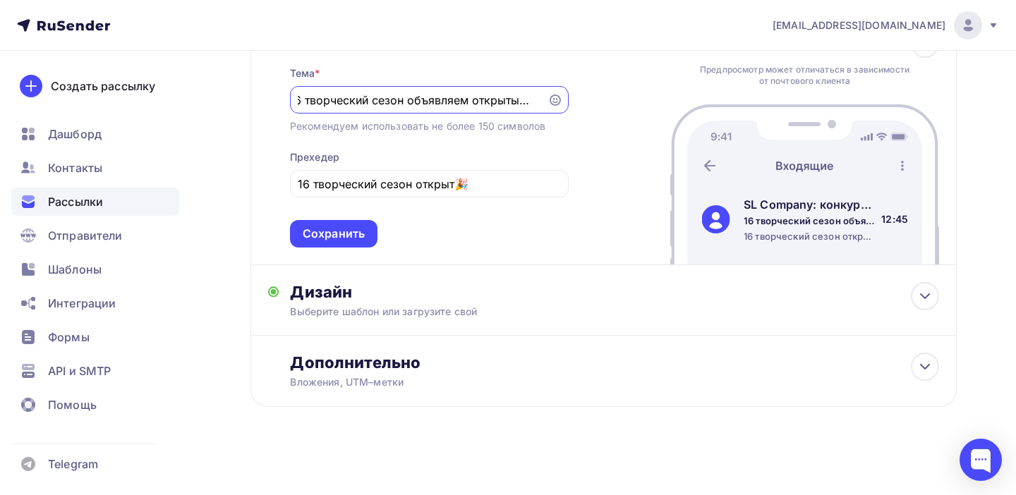
click at [359, 242] on div "Сохранить" at bounding box center [334, 234] width 62 height 16
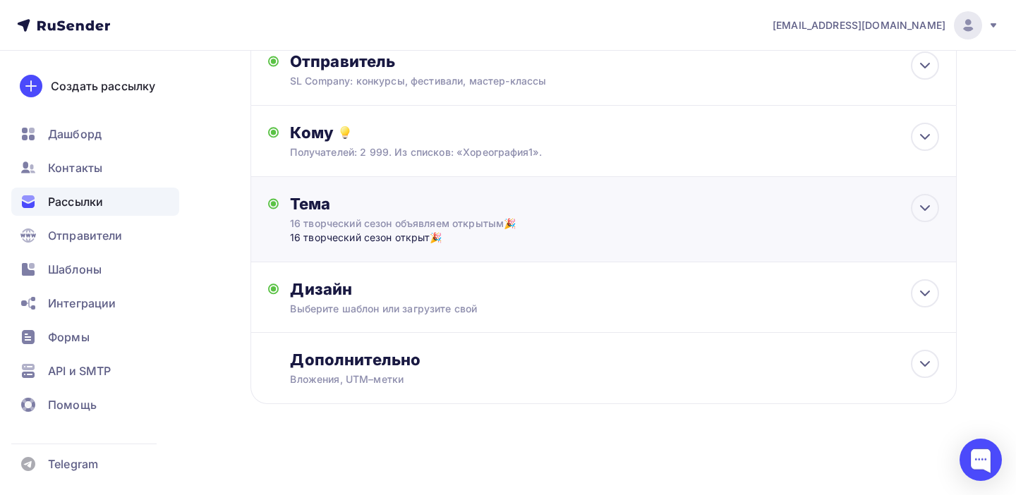
scroll to position [97, 0]
click at [926, 205] on icon at bounding box center [925, 208] width 17 height 17
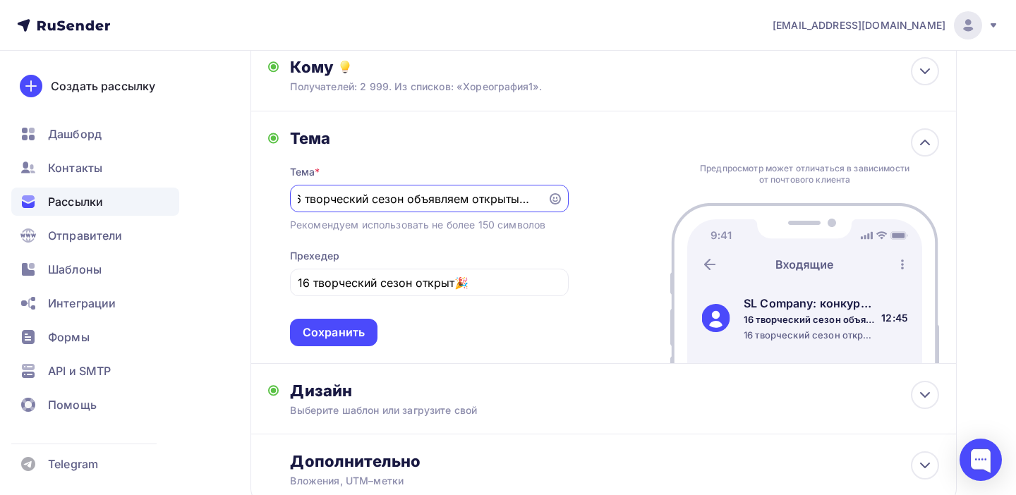
scroll to position [265, 0]
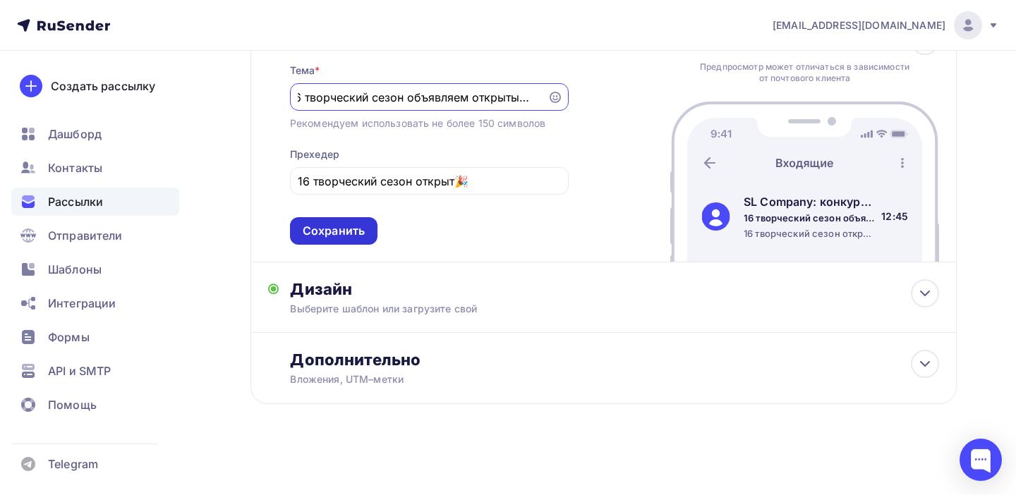
click at [361, 231] on div "Сохранить" at bounding box center [334, 231] width 62 height 16
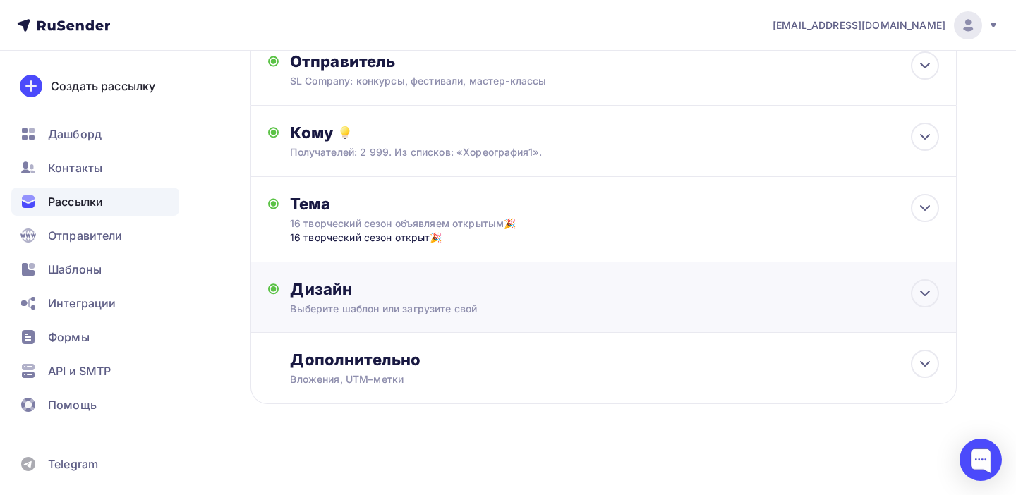
click at [339, 288] on div "Дизайн" at bounding box center [614, 289] width 649 height 20
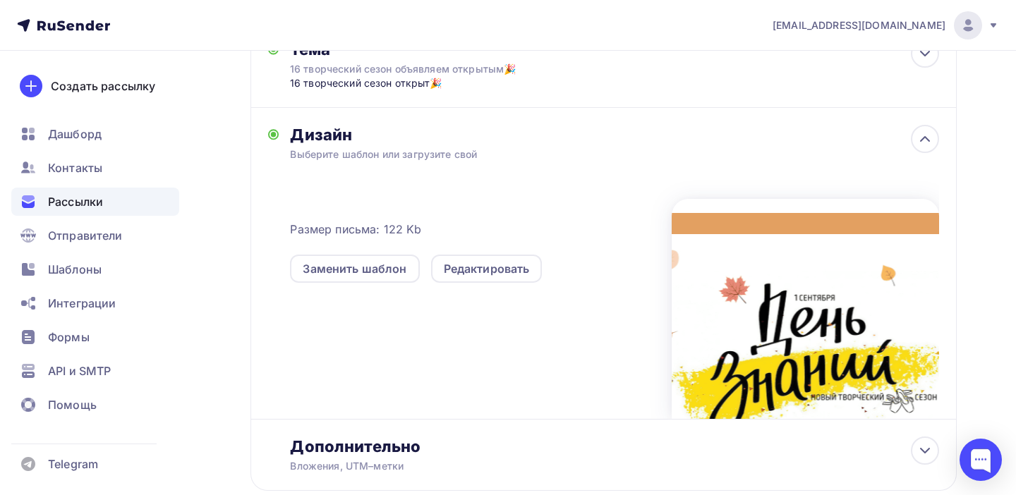
scroll to position [265, 0]
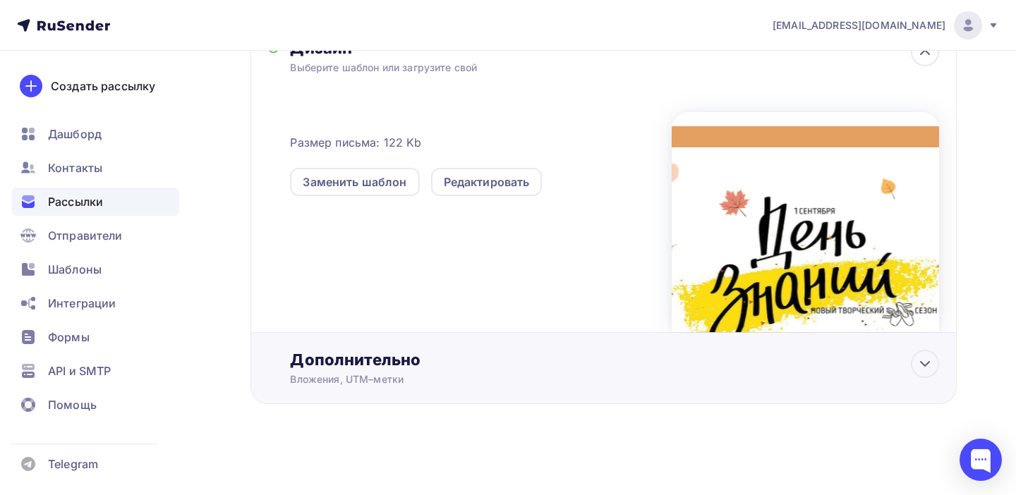
click at [351, 362] on div "Дополнительно" at bounding box center [614, 360] width 649 height 20
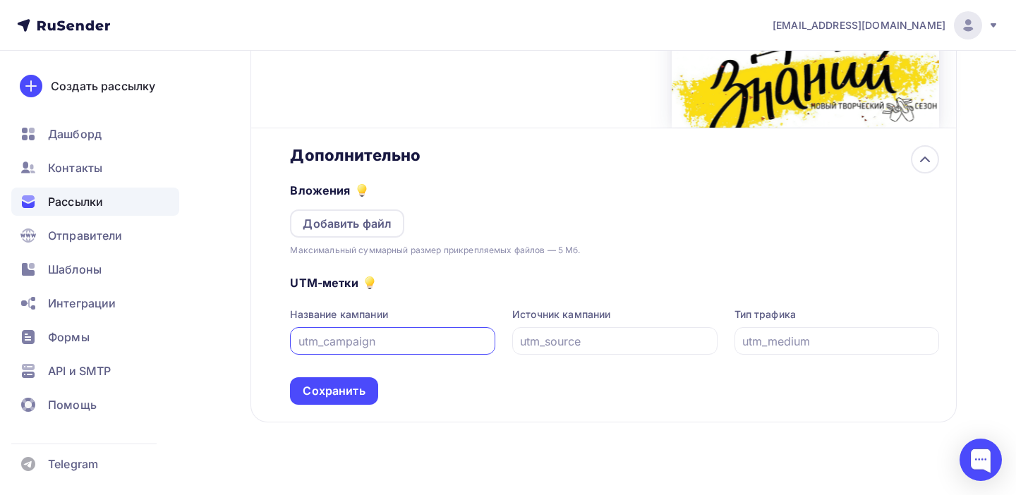
scroll to position [562, 0]
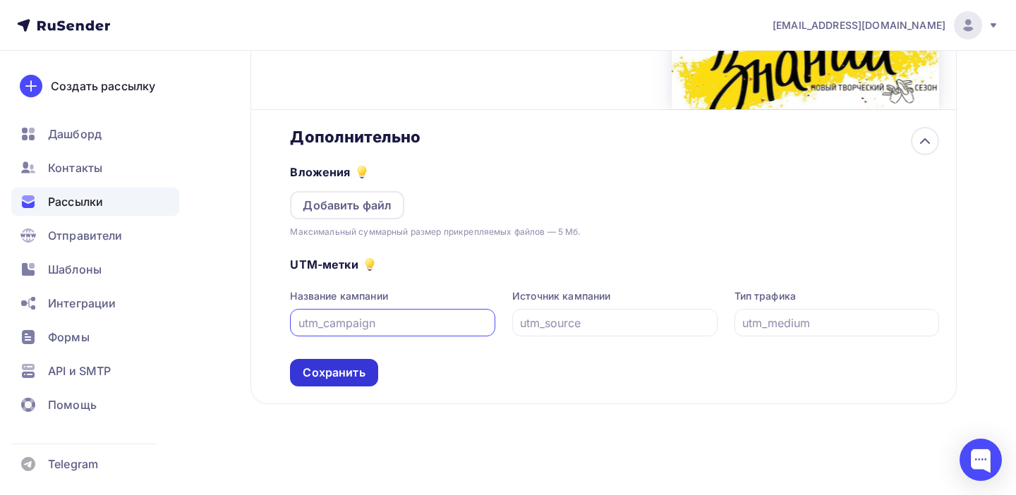
click at [344, 370] on div "Сохранить" at bounding box center [334, 373] width 62 height 16
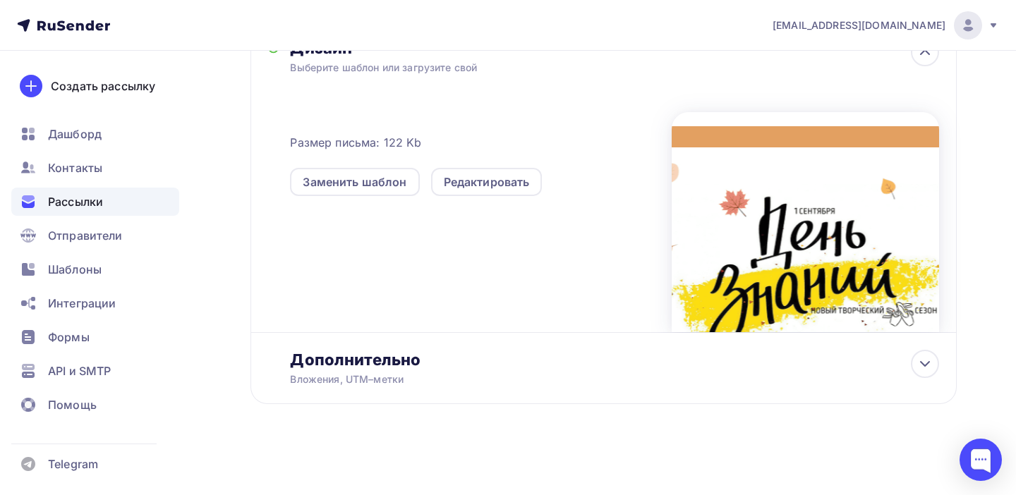
scroll to position [0, 0]
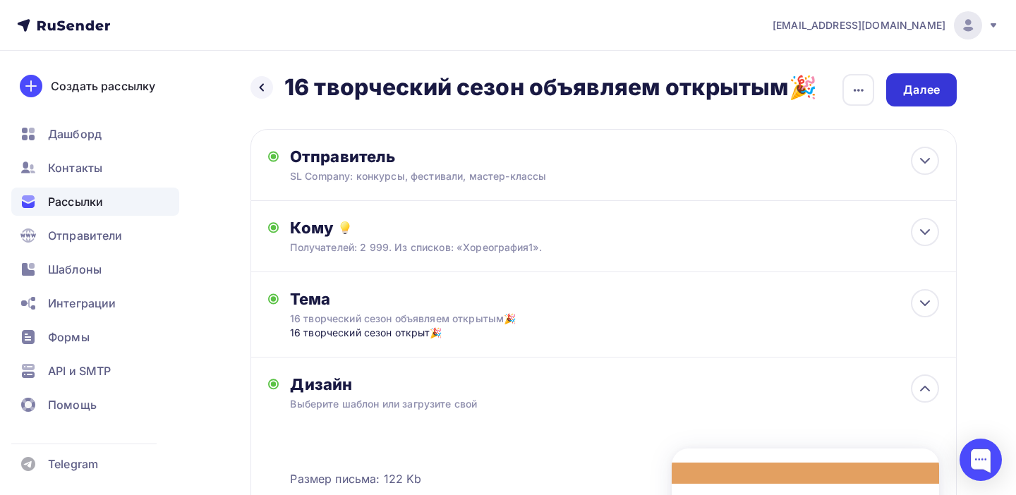
click at [929, 90] on div "Далее" at bounding box center [921, 90] width 37 height 16
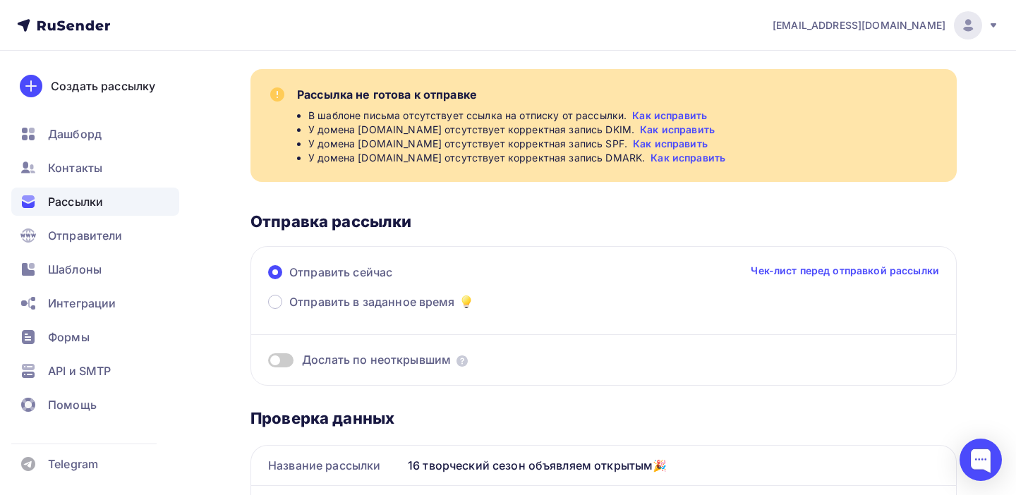
scroll to position [94, 0]
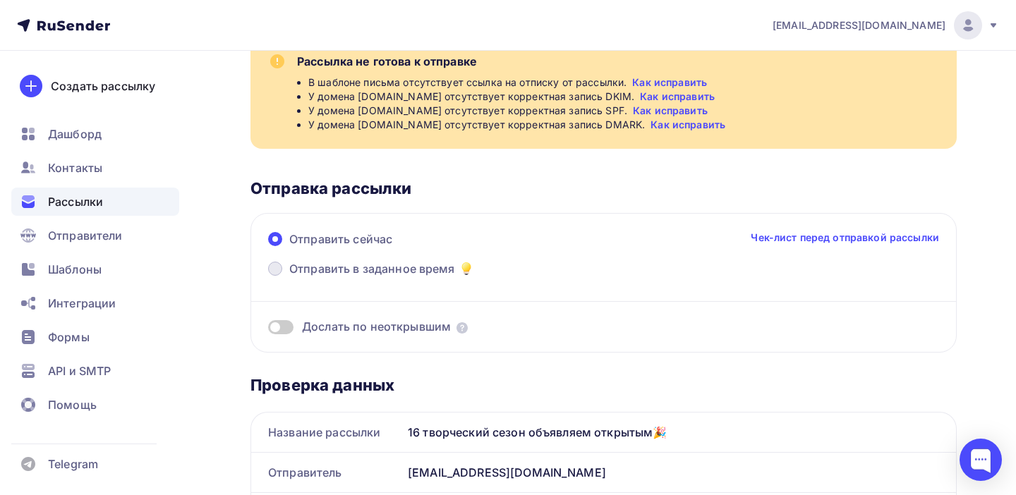
click at [272, 269] on span at bounding box center [275, 269] width 14 height 14
click at [289, 277] on input "Отправить в заданное время" at bounding box center [289, 277] width 0 height 0
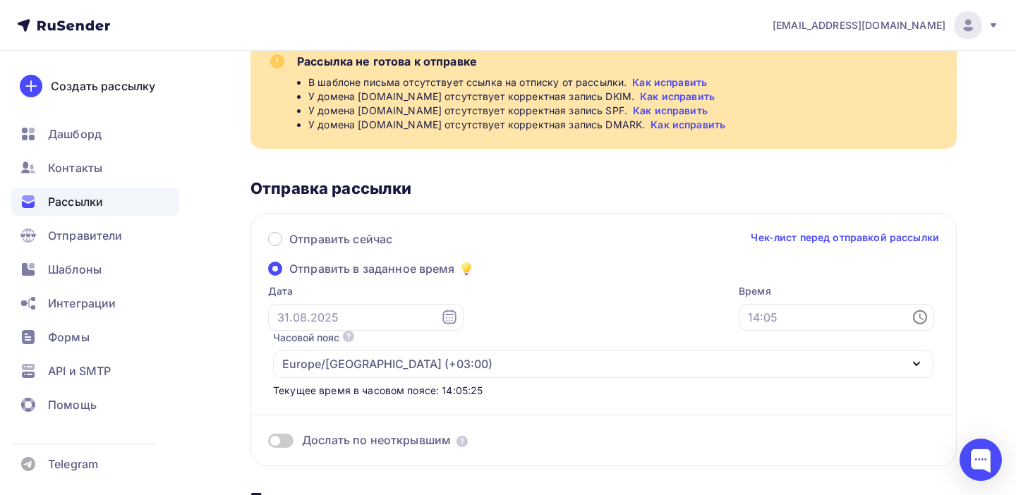
click at [441, 316] on icon at bounding box center [449, 317] width 17 height 17
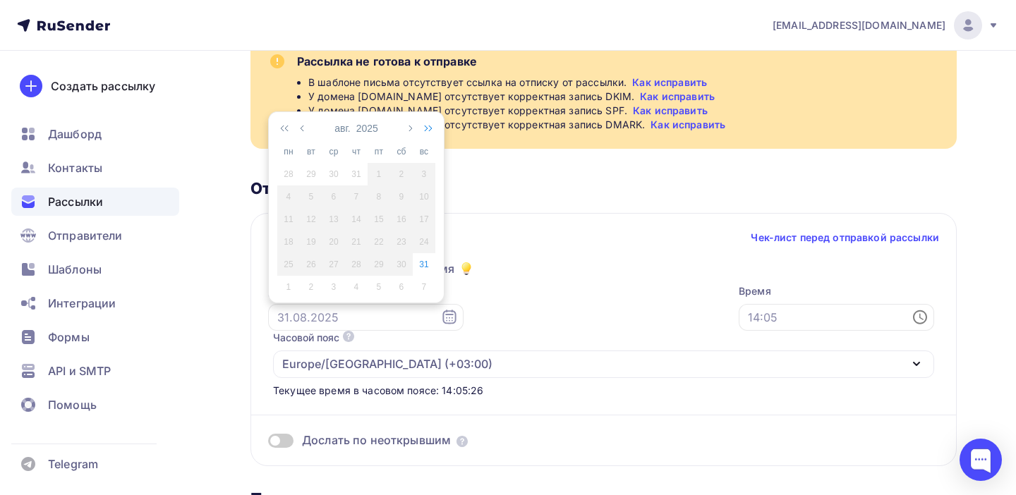
click at [428, 128] on icon "button" at bounding box center [425, 128] width 14 height 11
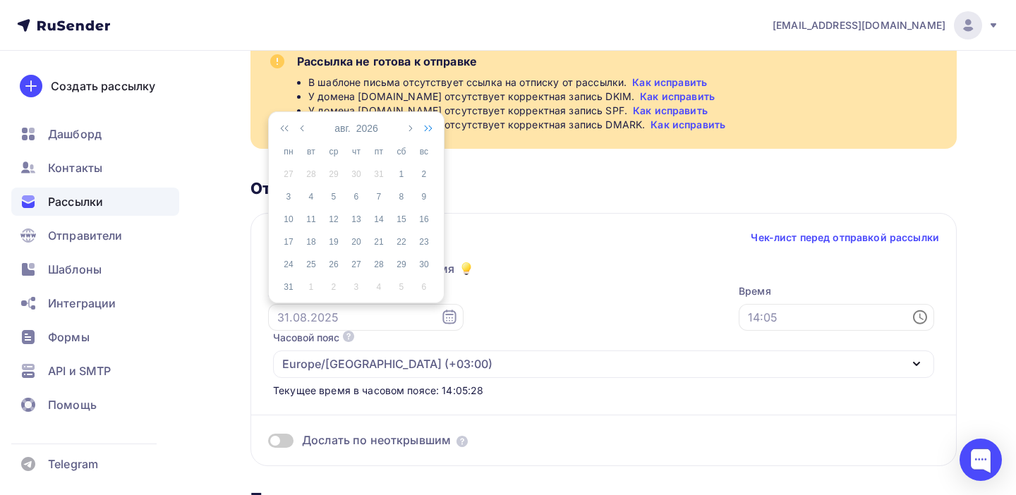
click at [428, 128] on icon "button" at bounding box center [425, 128] width 14 height 11
click at [305, 127] on icon "button" at bounding box center [303, 128] width 7 height 11
click at [285, 126] on icon "button" at bounding box center [287, 128] width 14 height 11
click at [411, 128] on icon "button" at bounding box center [409, 128] width 7 height 11
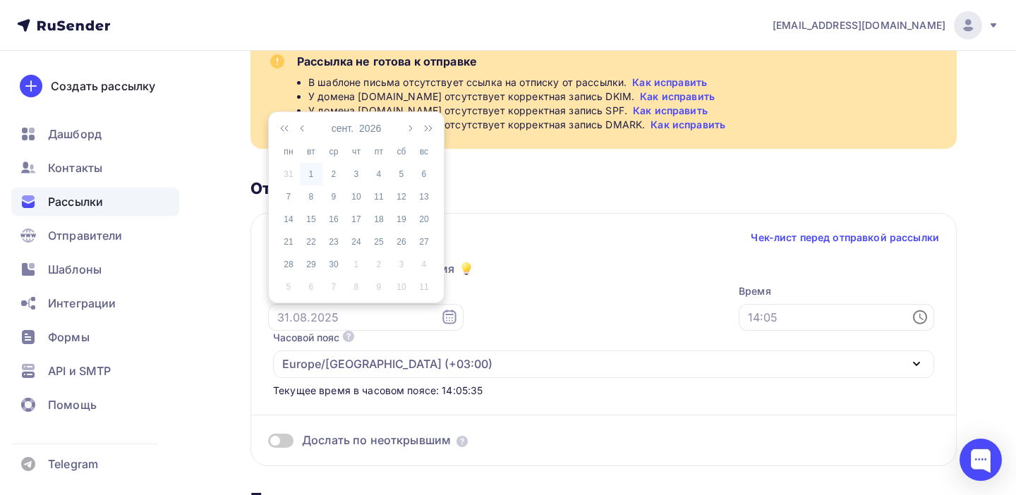
click at [311, 171] on div "1" at bounding box center [311, 174] width 23 height 13
type input "01.09.2026"
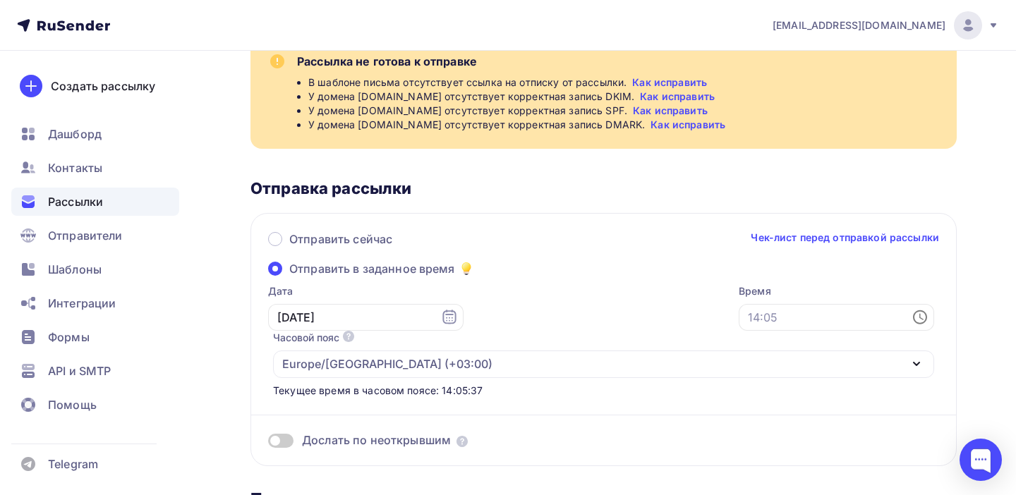
click at [912, 319] on icon at bounding box center [920, 317] width 17 height 17
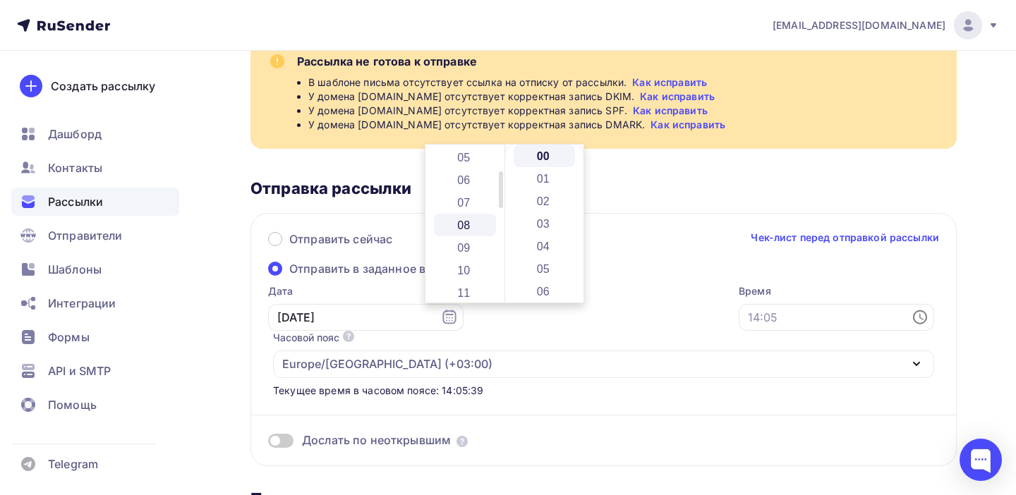
click at [464, 229] on li "08" at bounding box center [465, 225] width 62 height 23
type input "08:00"
click at [490, 398] on div "Дослать по неоткрывшим" at bounding box center [603, 423] width 671 height 51
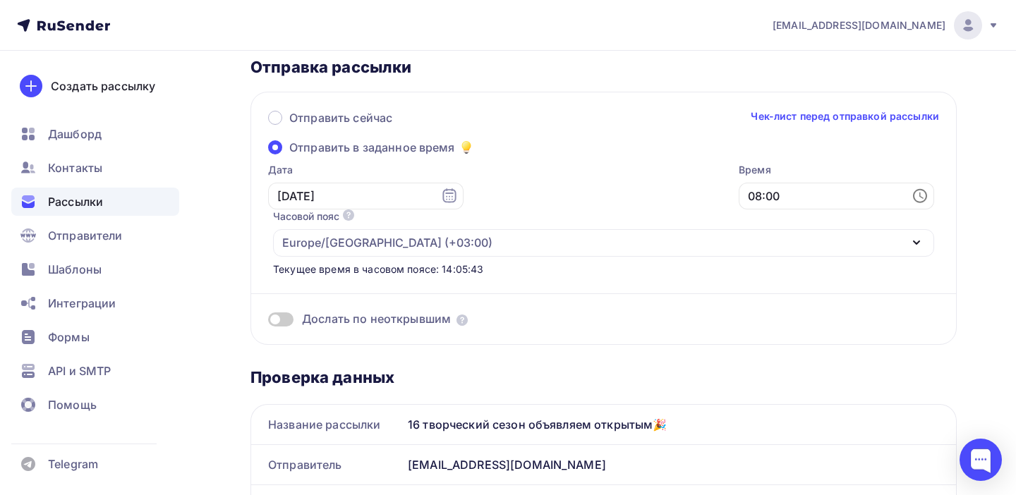
scroll to position [242, 0]
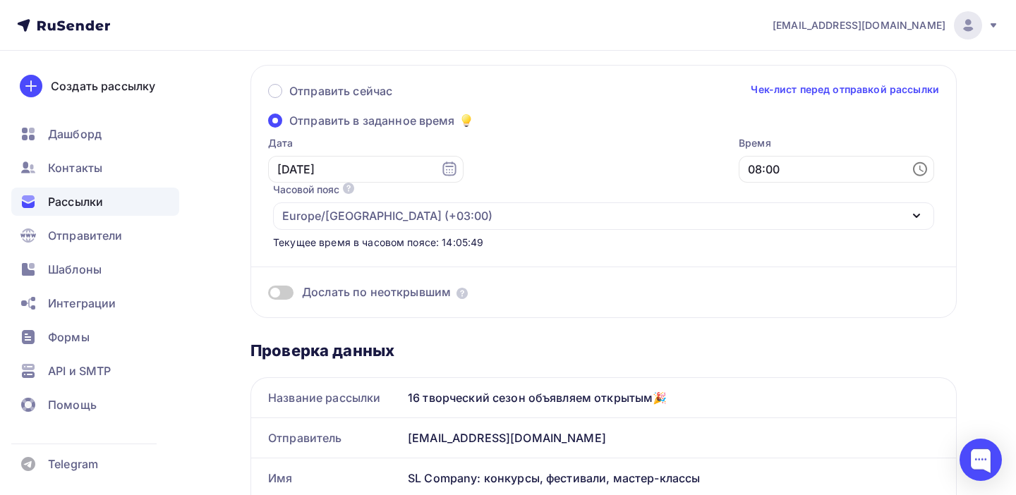
click at [289, 286] on span at bounding box center [280, 293] width 25 height 14
click at [268, 295] on input "checkbox" at bounding box center [268, 295] width 0 height 0
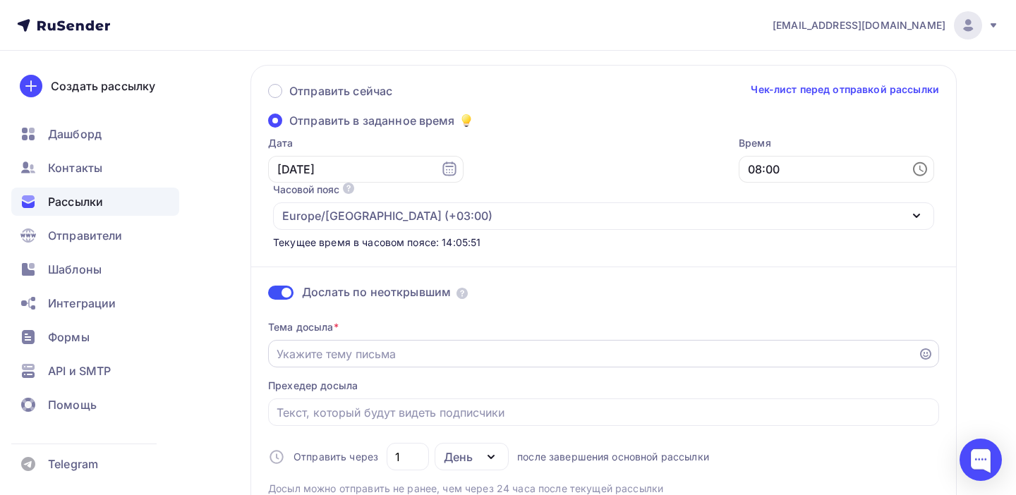
click at [332, 346] on input "Отправить в заданное время" at bounding box center [594, 354] width 634 height 17
click at [933, 340] on div "Творческий сезон открыт" at bounding box center [603, 354] width 671 height 28
click at [926, 349] on icon at bounding box center [925, 354] width 11 height 11
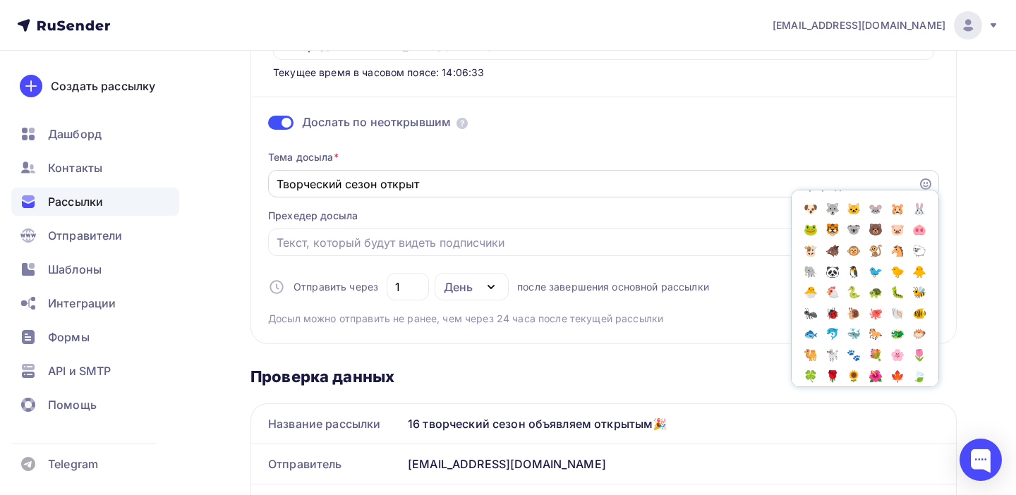
scroll to position [735, 0]
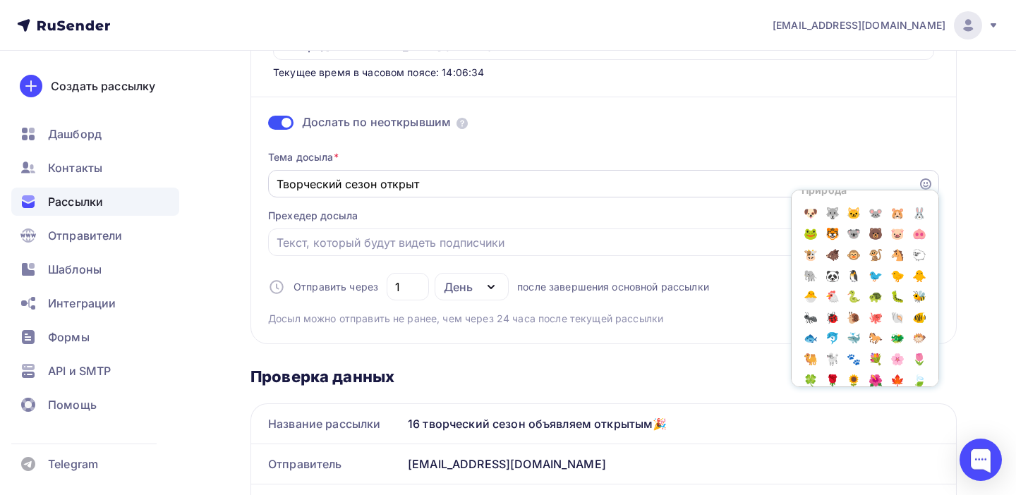
type input "Творческий сезон открыт🎉"
click at [341, 234] on input "Отправить в заданное время" at bounding box center [604, 242] width 655 height 17
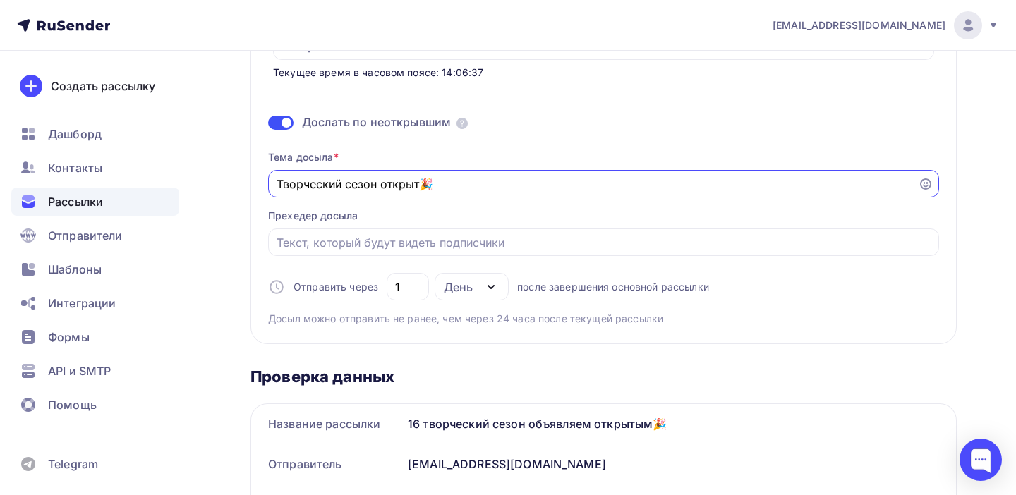
drag, startPoint x: 459, startPoint y: 134, endPoint x: 198, endPoint y: 131, distance: 261.8
click at [198, 131] on div "Назад Обзор рассылки Обзор рассылки Закончить позже Отправить рассылку Рассылка…" at bounding box center [508, 400] width 1016 height 1522
drag, startPoint x: 442, startPoint y: 145, endPoint x: 254, endPoint y: 124, distance: 189.5
click at [253, 124] on div "Отправить сейчас Чек-лист перед отправкой рассылки Отправить в заданное время Д…" at bounding box center [604, 120] width 706 height 450
click at [297, 229] on div at bounding box center [603, 243] width 671 height 28
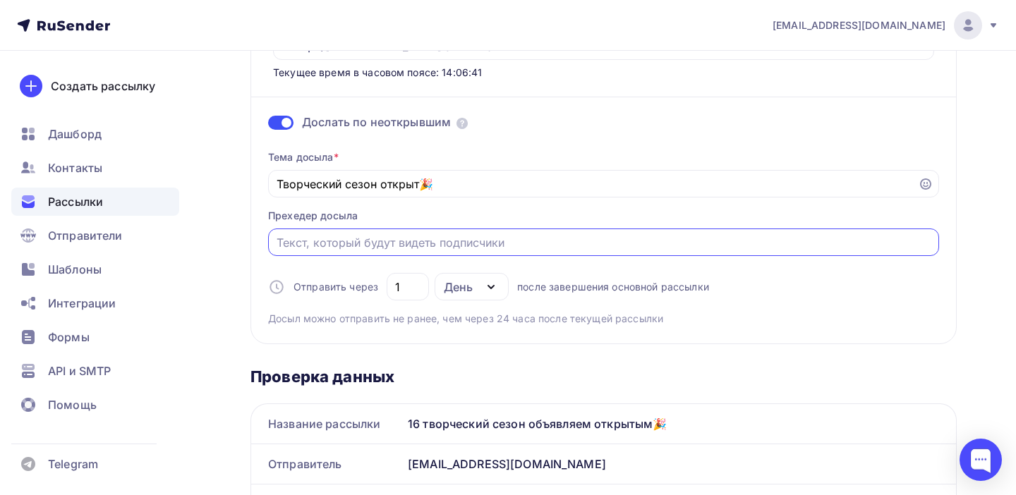
click at [294, 234] on input "Отправить в заданное время" at bounding box center [604, 242] width 655 height 17
paste input "Творческий сезон открыт🎉"
type input "Творческий сезон открыт🎉"
click at [413, 279] on input "1" at bounding box center [408, 287] width 26 height 17
type input "13"
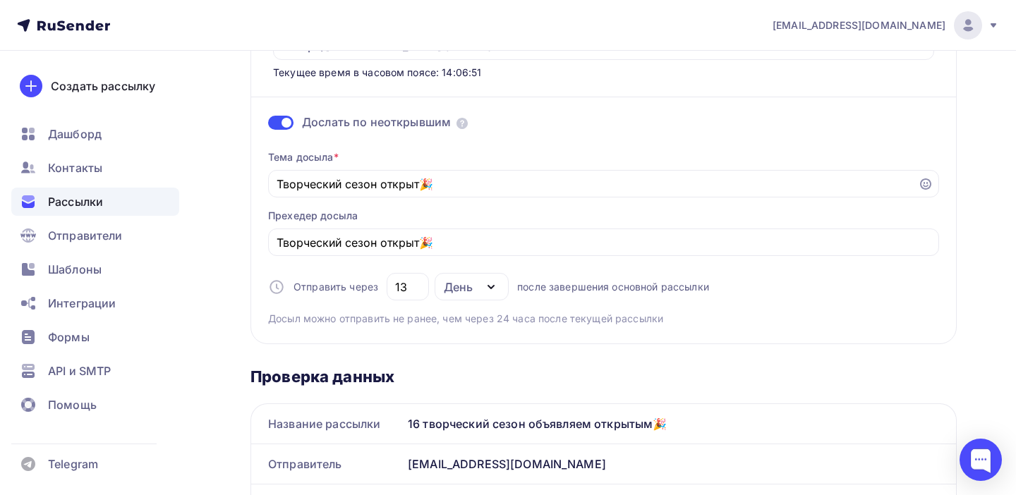
click at [538, 294] on div "Отправить сейчас Чек-лист перед отправкой рассылки Отправить в заданное время Д…" at bounding box center [604, 120] width 706 height 450
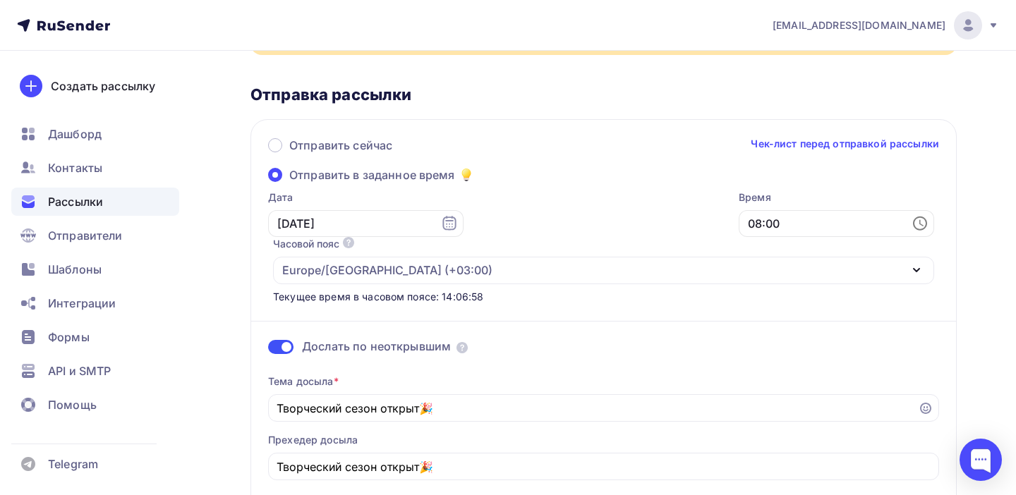
scroll to position [0, 0]
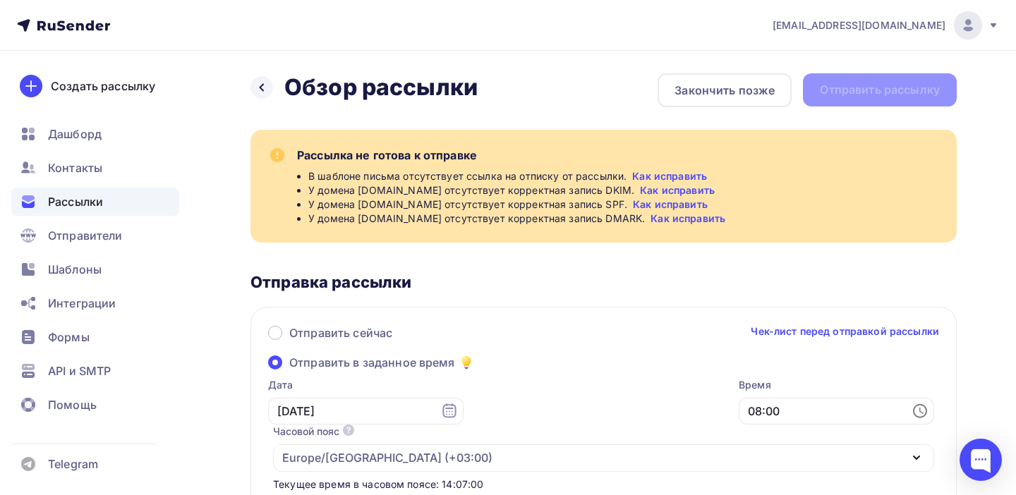
click at [813, 331] on link "Чек-лист перед отправкой рассылки" at bounding box center [845, 332] width 188 height 14
click at [742, 96] on div "Закончить позже" at bounding box center [725, 90] width 100 height 17
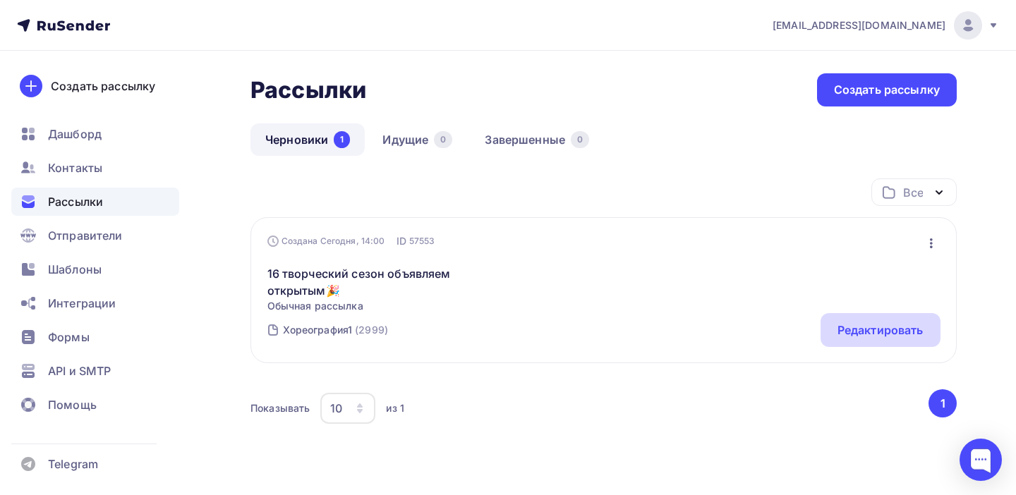
click at [856, 327] on div "Редактировать" at bounding box center [881, 330] width 86 height 17
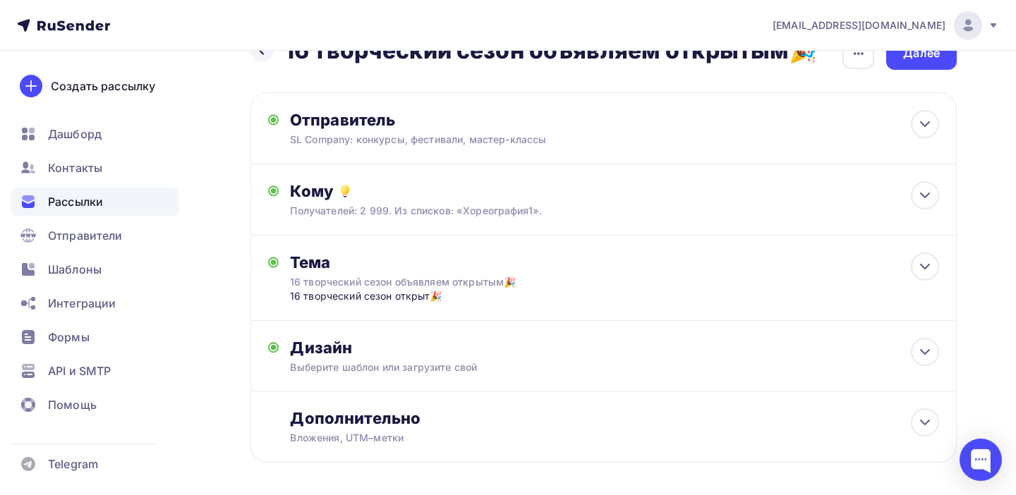
scroll to position [97, 0]
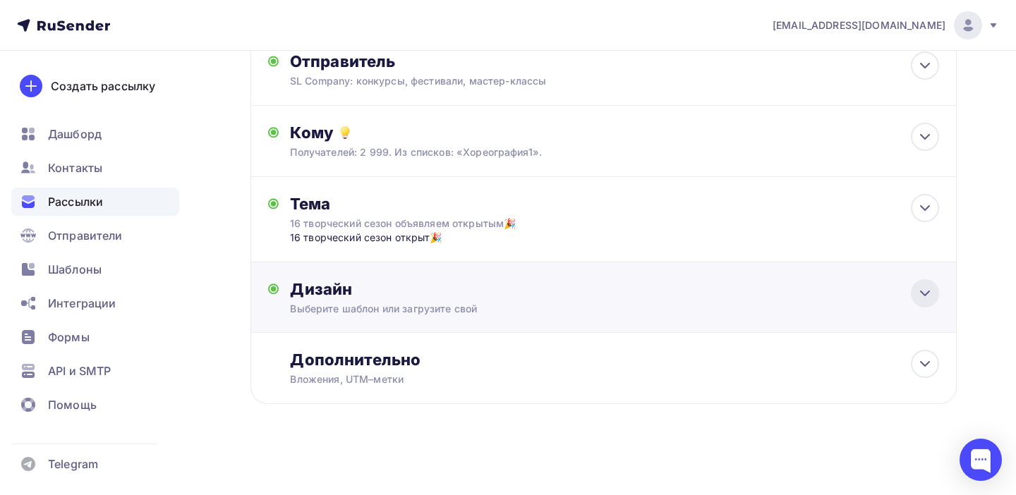
click at [921, 294] on icon at bounding box center [925, 293] width 17 height 17
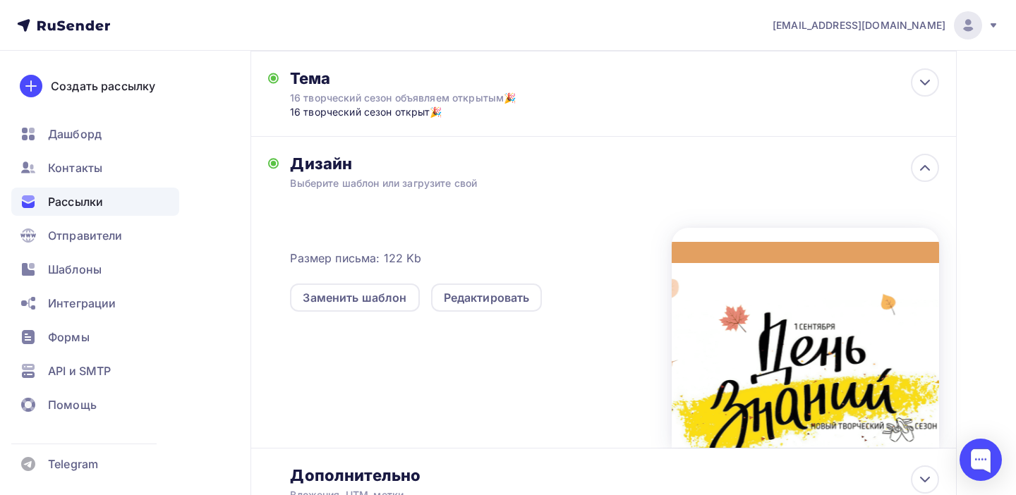
scroll to position [231, 0]
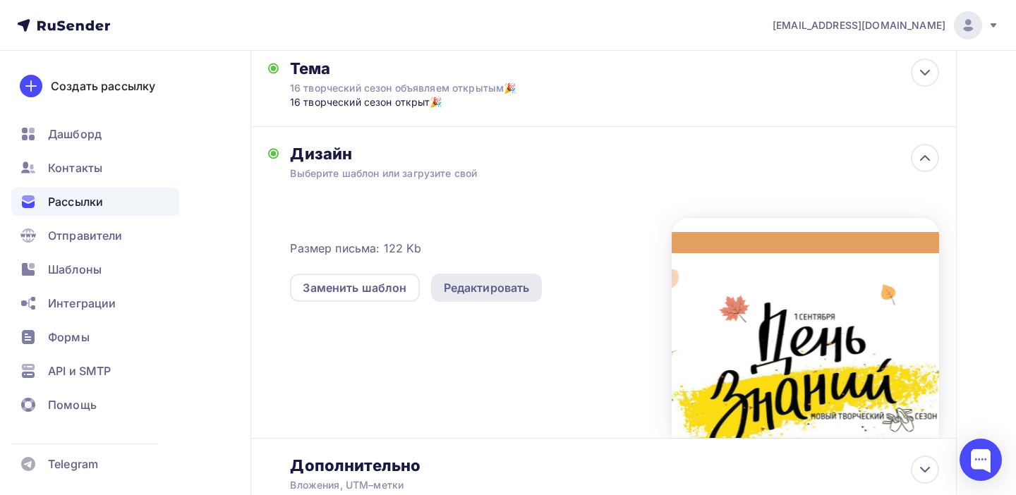
click at [493, 294] on div "Редактировать" at bounding box center [487, 287] width 86 height 17
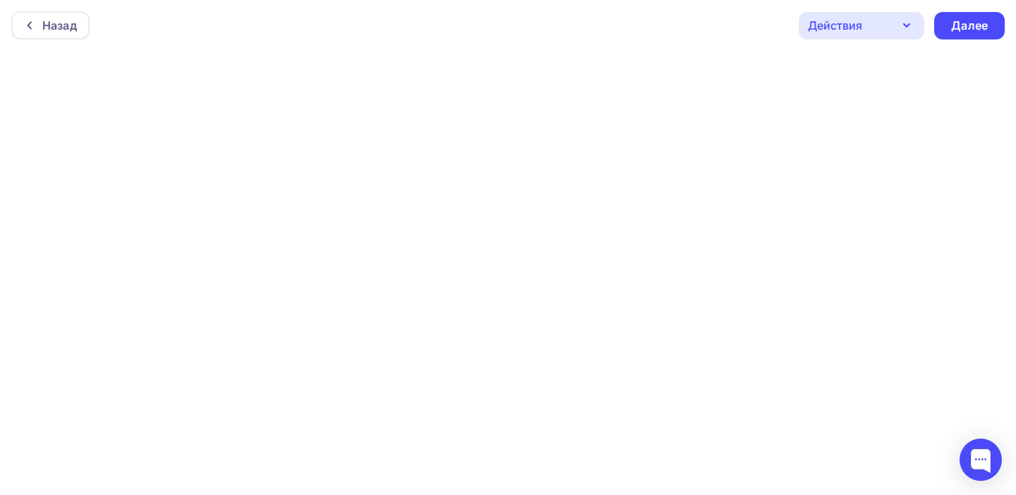
scroll to position [4, 0]
click at [986, 24] on div "Далее" at bounding box center [969, 22] width 37 height 16
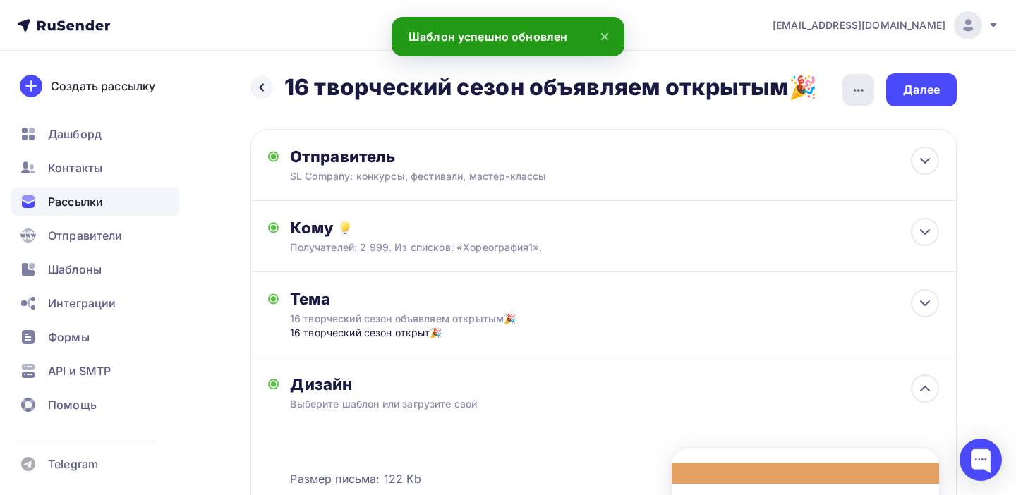
click at [860, 91] on icon "button" at bounding box center [858, 90] width 17 height 17
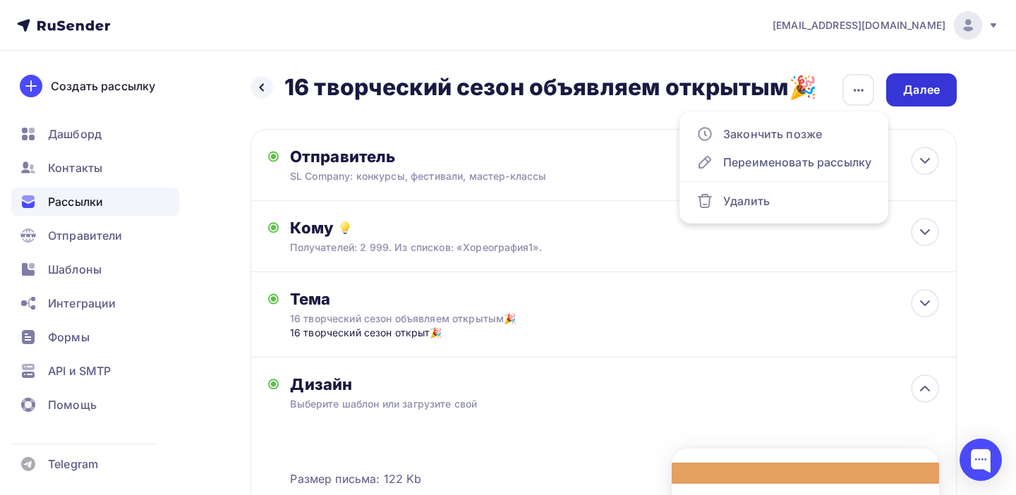
click at [931, 80] on div "Далее" at bounding box center [921, 89] width 71 height 33
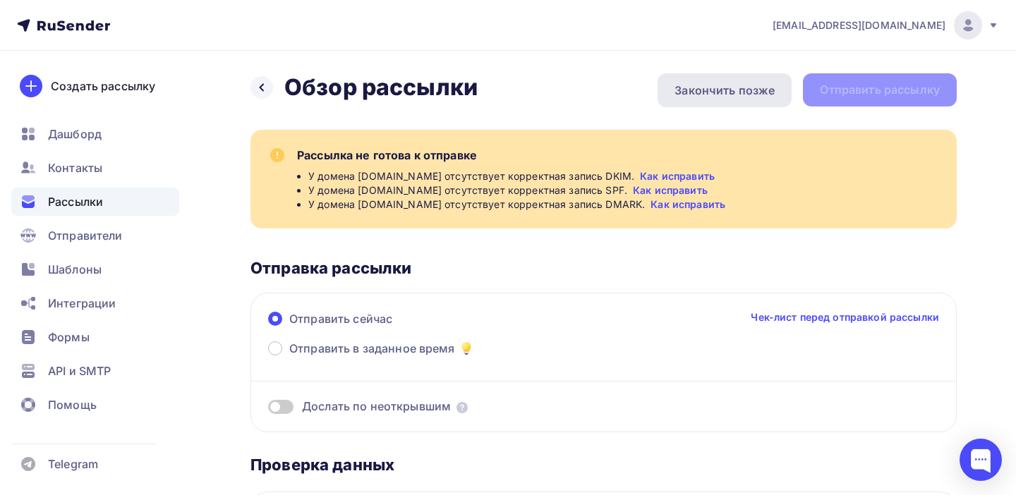
click at [761, 97] on div "Закончить позже" at bounding box center [725, 90] width 100 height 17
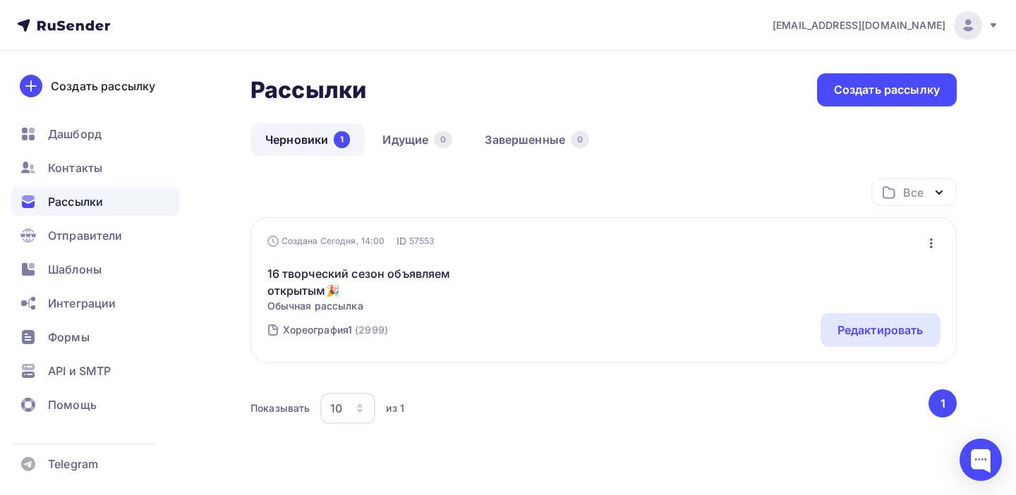
click at [931, 241] on icon "button" at bounding box center [931, 243] width 17 height 17
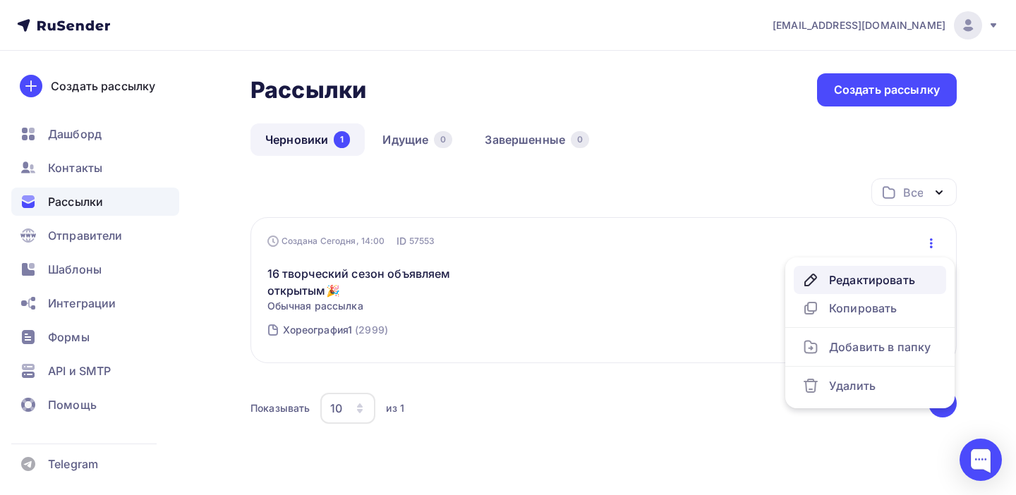
click at [879, 286] on div "Редактировать" at bounding box center [869, 280] width 135 height 17
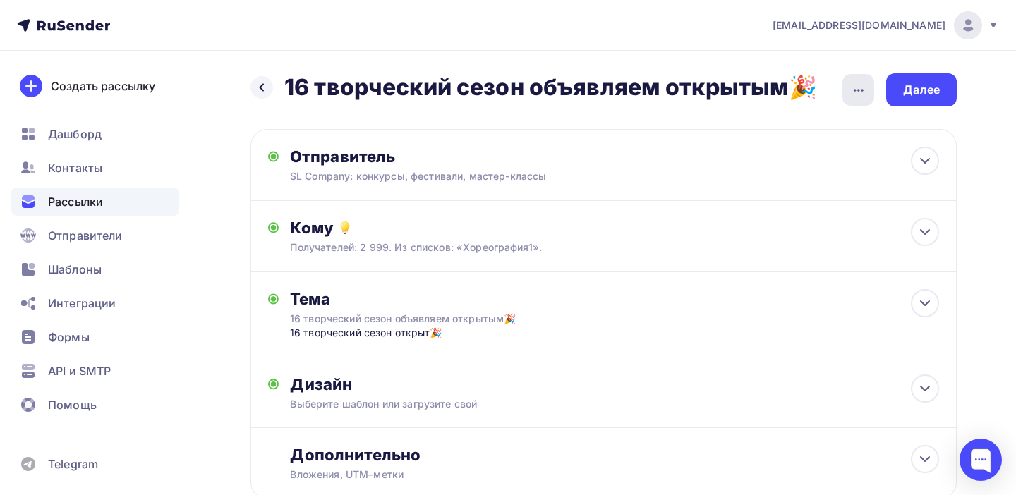
click at [860, 88] on icon "button" at bounding box center [858, 90] width 17 height 17
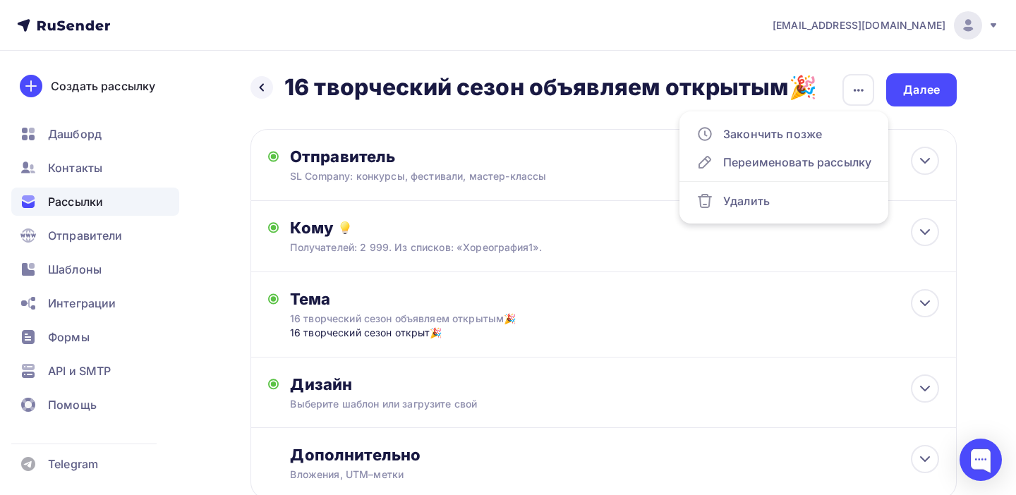
click at [975, 207] on div "Назад 16 творческий сезон объявляем открытым🎉 16 творческий сезон объявляем отк…" at bounding box center [508, 321] width 1016 height 540
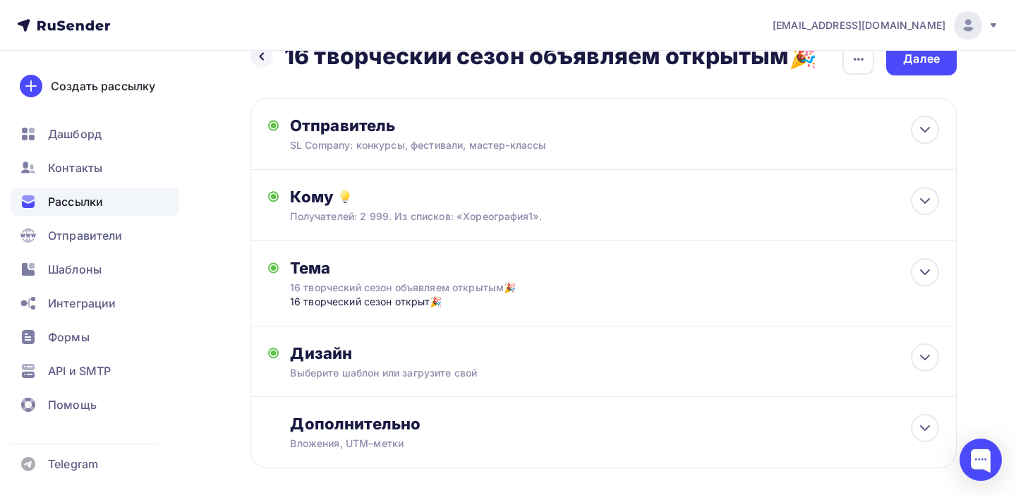
scroll to position [97, 0]
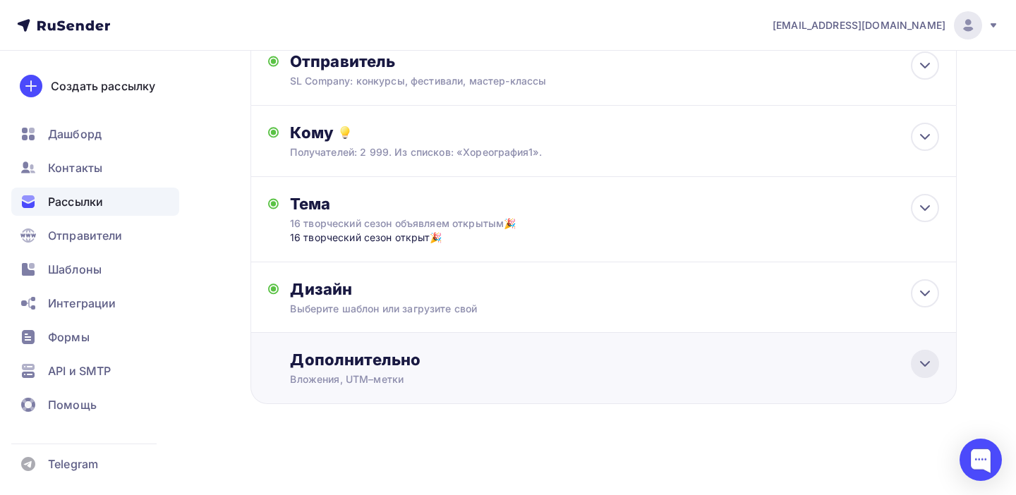
click at [922, 361] on icon at bounding box center [925, 364] width 17 height 17
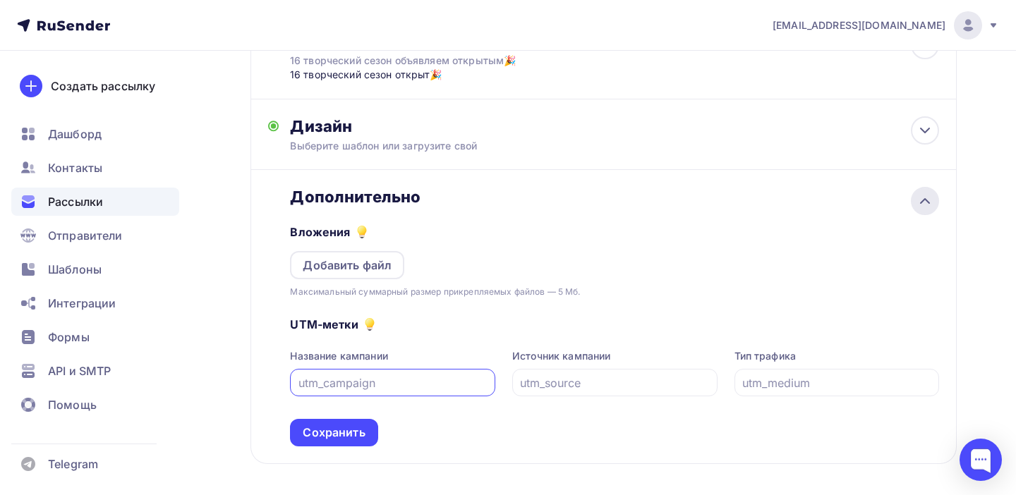
scroll to position [309, 0]
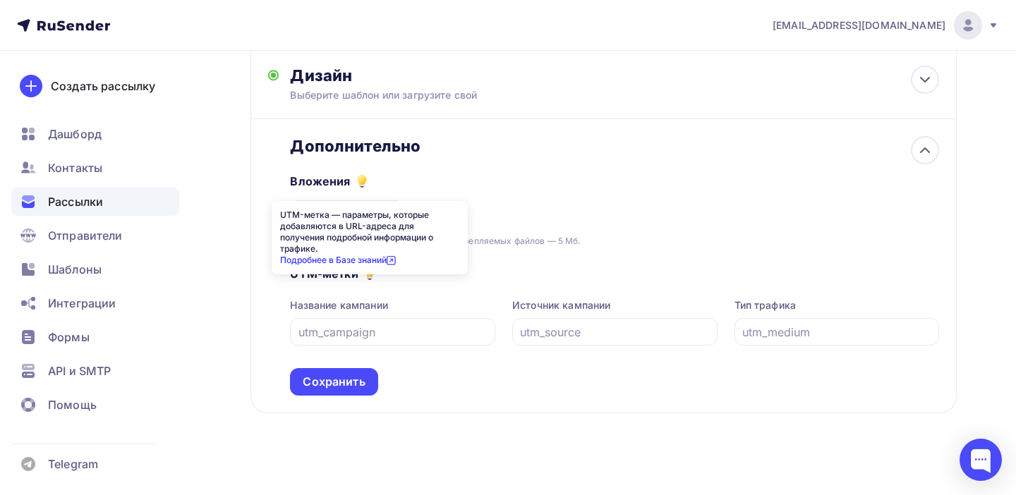
click at [370, 255] on link "Подробнее в Базе знаний" at bounding box center [338, 260] width 116 height 11
click at [567, 335] on input "text" at bounding box center [614, 332] width 189 height 17
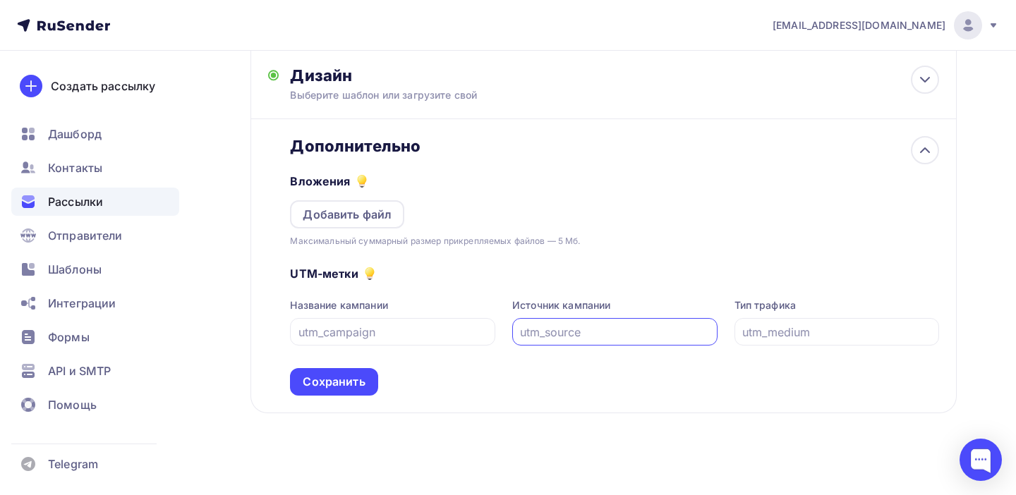
paste input "utm_medium=referral"
type input "utm_medium=referral"
click at [754, 334] on input "text" at bounding box center [836, 332] width 189 height 17
paste input "utm_medium=referral"
type input "utm_medium=referral"
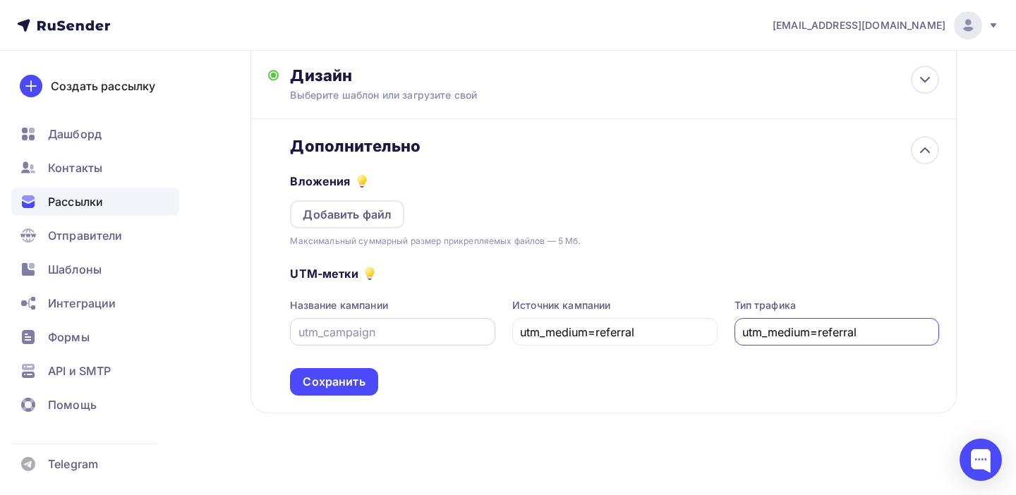
click at [376, 327] on input "text" at bounding box center [392, 332] width 189 height 17
paste input "utm_medium=referral"
type input "utm_medium=referral"
click at [343, 382] on div "Сохранить" at bounding box center [334, 382] width 62 height 16
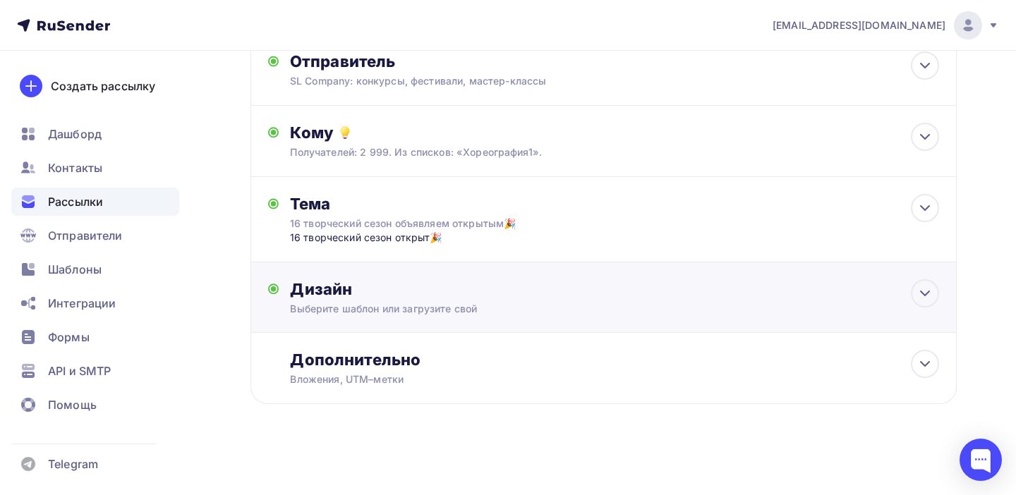
scroll to position [0, 0]
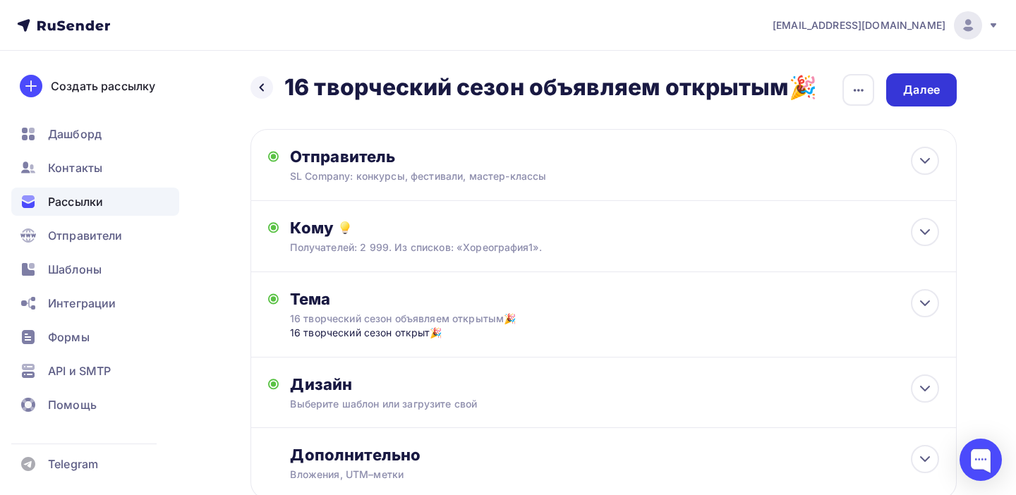
click at [924, 90] on div "Далее" at bounding box center [921, 90] width 37 height 16
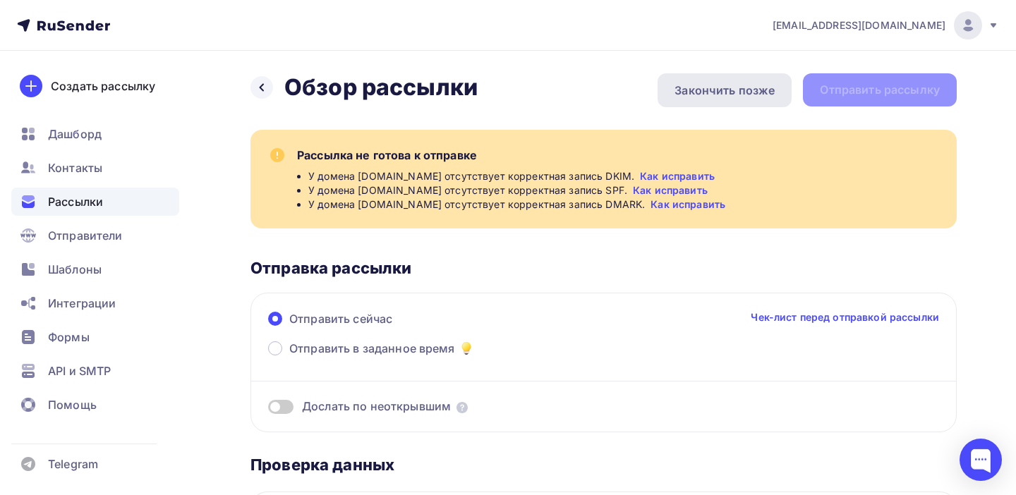
click at [705, 94] on div "Закончить позже" at bounding box center [725, 90] width 100 height 17
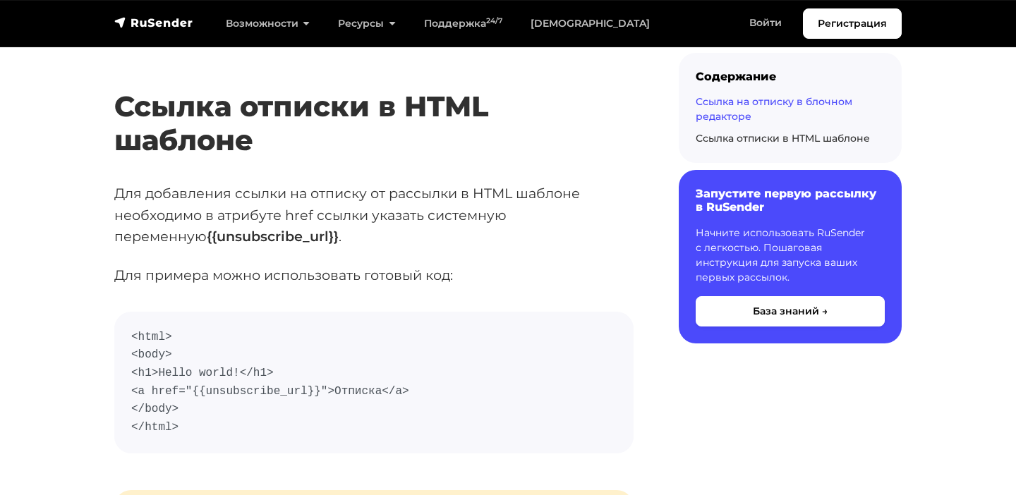
scroll to position [2327, 0]
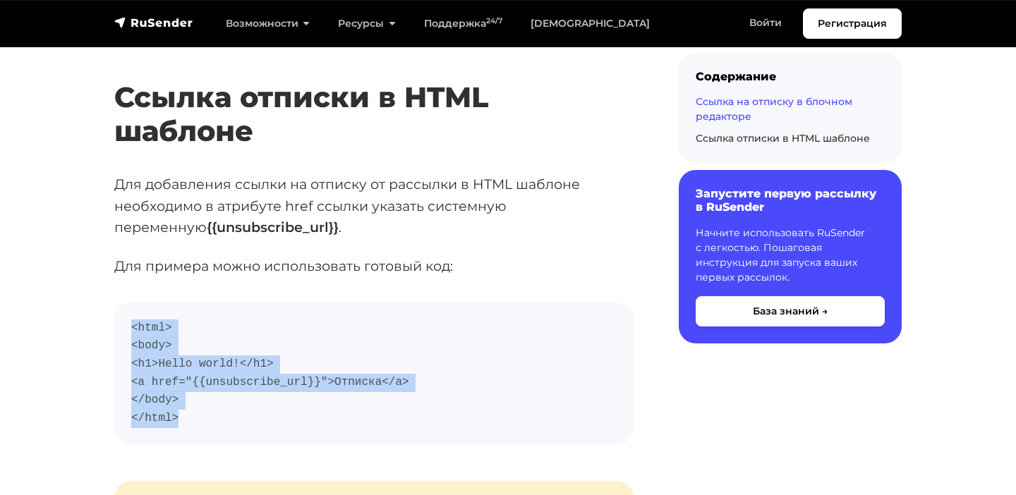
drag, startPoint x: 128, startPoint y: 328, endPoint x: 198, endPoint y: 421, distance: 115.9
click at [198, 421] on pre "<html> <body> <h1>Hello world!</h1> <a href="{{unsubscribe_url}}">Отписка</a> <…" at bounding box center [373, 374] width 519 height 143
copy code "<html> <body> <h1>Hello world!</h1> <a href="{{unsubscribe_url}}">Отписка</a> <…"
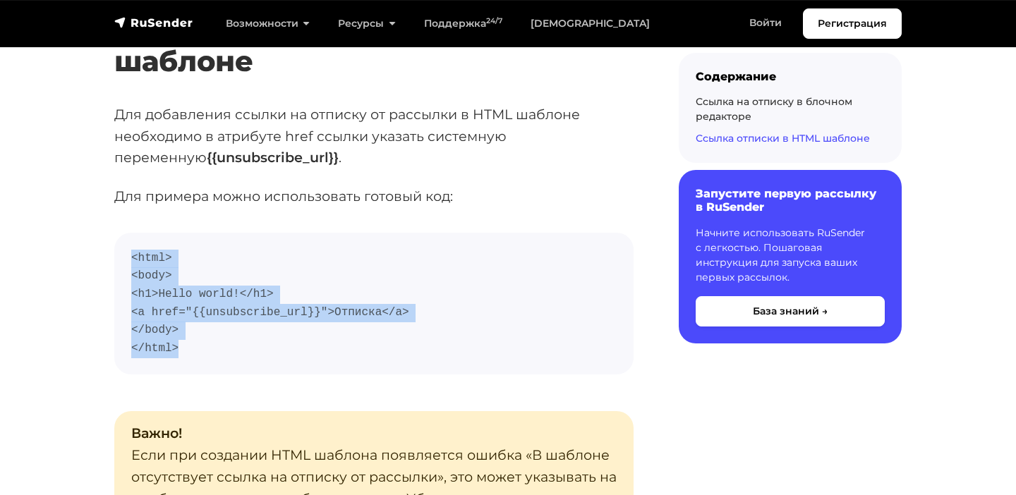
scroll to position [2397, 0]
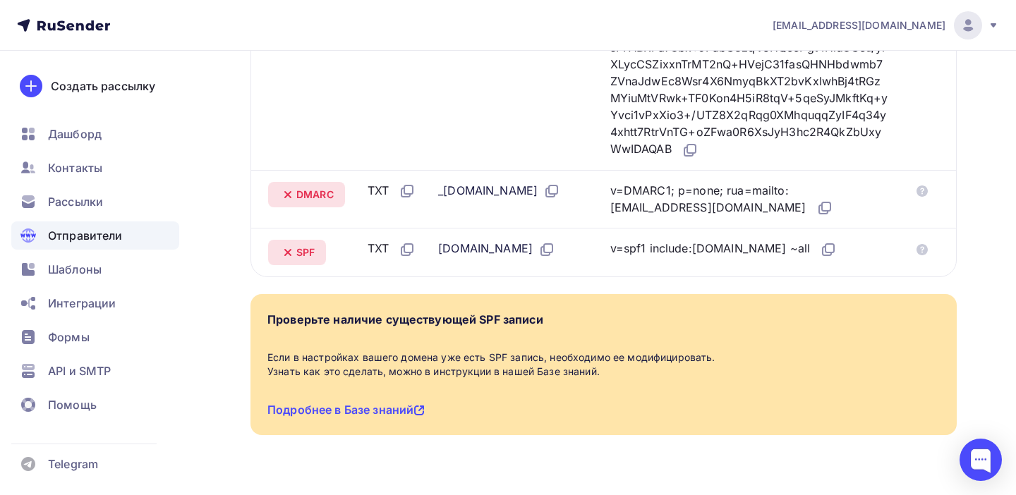
scroll to position [538, 0]
click at [922, 195] on icon at bounding box center [922, 189] width 11 height 11
click at [344, 416] on link "Подробнее в Базе знаний" at bounding box center [345, 409] width 157 height 14
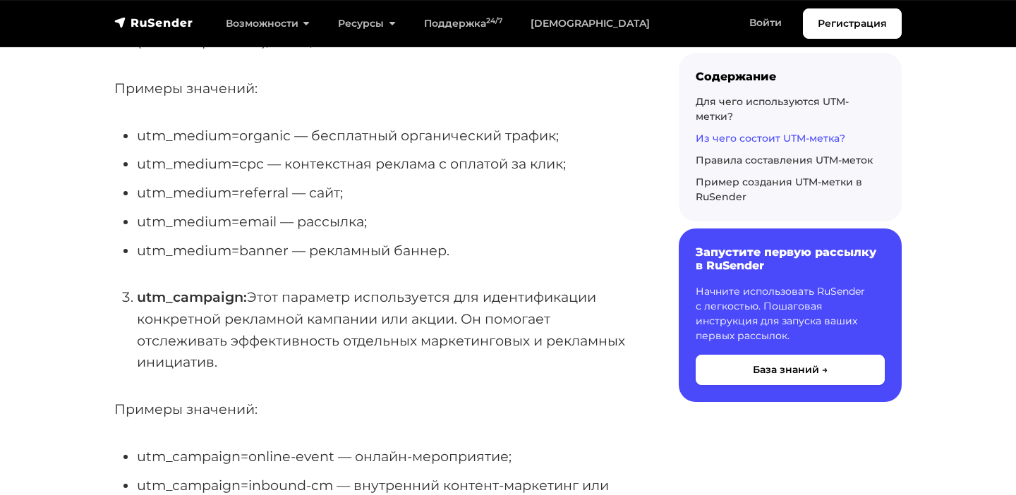
scroll to position [1084, 0]
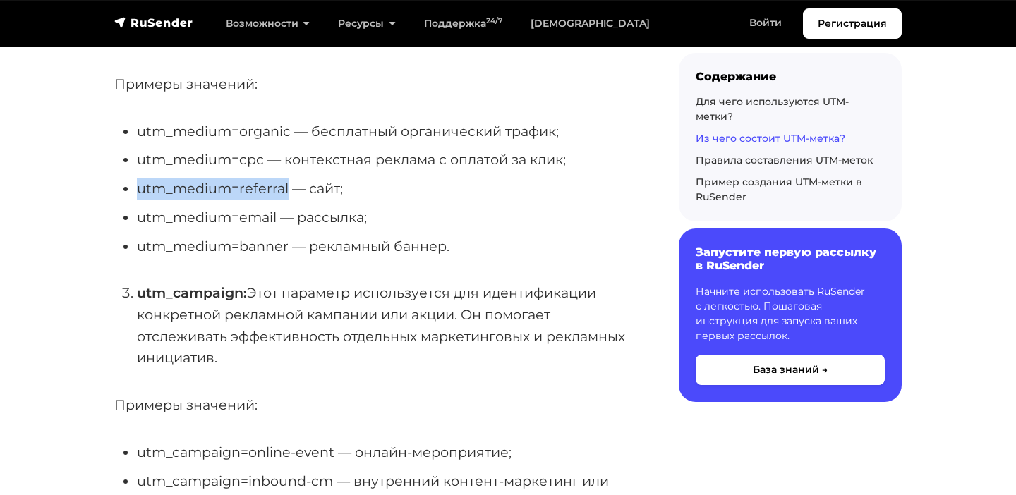
drag, startPoint x: 288, startPoint y: 238, endPoint x: 136, endPoint y: 236, distance: 151.7
click at [137, 200] on li "utm_medium=referral ― сайт;" at bounding box center [385, 189] width 497 height 22
copy li "utm_medium=referral"
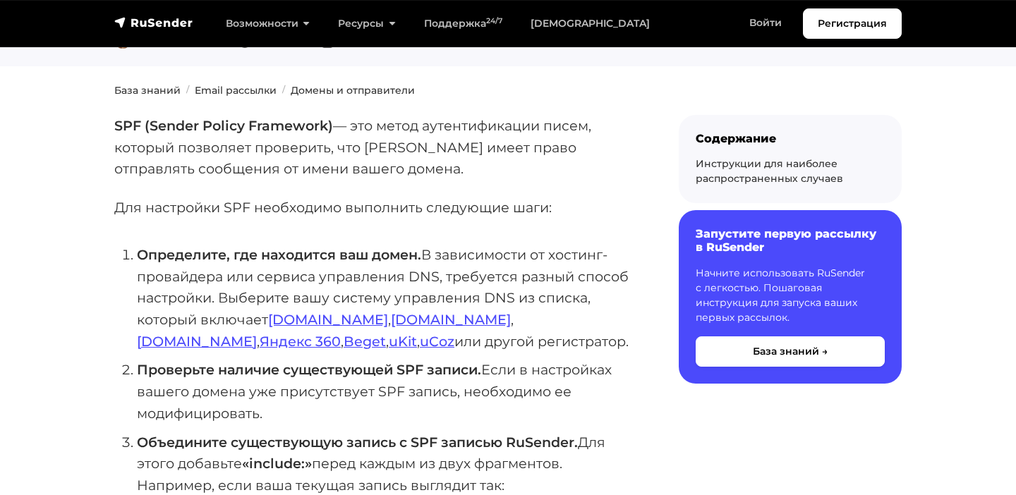
scroll to position [144, 0]
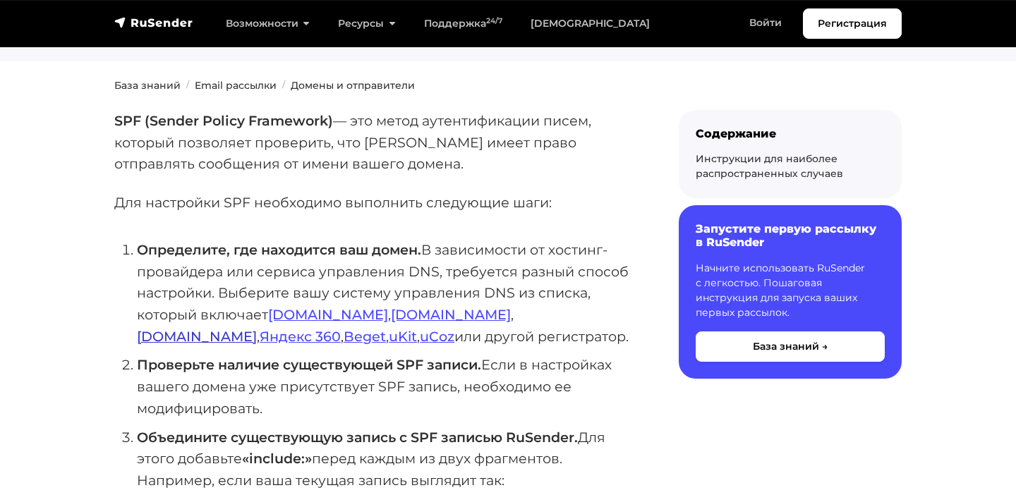
click at [257, 328] on link "[DOMAIN_NAME]" at bounding box center [197, 336] width 120 height 17
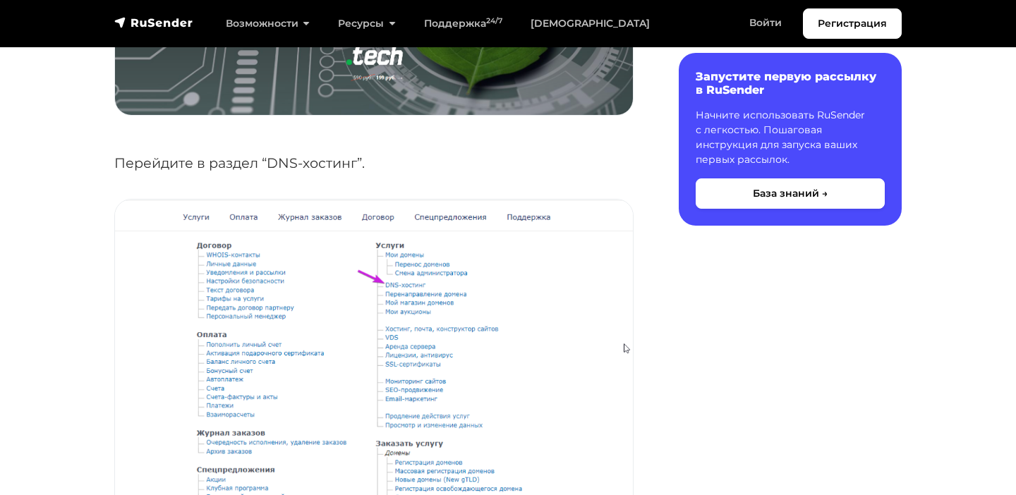
scroll to position [519, 0]
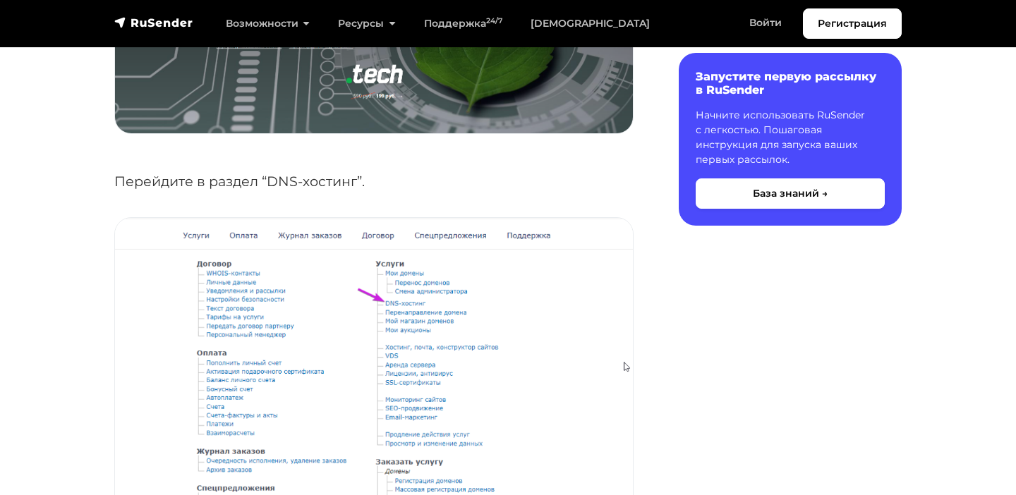
scroll to position [508, 0]
